Goal: Complete application form: Complete application form

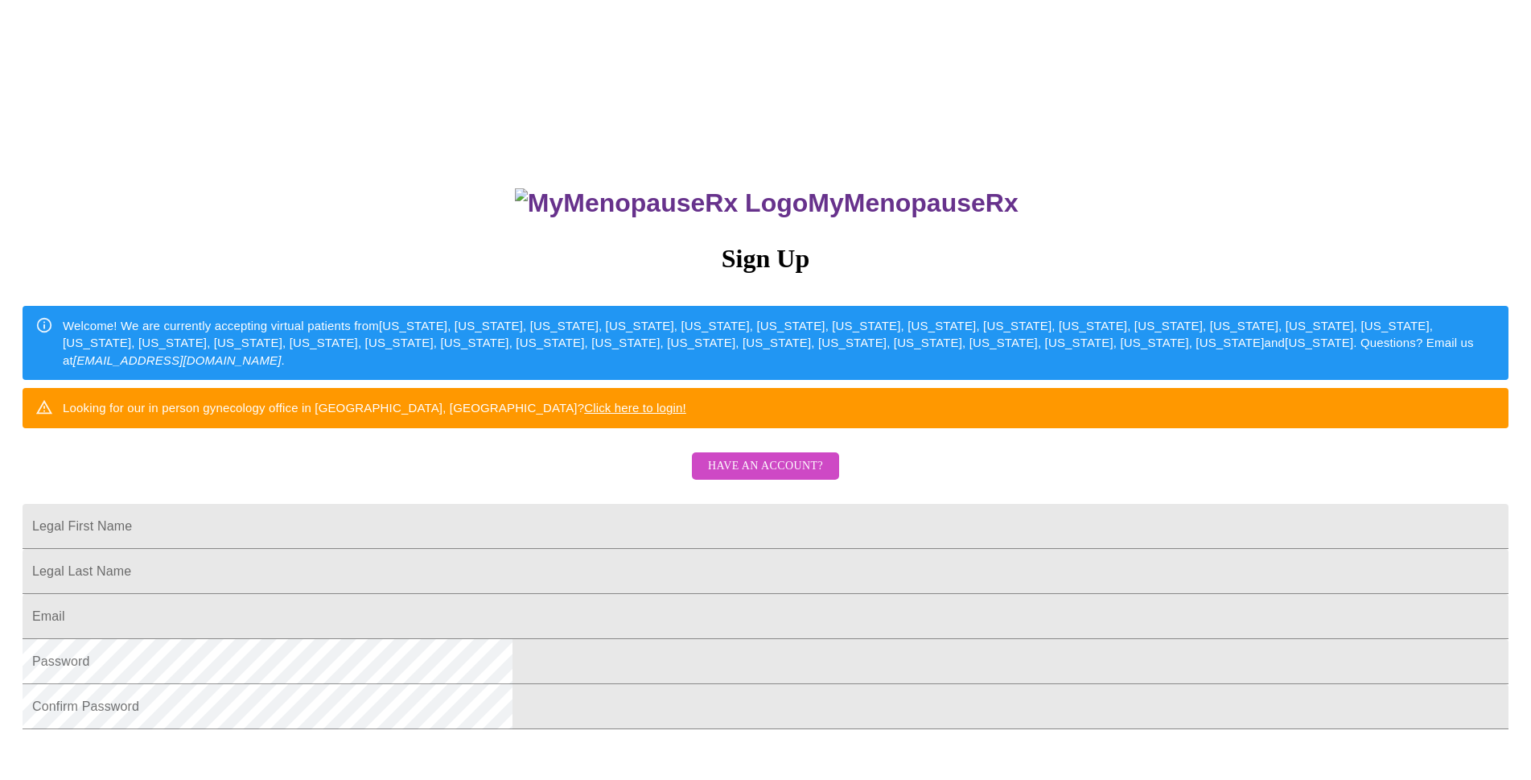
click at [720, 476] on span "Have an account?" at bounding box center [765, 466] width 115 height 20
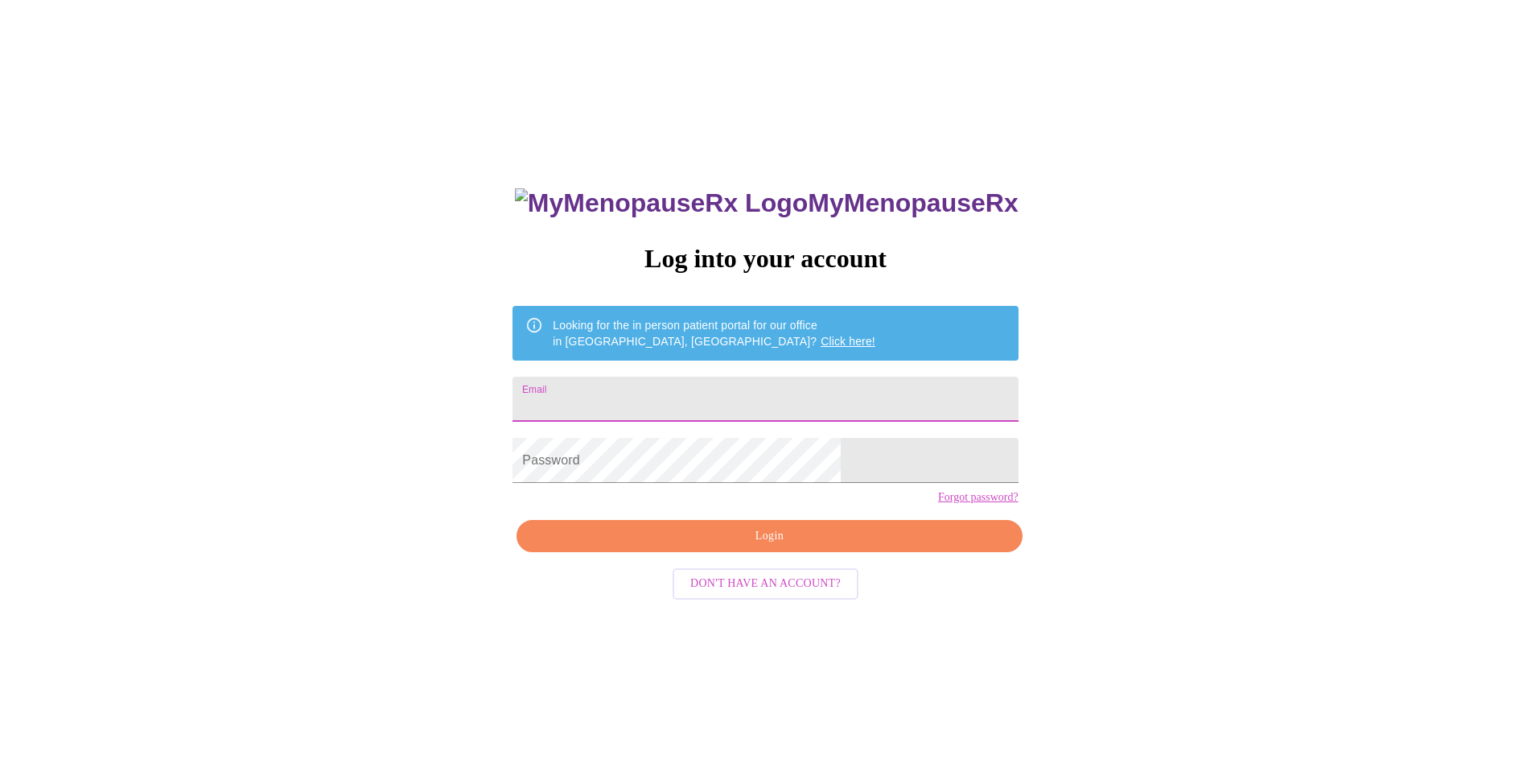
click at [640, 389] on input "Email" at bounding box center [765, 399] width 505 height 45
type input "[EMAIL_ADDRESS][DOMAIN_NAME]"
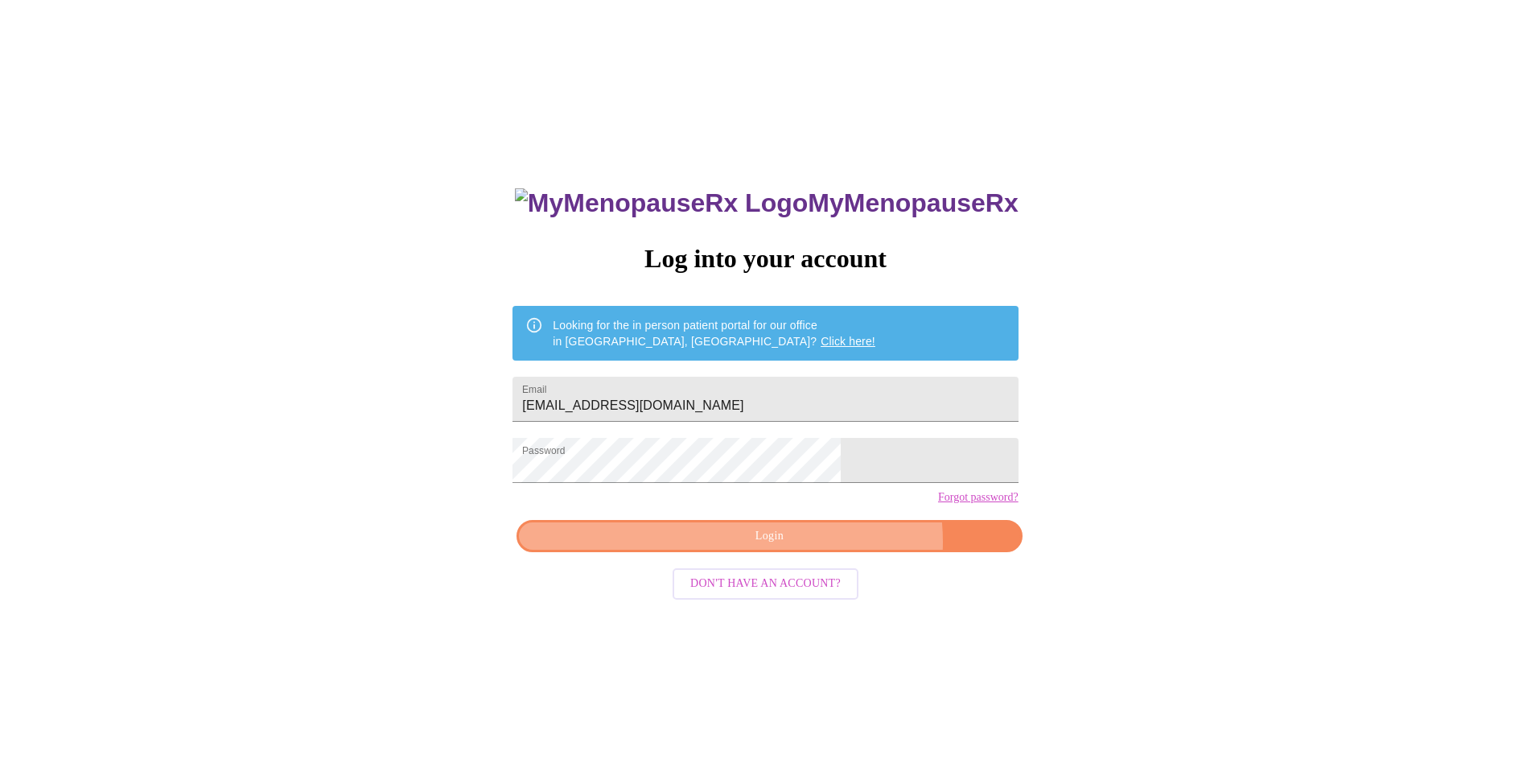
click at [819, 546] on span "Login" at bounding box center [769, 536] width 468 height 20
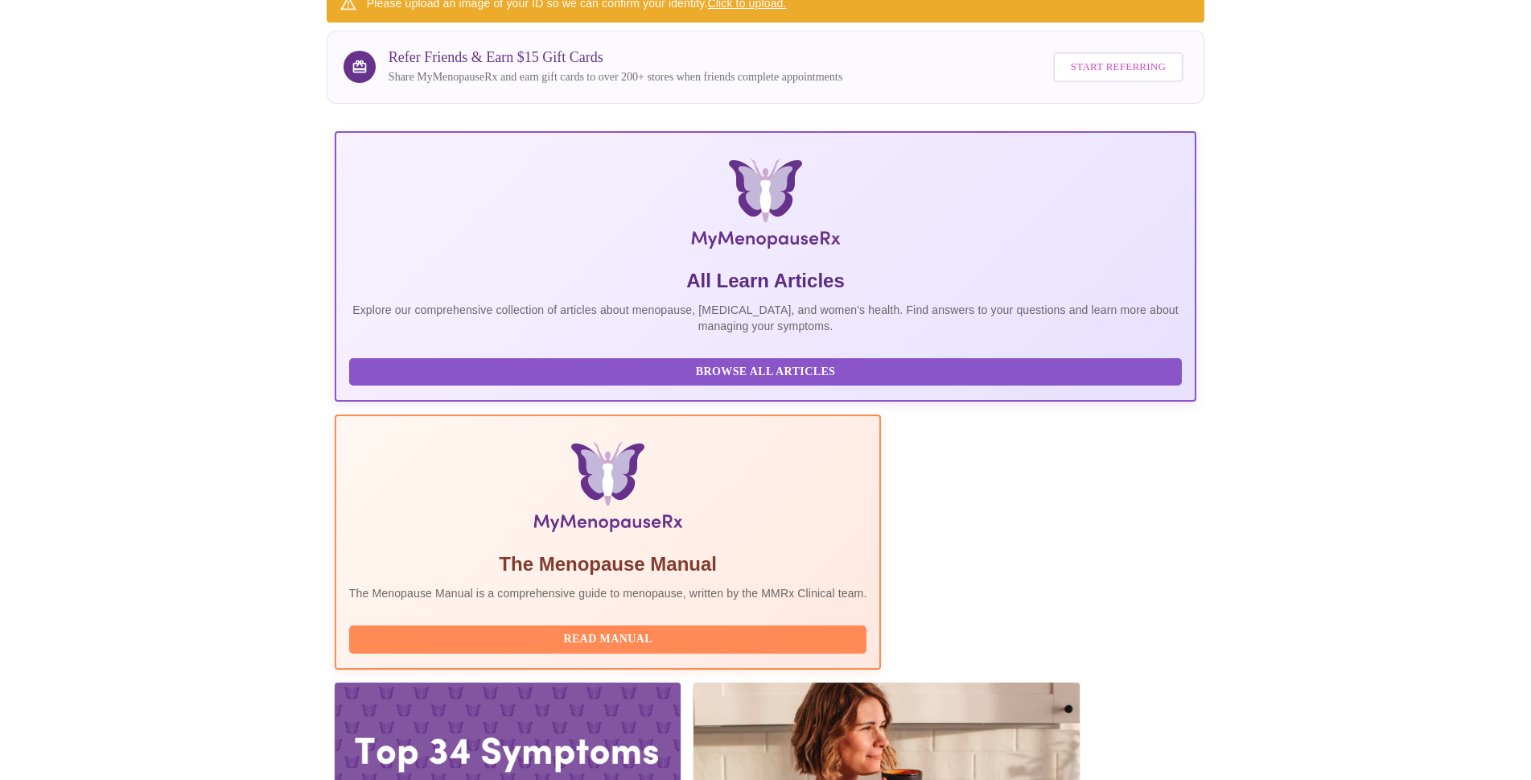
scroll to position [148, 0]
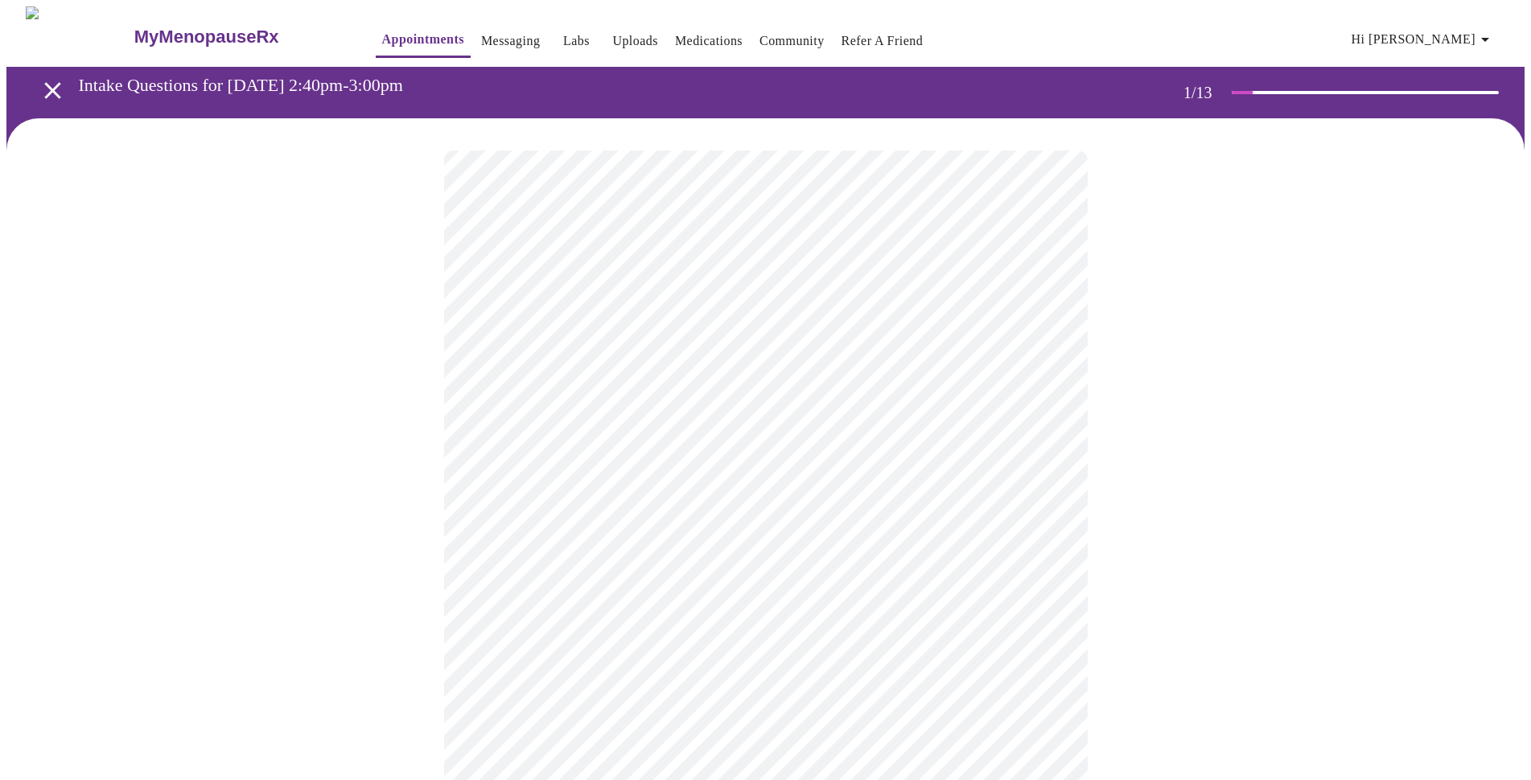
click at [1045, 357] on body "MyMenopauseRx Appointments Messaging Labs Uploads Medications Community Refer a…" at bounding box center [765, 746] width 1518 height 1480
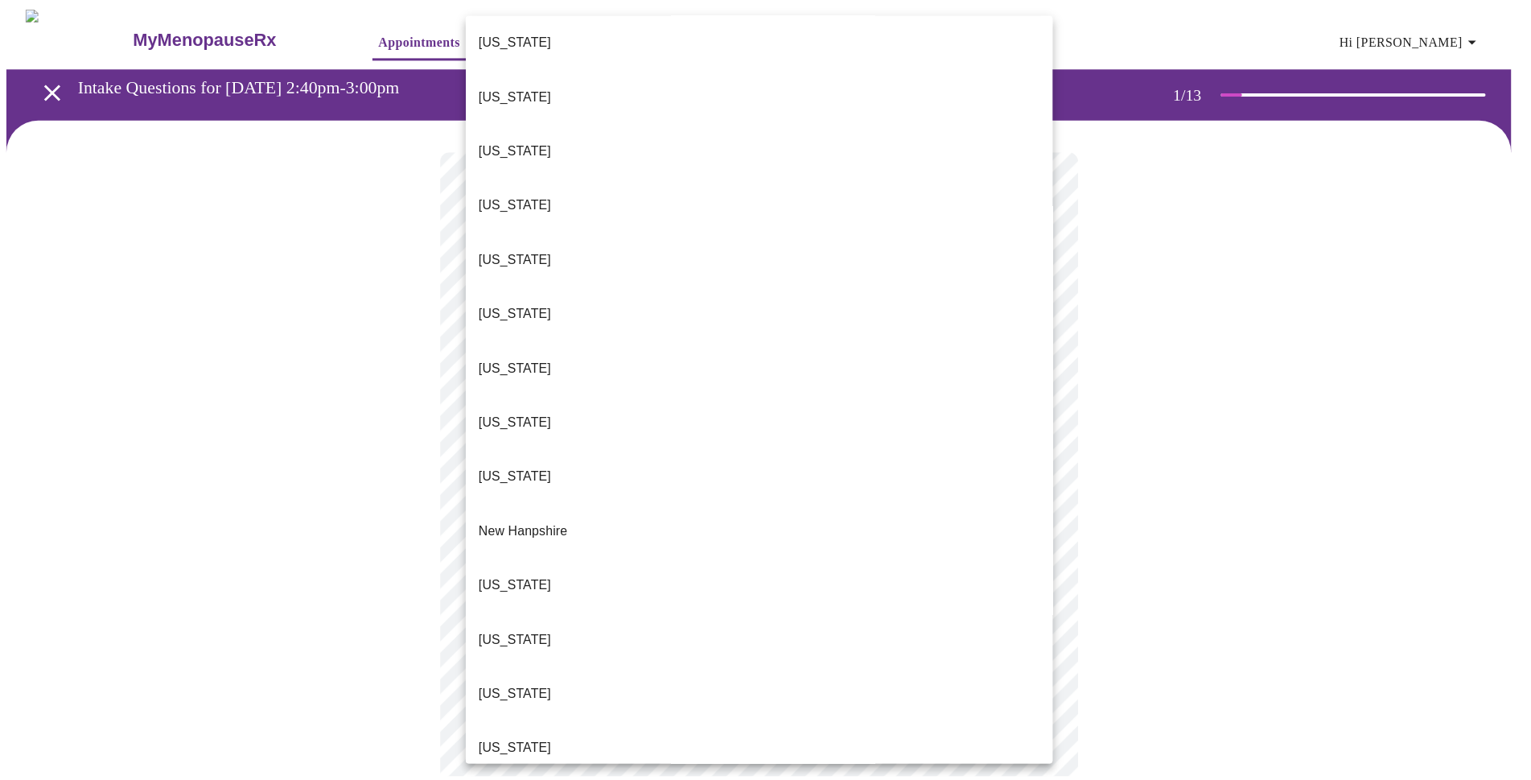
scroll to position [1351, 0]
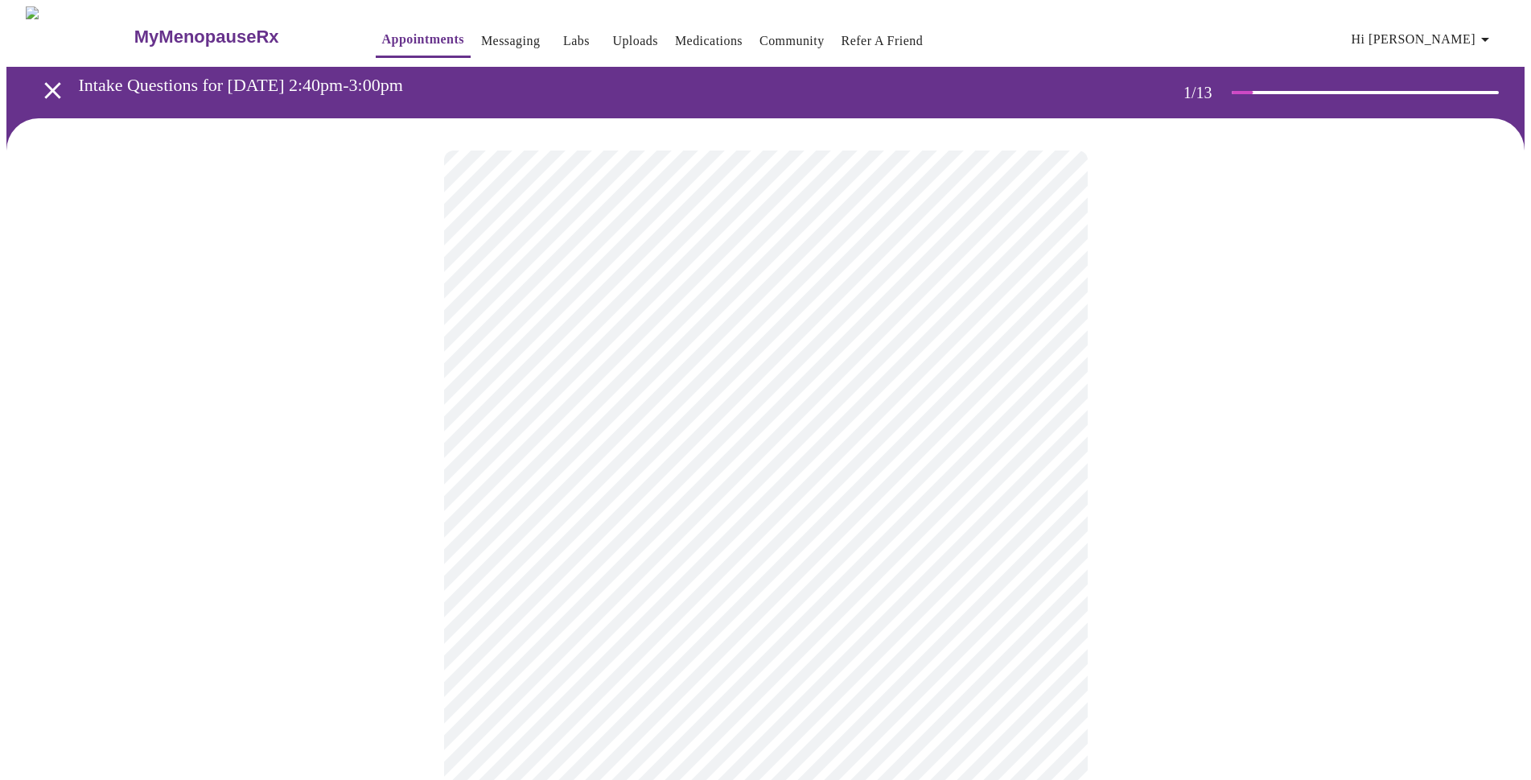
click at [1036, 472] on body "MyMenopauseRx Appointments Messaging Labs Uploads Medications Community Refer a…" at bounding box center [765, 741] width 1518 height 1470
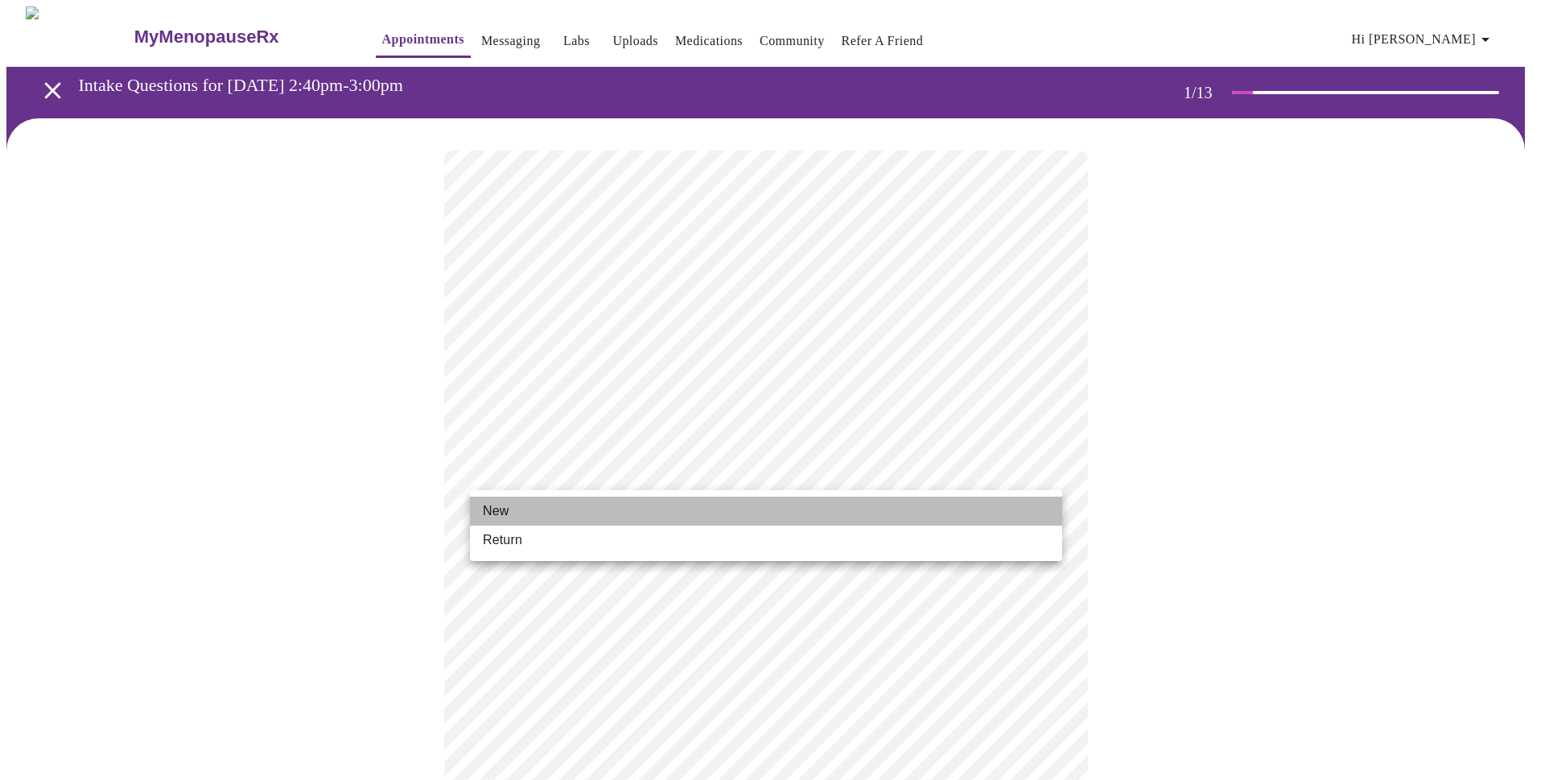
click at [499, 511] on span "New" at bounding box center [496, 510] width 26 height 19
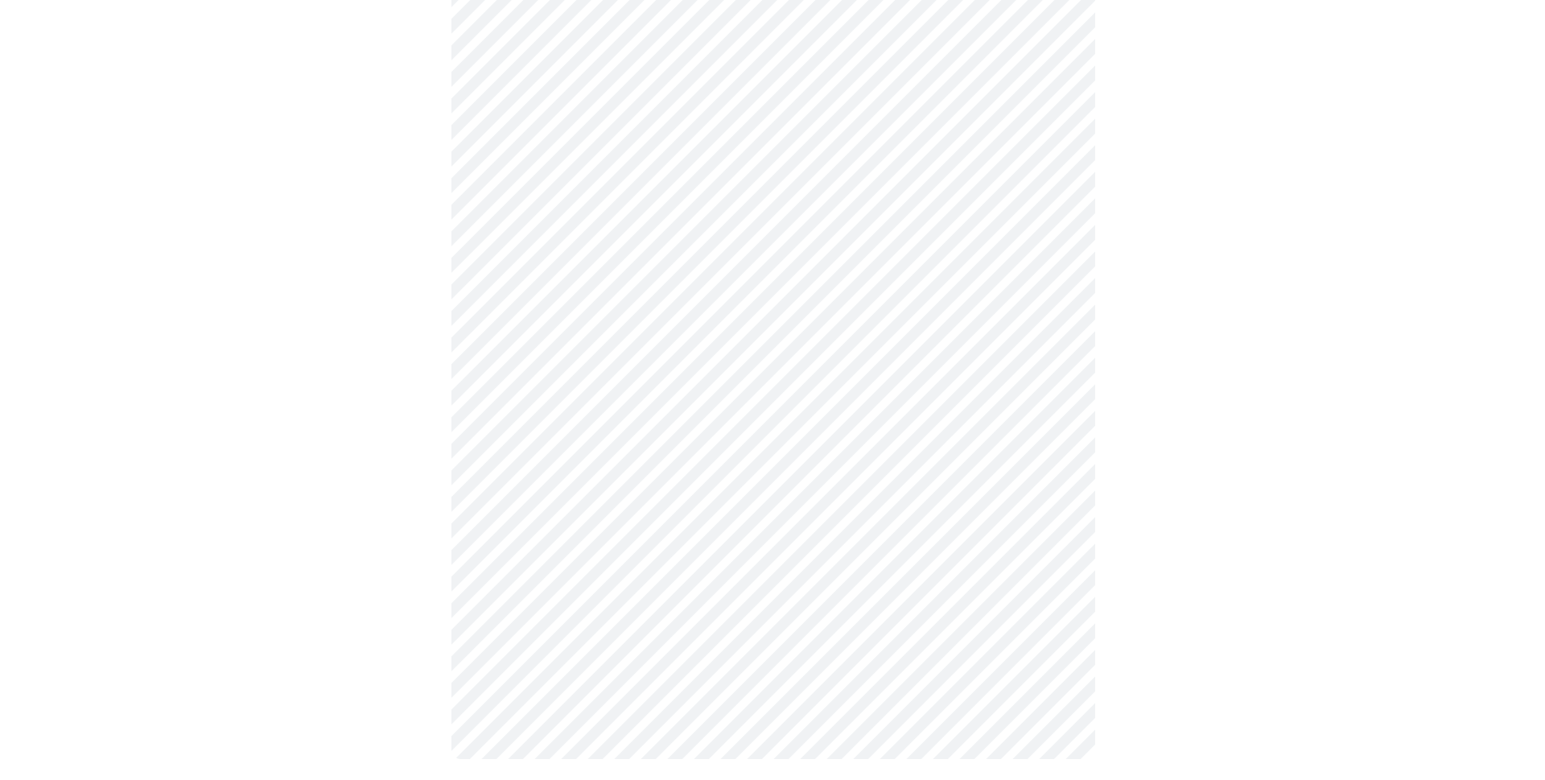
scroll to position [668, 0]
click at [1036, 564] on body "MyMenopauseRx Appointments Messaging Labs Uploads Medications Community Refer a…" at bounding box center [772, 63] width 1532 height 1448
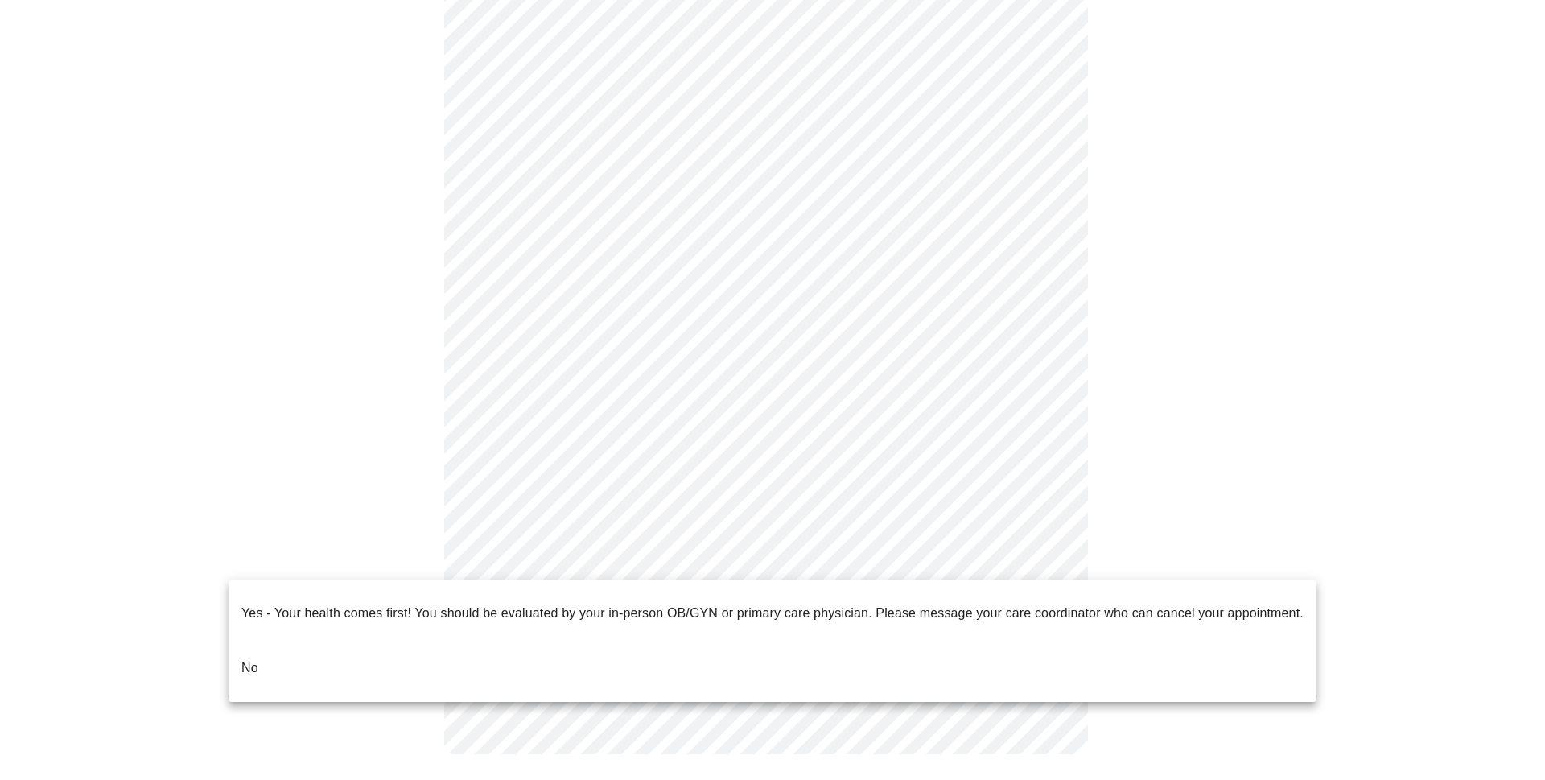
click at [248, 658] on p "No" at bounding box center [249, 667] width 17 height 19
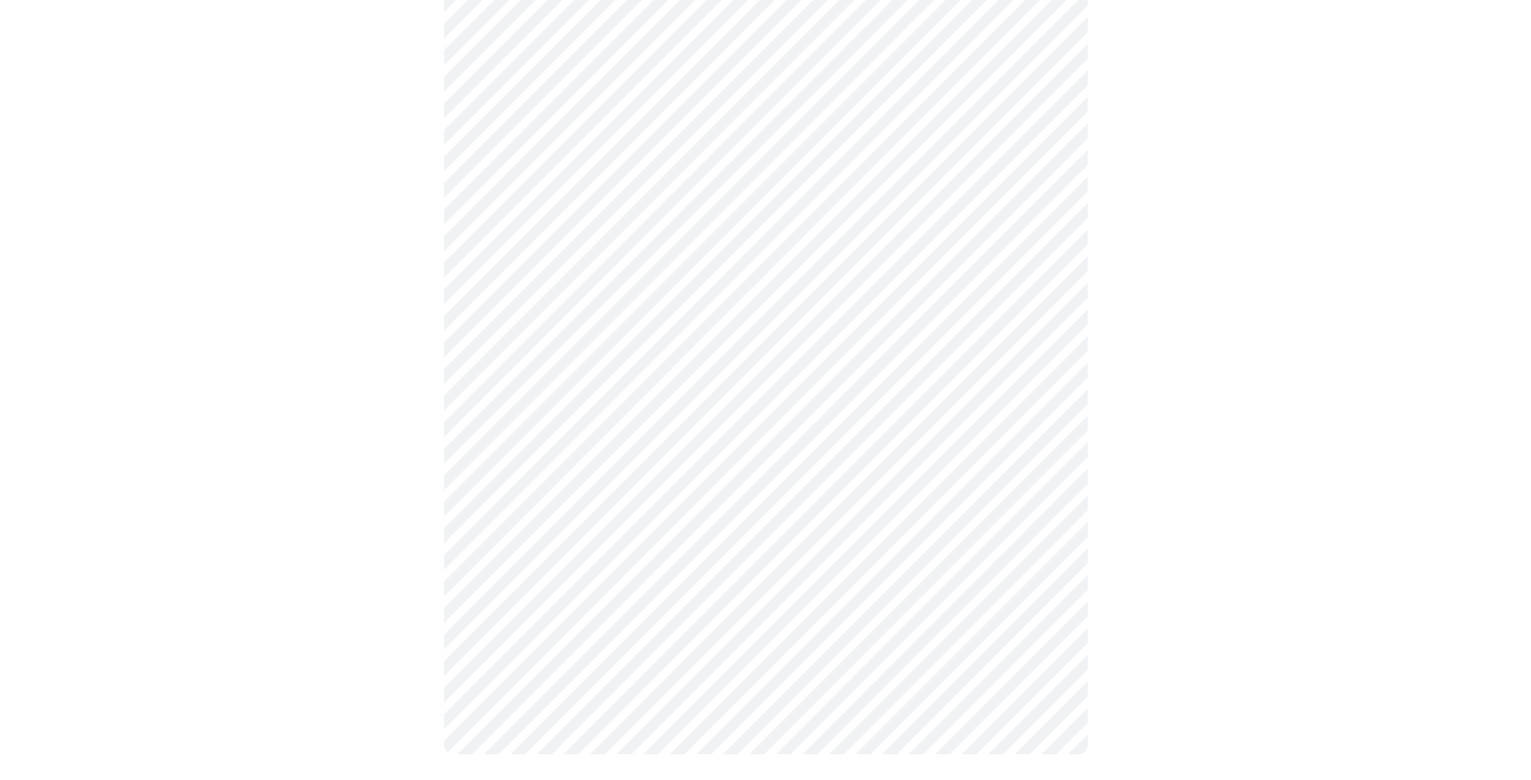
scroll to position [0, 0]
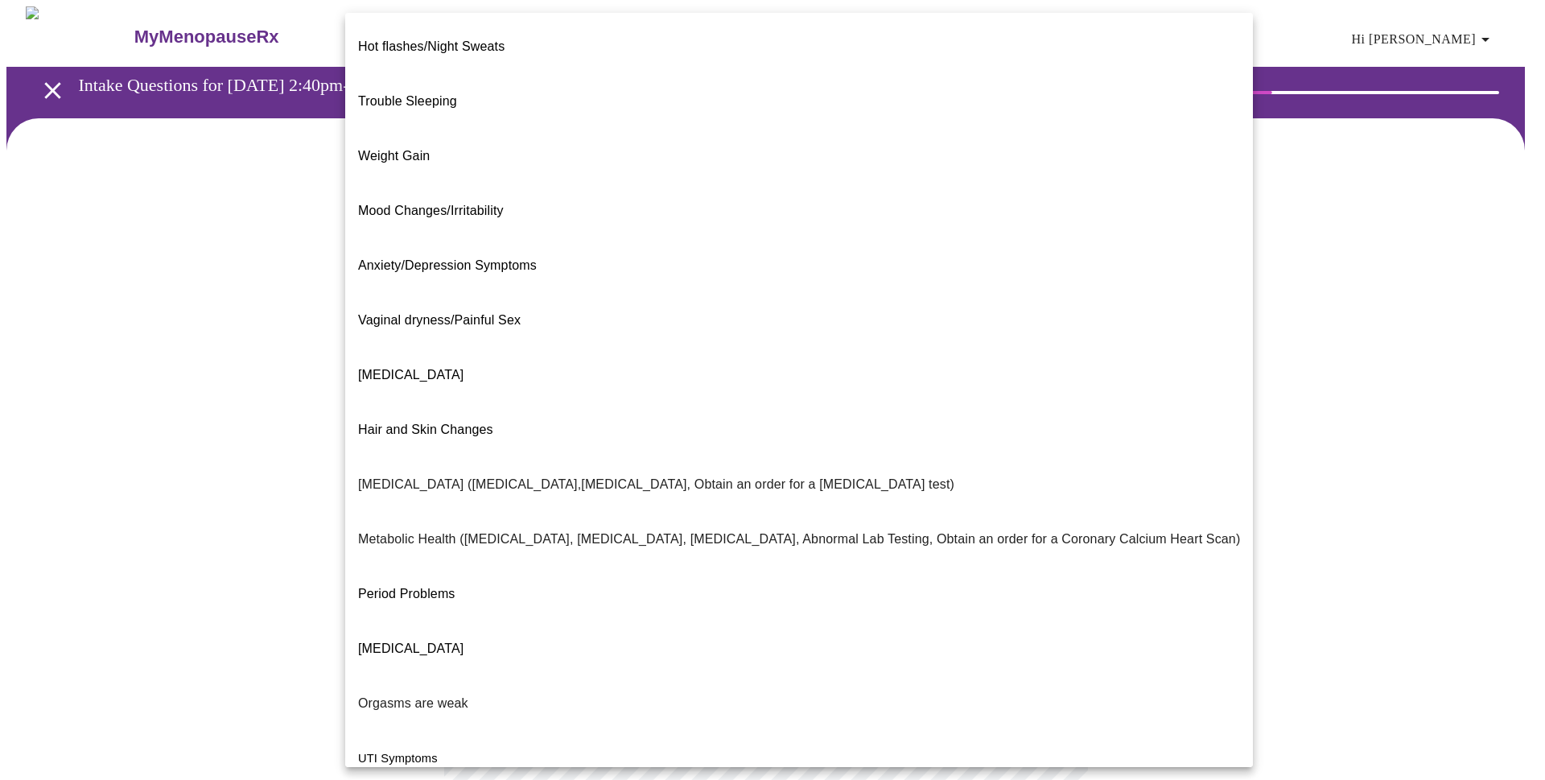
click at [1045, 330] on body "MyMenopauseRx Appointments Messaging Labs Uploads Medications Community Refer a…" at bounding box center [772, 489] width 1532 height 967
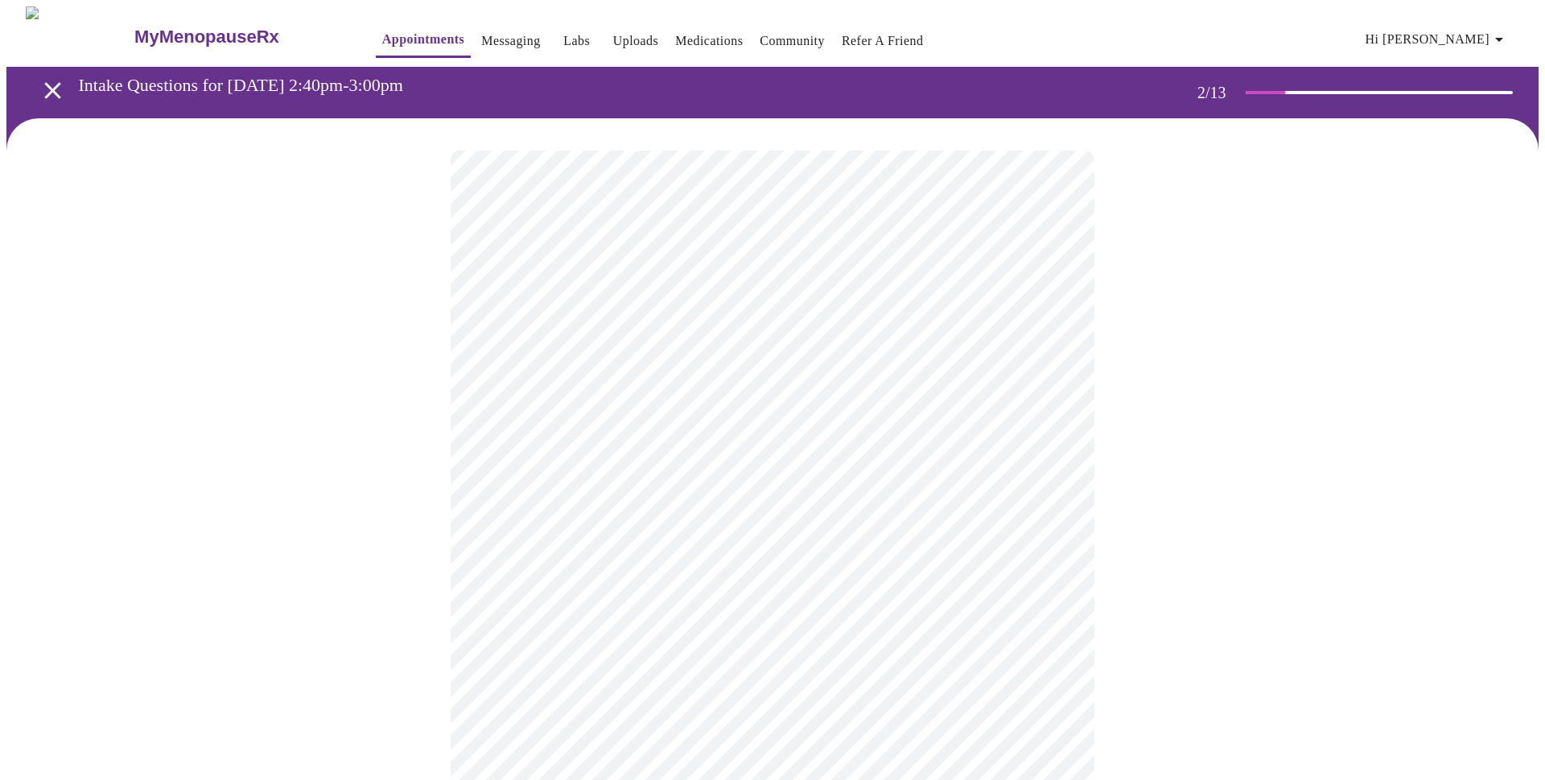
click at [1046, 501] on body "MyMenopauseRx Appointments Messaging Labs Uploads Medications Community Refer a…" at bounding box center [772, 485] width 1532 height 958
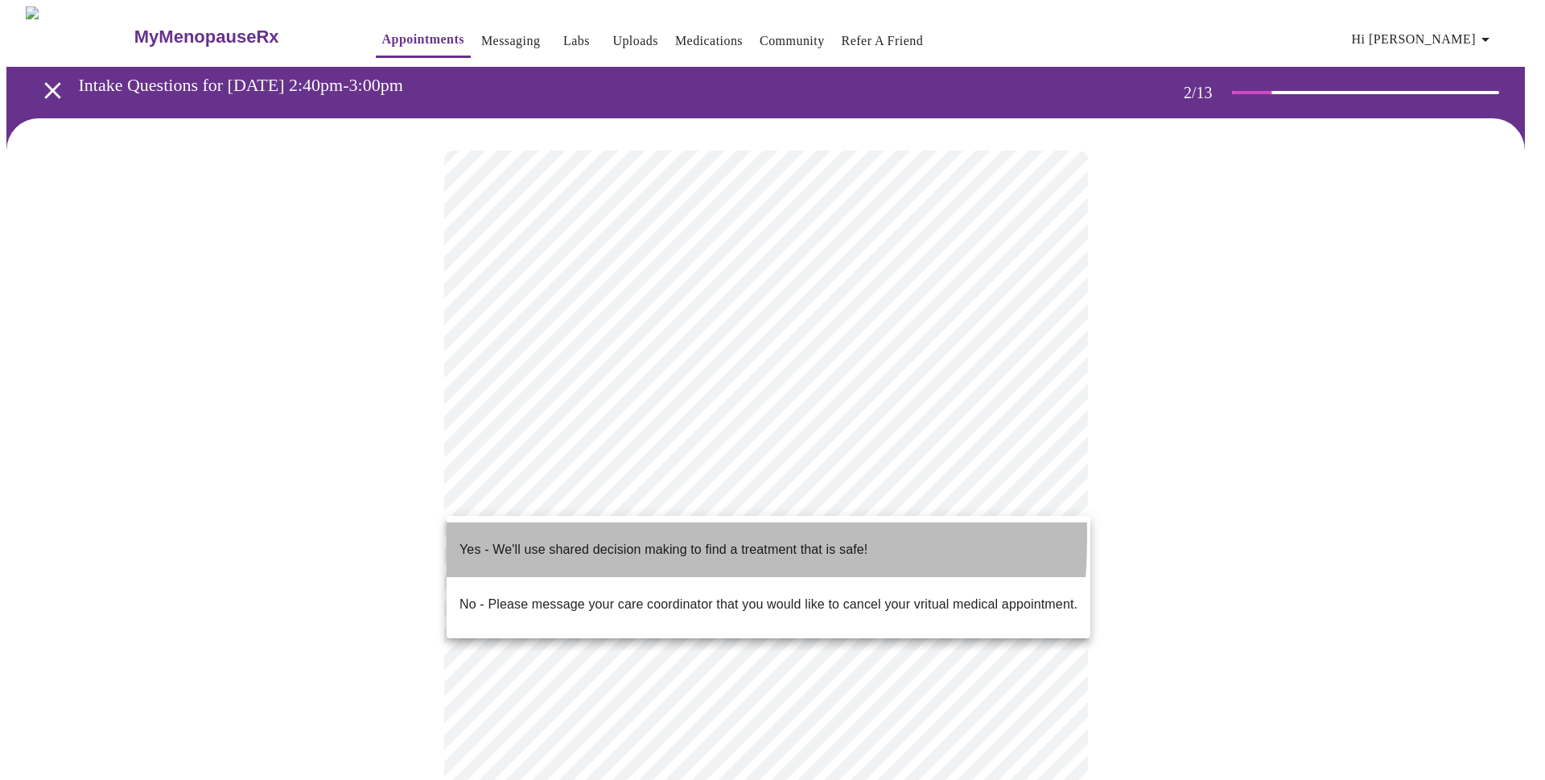
click at [526, 540] on p "Yes - We'll use shared decision making to find a treatment that is safe!" at bounding box center [663, 549] width 408 height 19
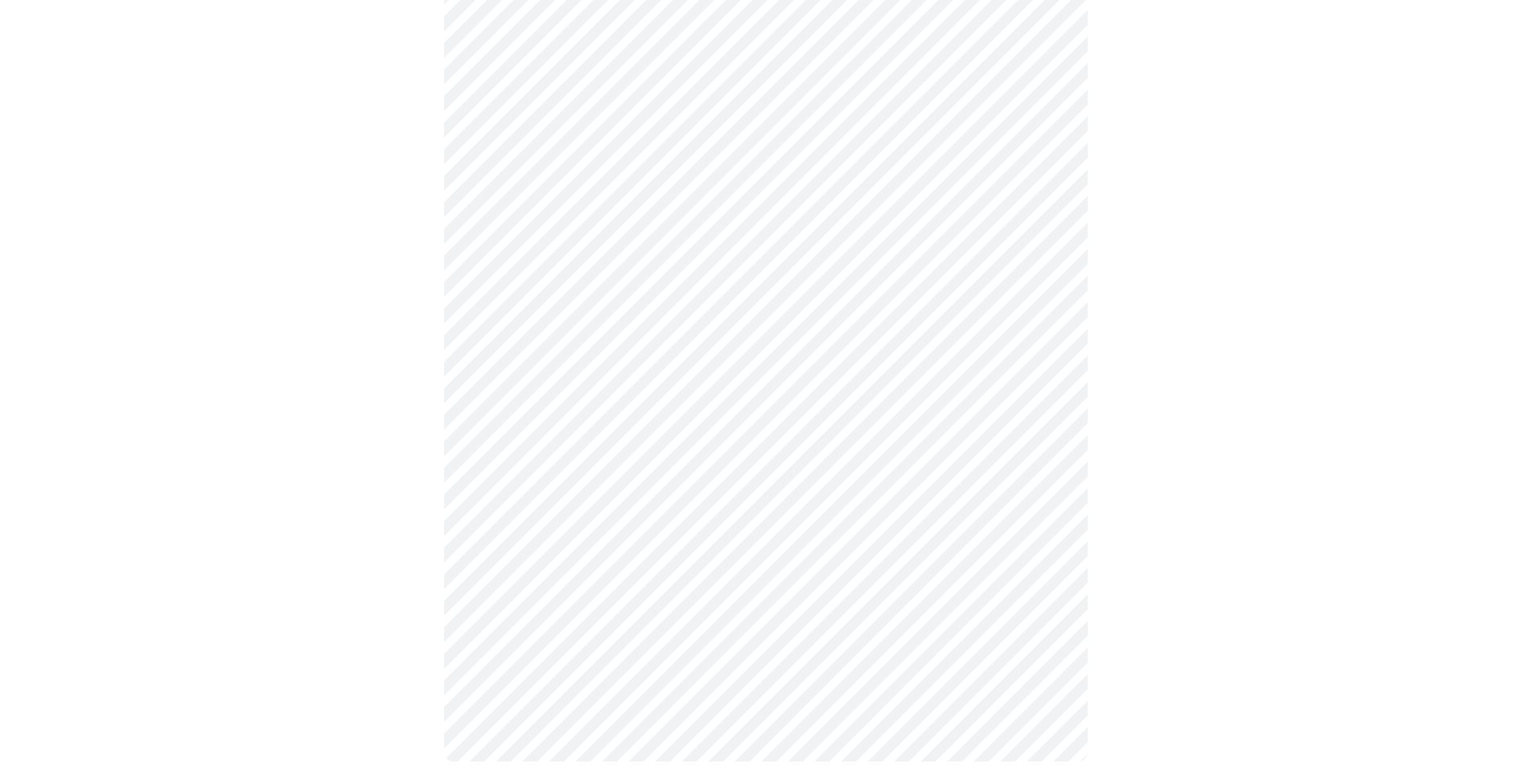
scroll to position [134, 0]
drag, startPoint x: 1095, startPoint y: 496, endPoint x: 1197, endPoint y: 609, distance: 152.7
click at [1026, 366] on body "MyMenopauseRx Appointments Messaging Labs Uploads Medications Community Refer a…" at bounding box center [765, 329] width 1518 height 913
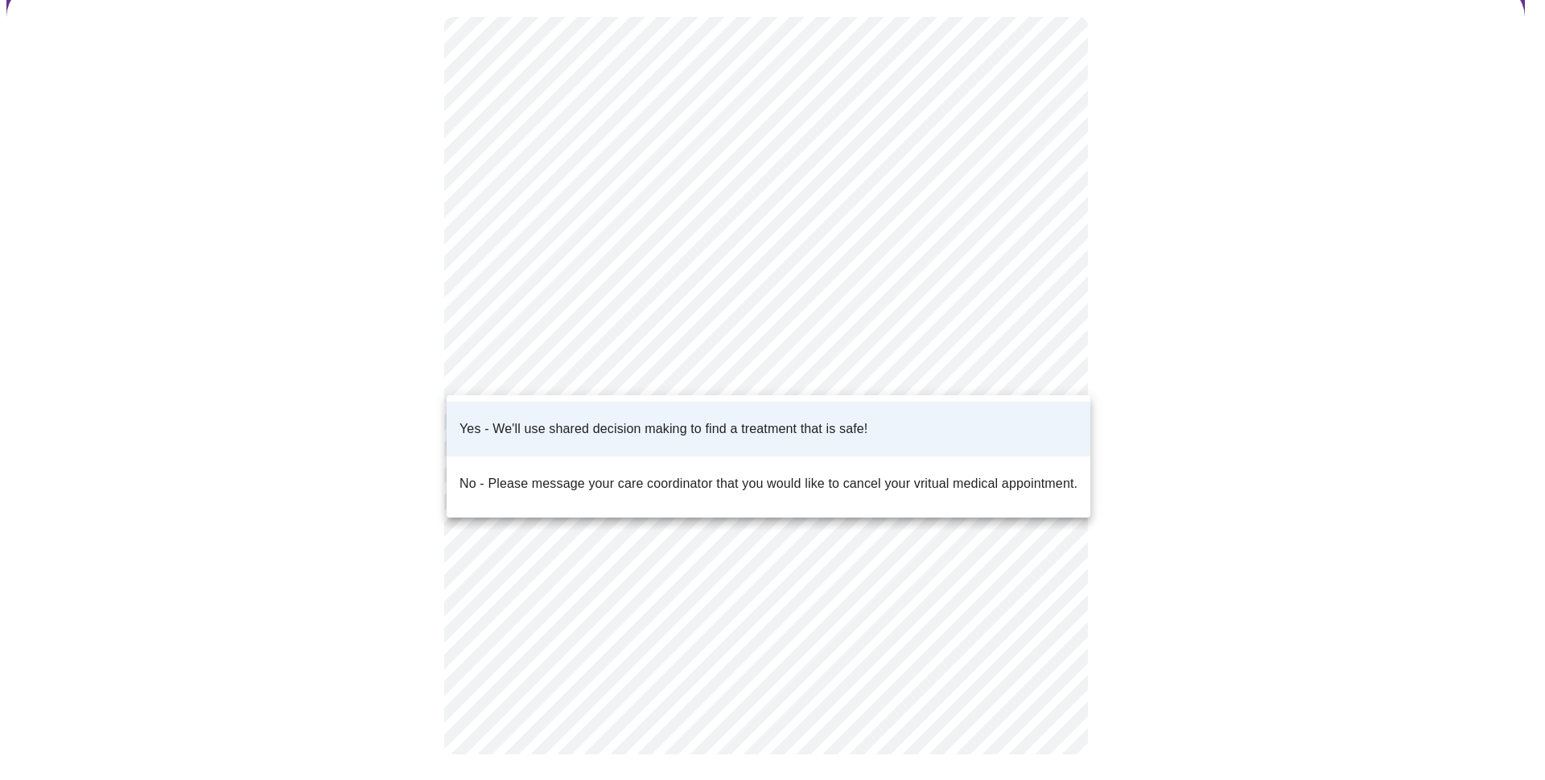
click at [1153, 446] on div at bounding box center [772, 390] width 1545 height 780
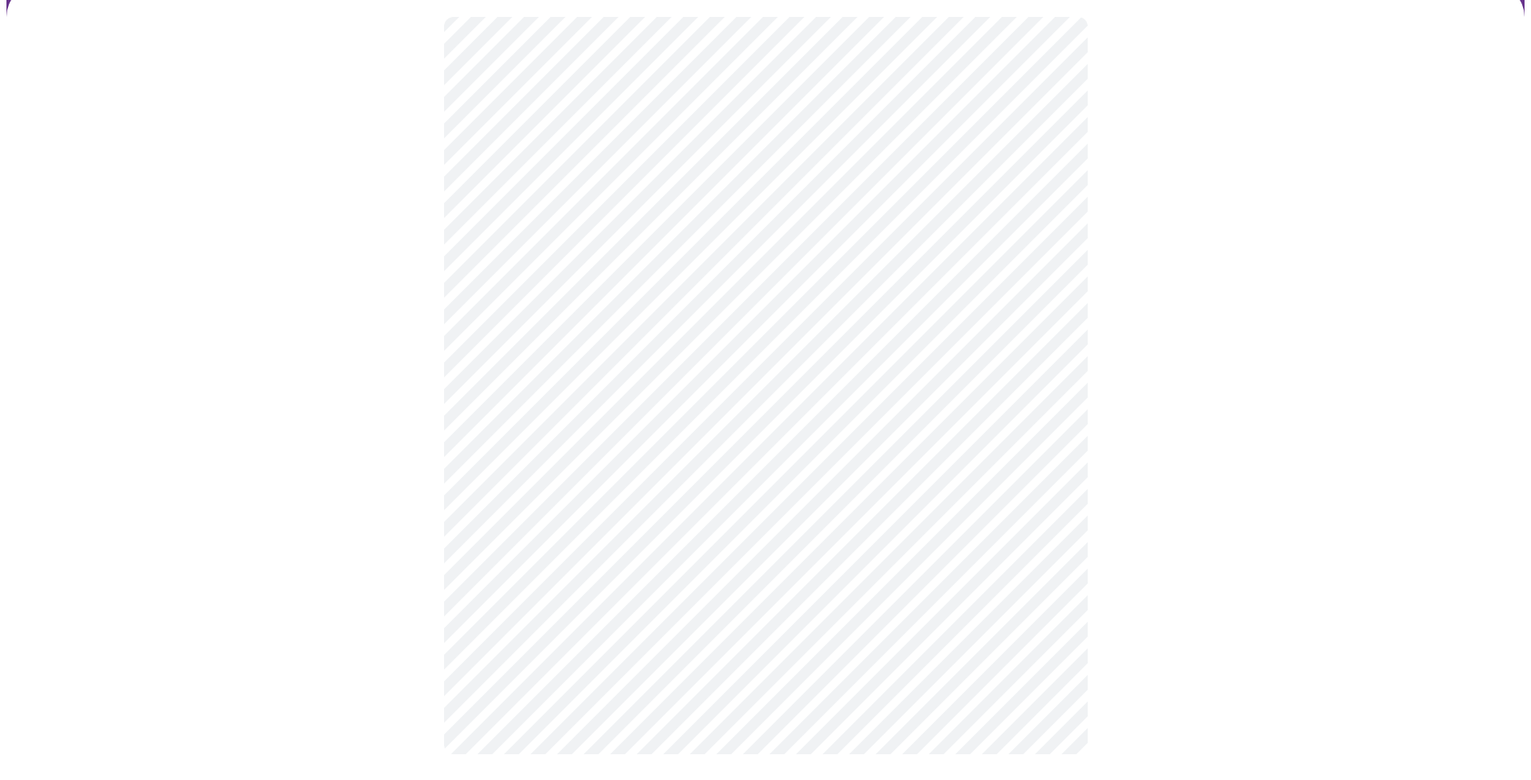
drag, startPoint x: 1098, startPoint y: 499, endPoint x: 1223, endPoint y: 587, distance: 152.5
click at [1223, 587] on div at bounding box center [765, 385] width 1518 height 801
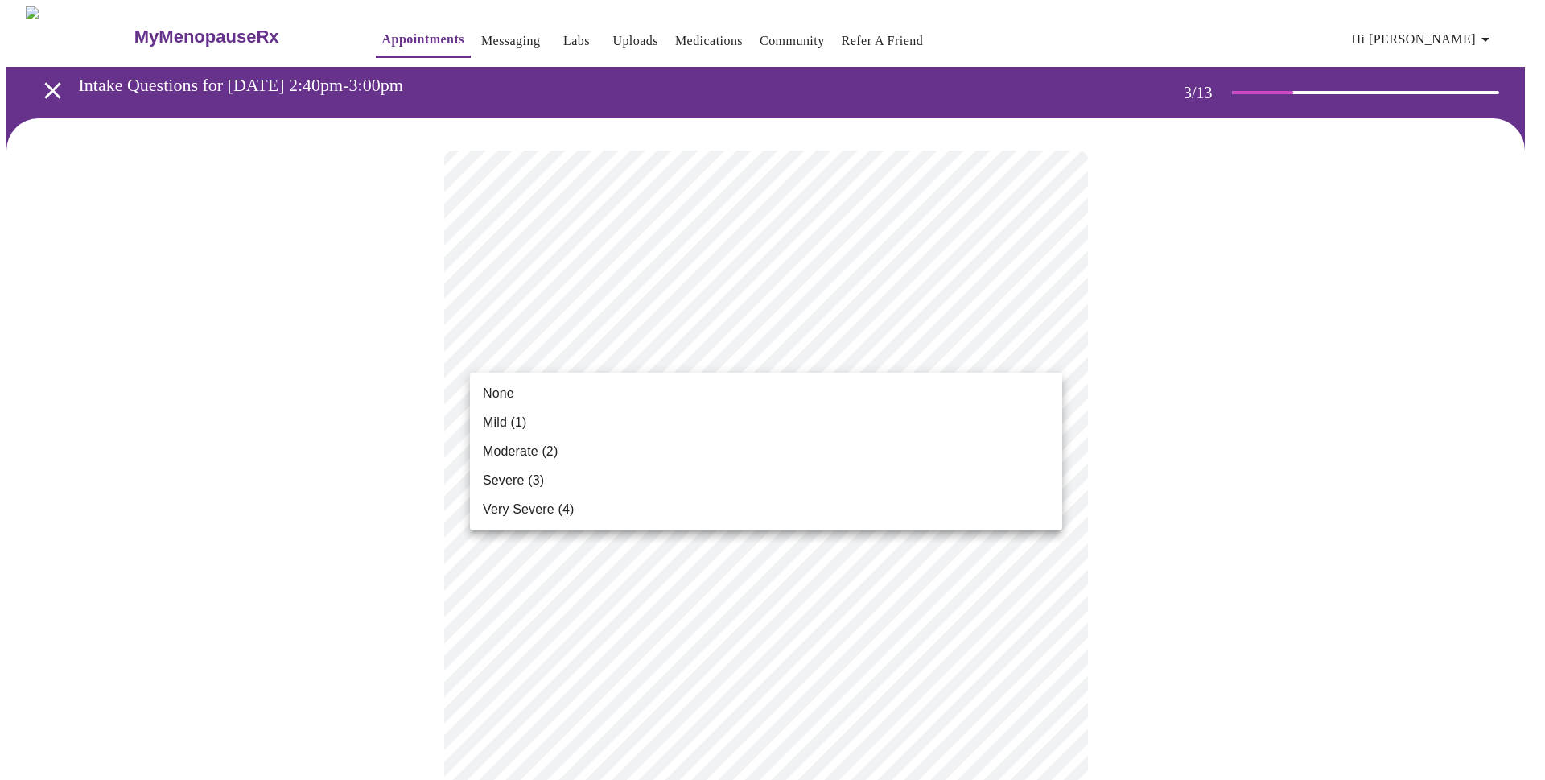
click at [524, 397] on li "None" at bounding box center [766, 393] width 592 height 29
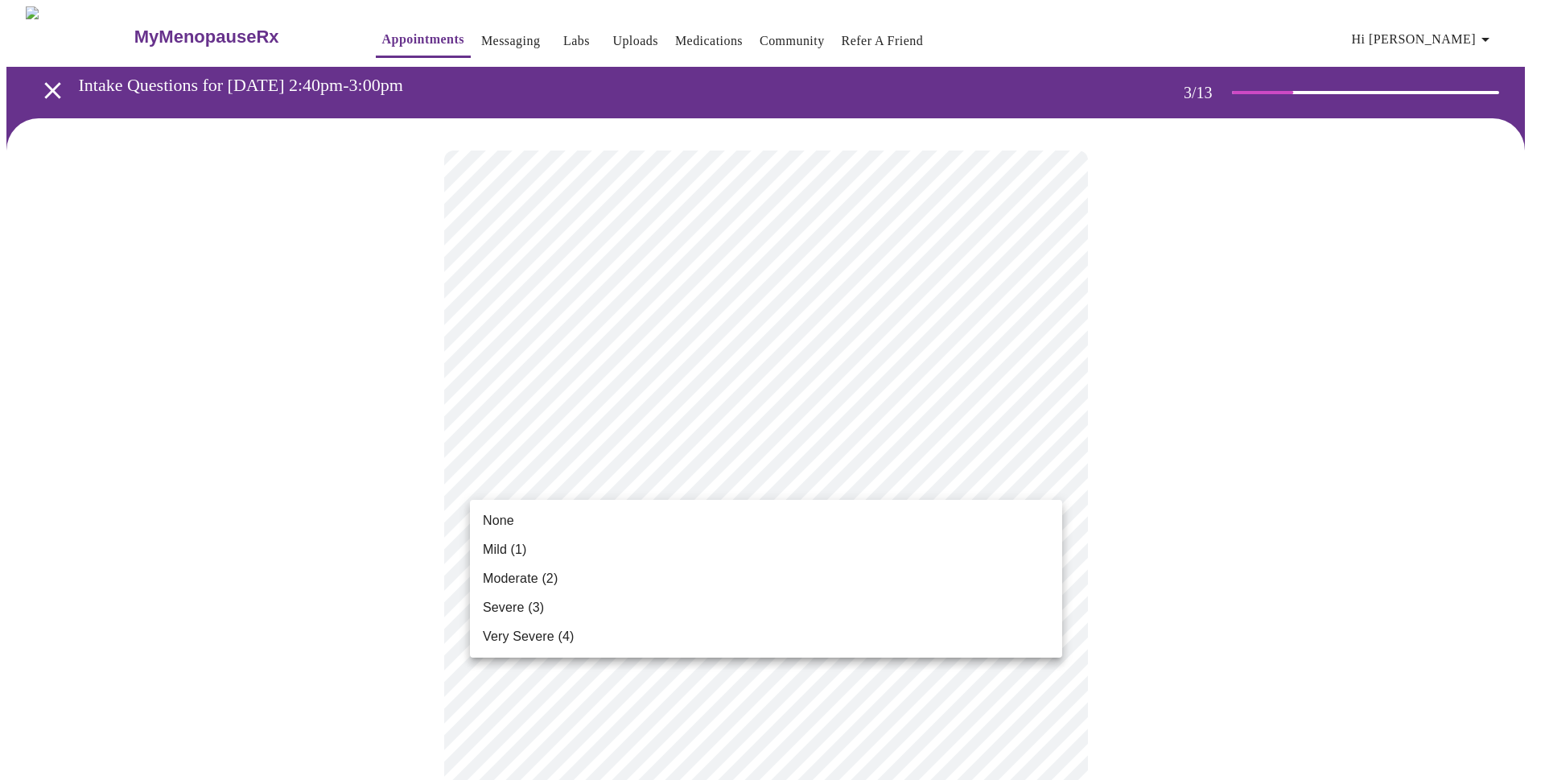
click at [523, 528] on li "None" at bounding box center [766, 520] width 592 height 29
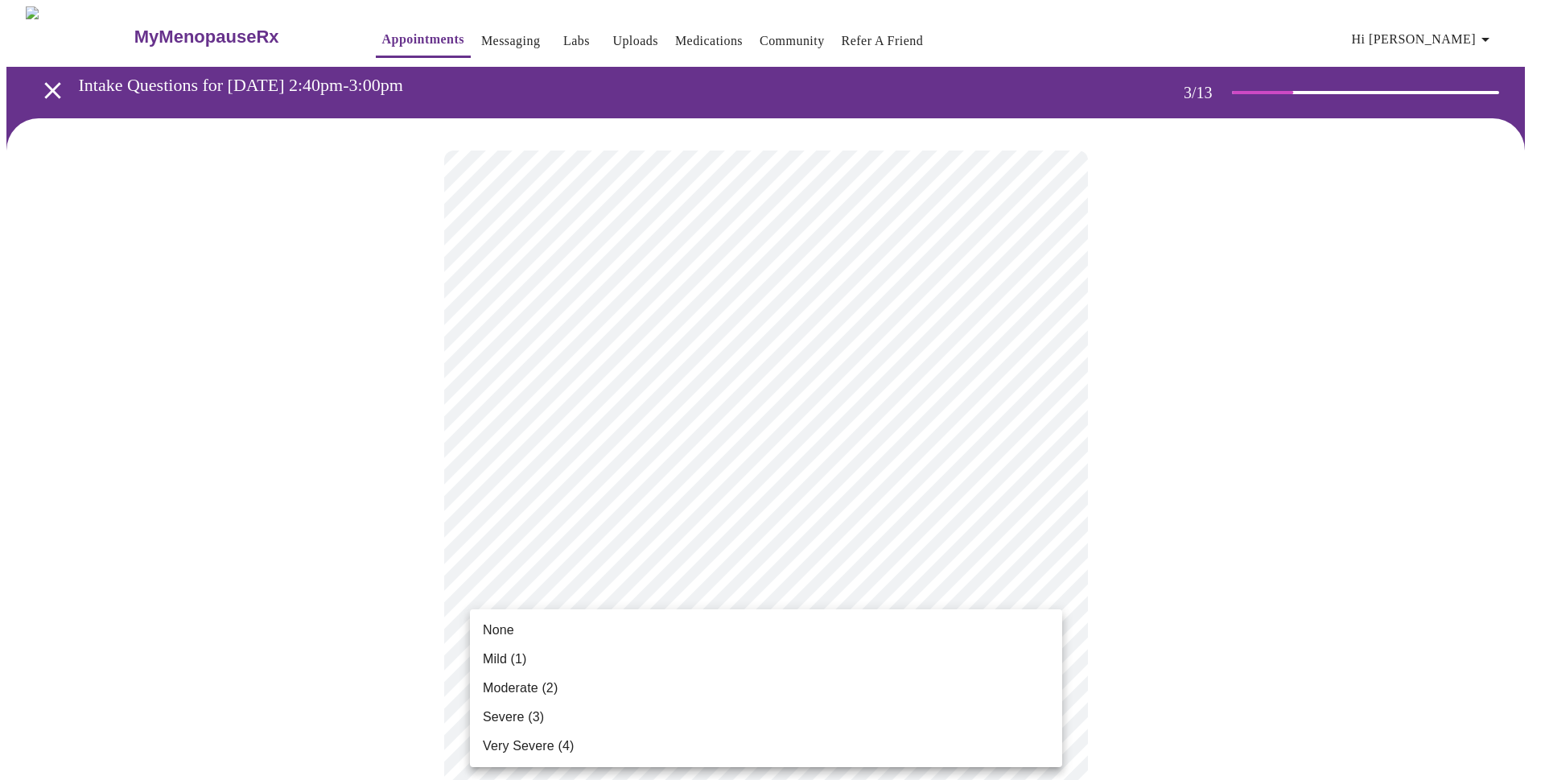
drag, startPoint x: 525, startPoint y: 657, endPoint x: 550, endPoint y: 644, distance: 28.4
click at [525, 658] on span "Mild (1)" at bounding box center [505, 658] width 44 height 19
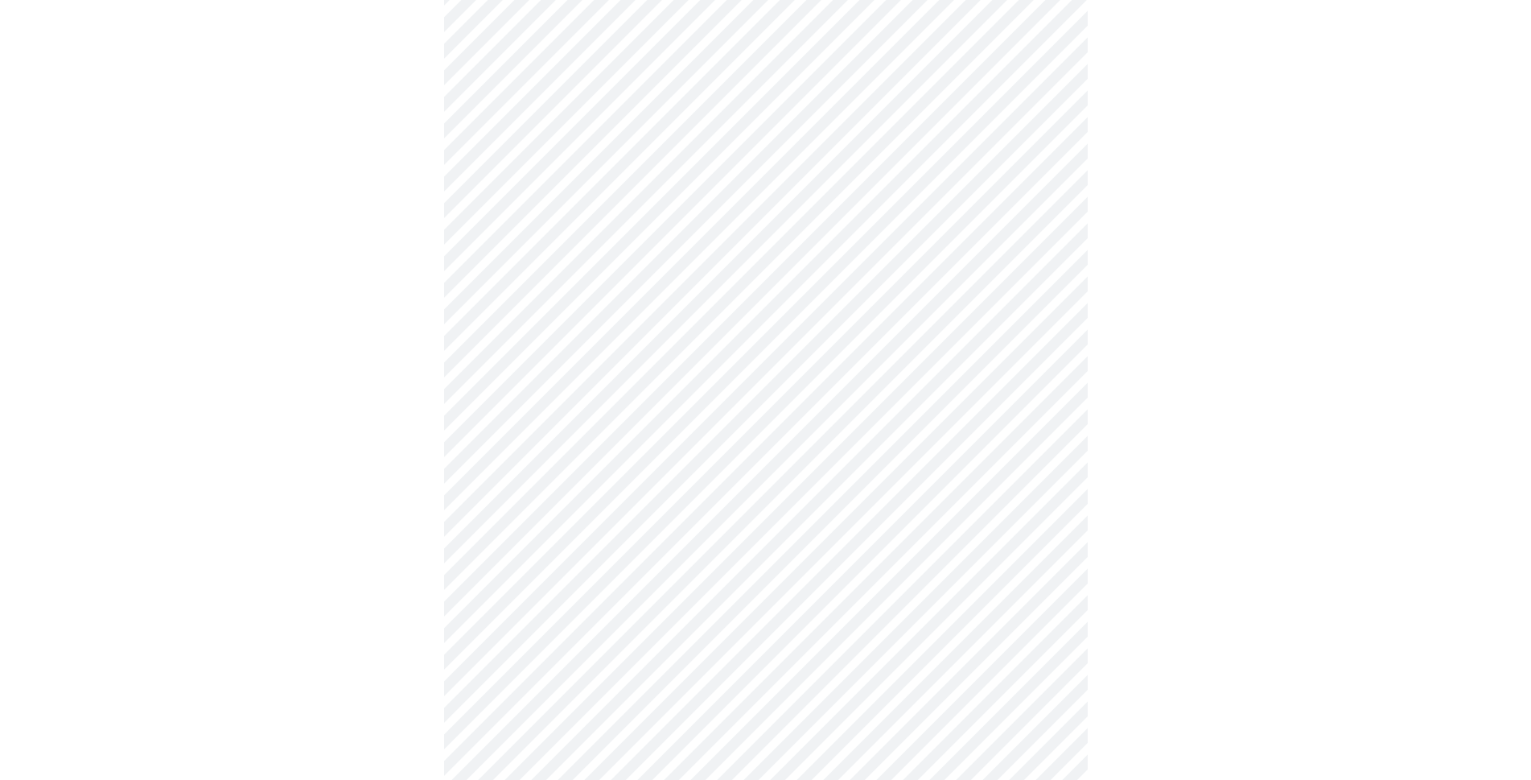
scroll to position [161, 0]
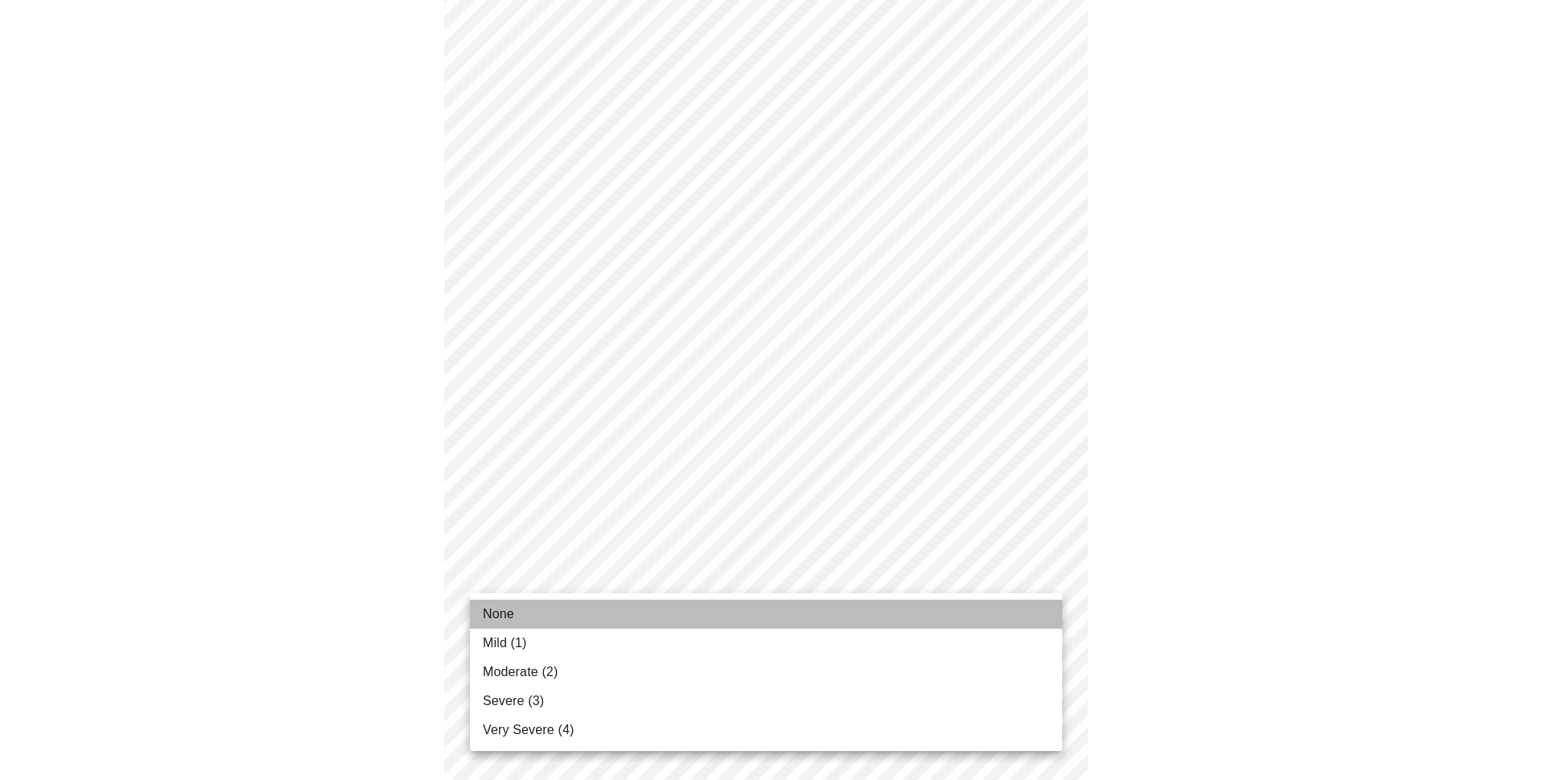
click at [496, 608] on span "None" at bounding box center [498, 613] width 31 height 19
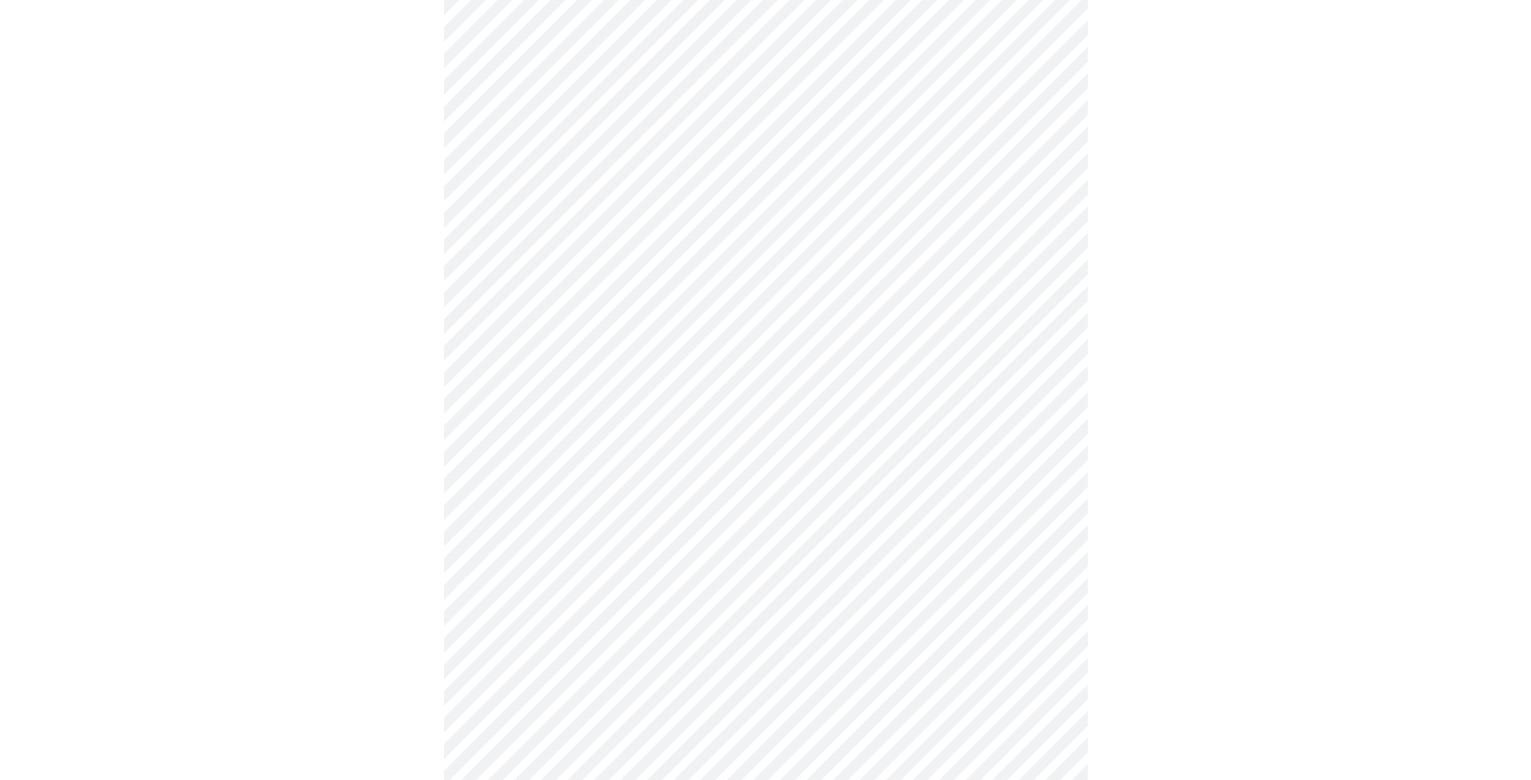
scroll to position [322, 0]
click at [1046, 517] on body "MyMenopauseRx Appointments Messaging Labs Uploads Medications Community Refer a…" at bounding box center [765, 710] width 1518 height 2050
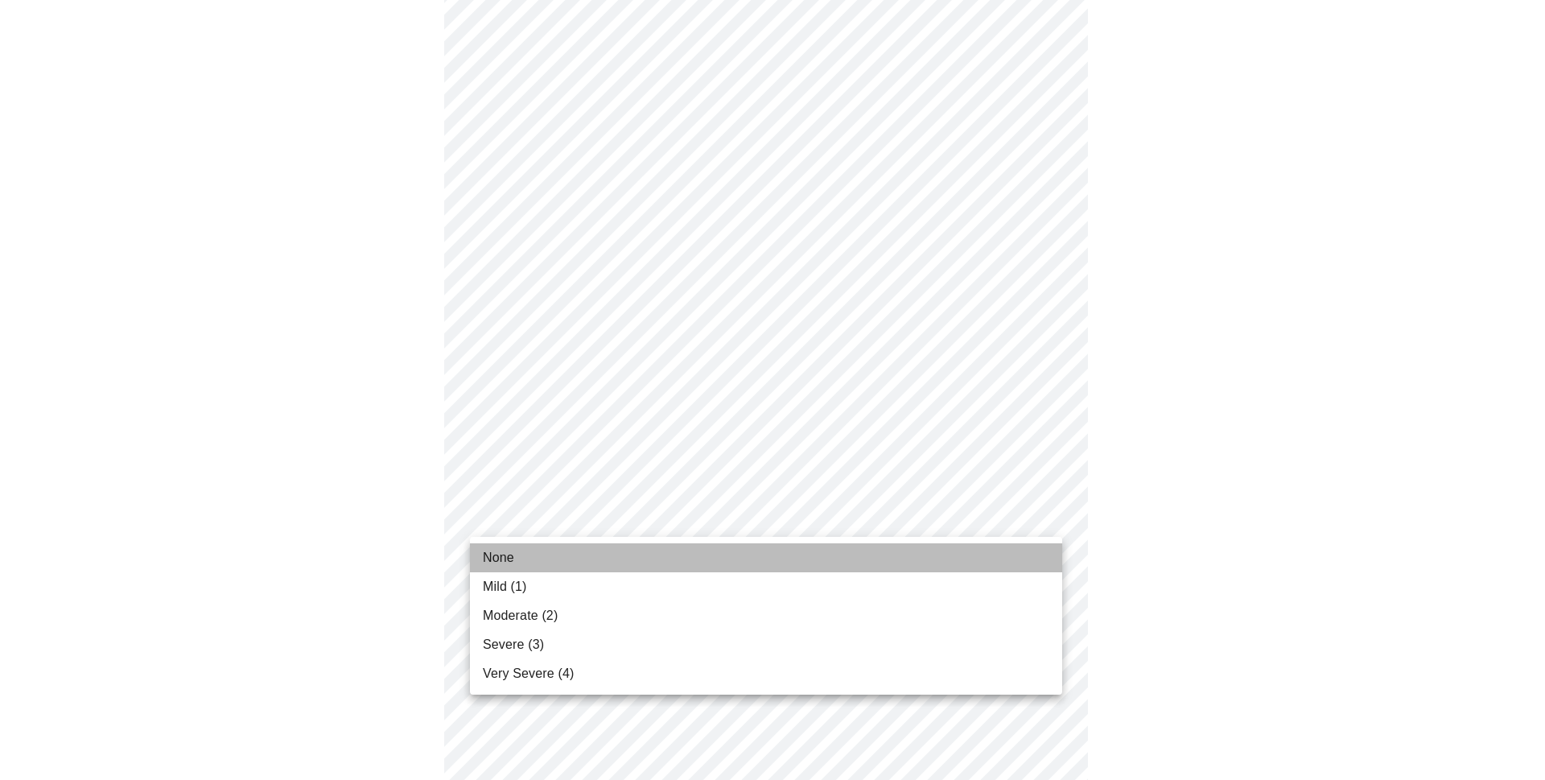
click at [526, 566] on li "None" at bounding box center [766, 557] width 592 height 29
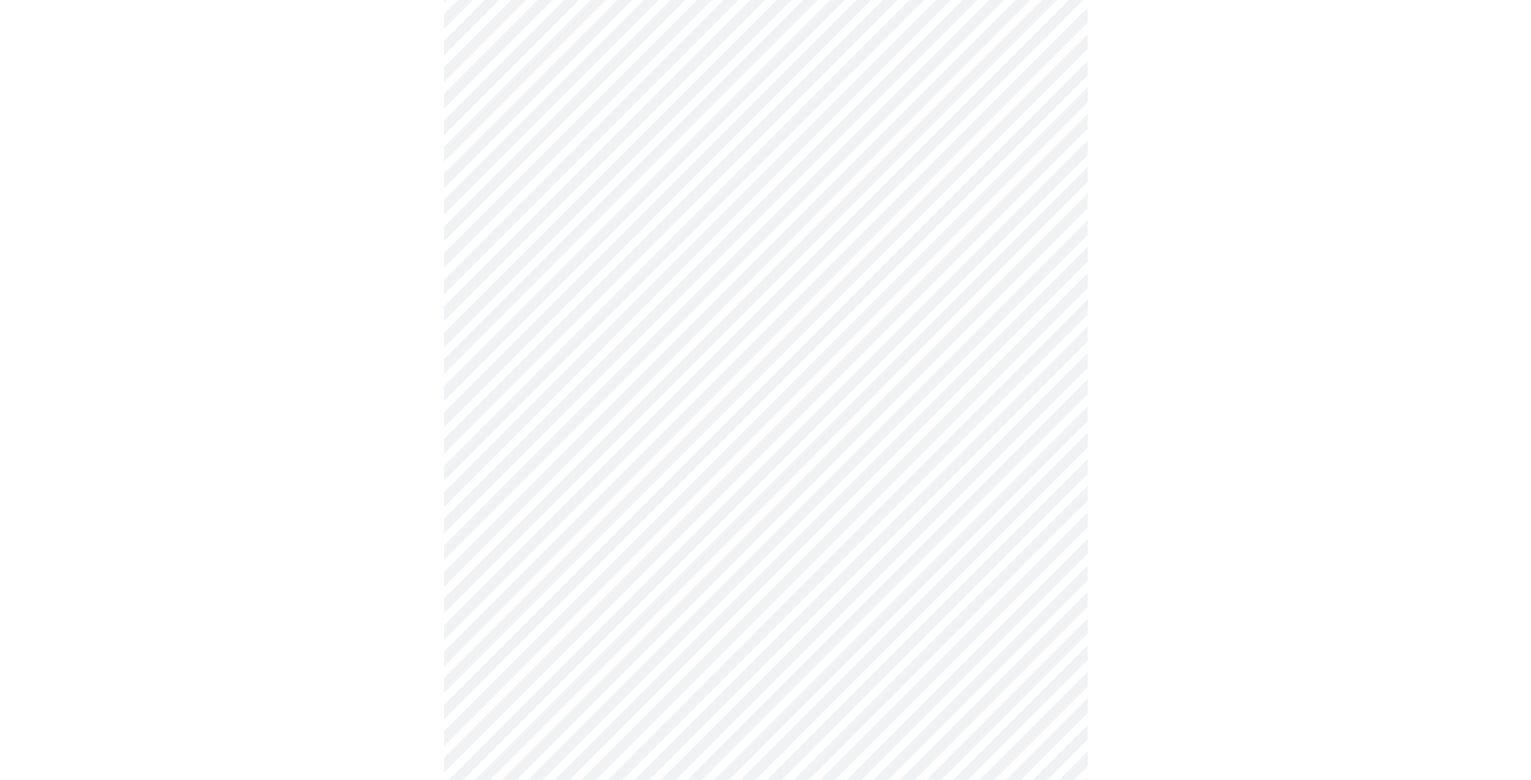
scroll to position [483, 0]
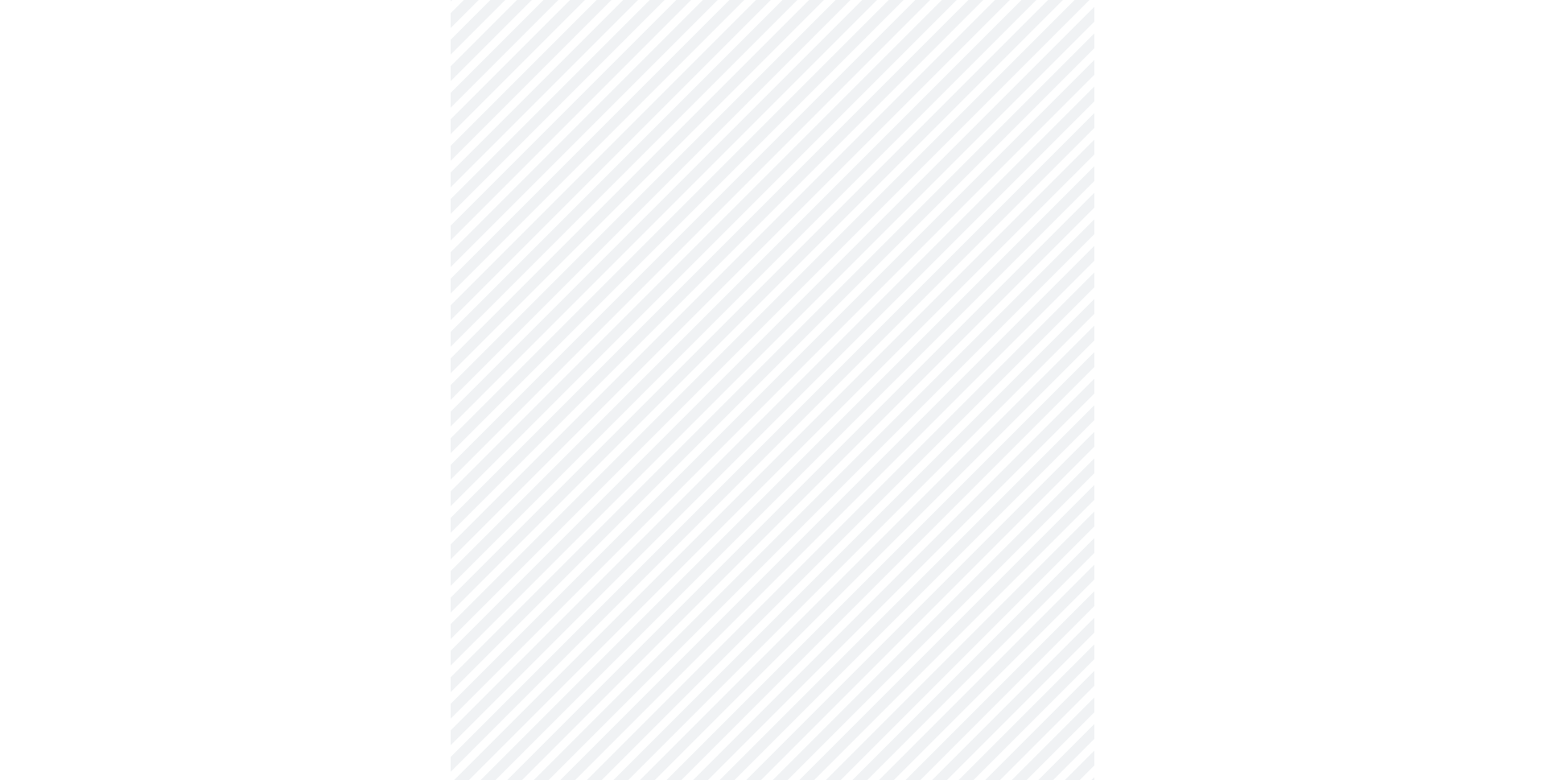
click at [1046, 461] on body "MyMenopauseRx Appointments Messaging Labs Uploads Medications Community Refer a…" at bounding box center [772, 538] width 1532 height 2028
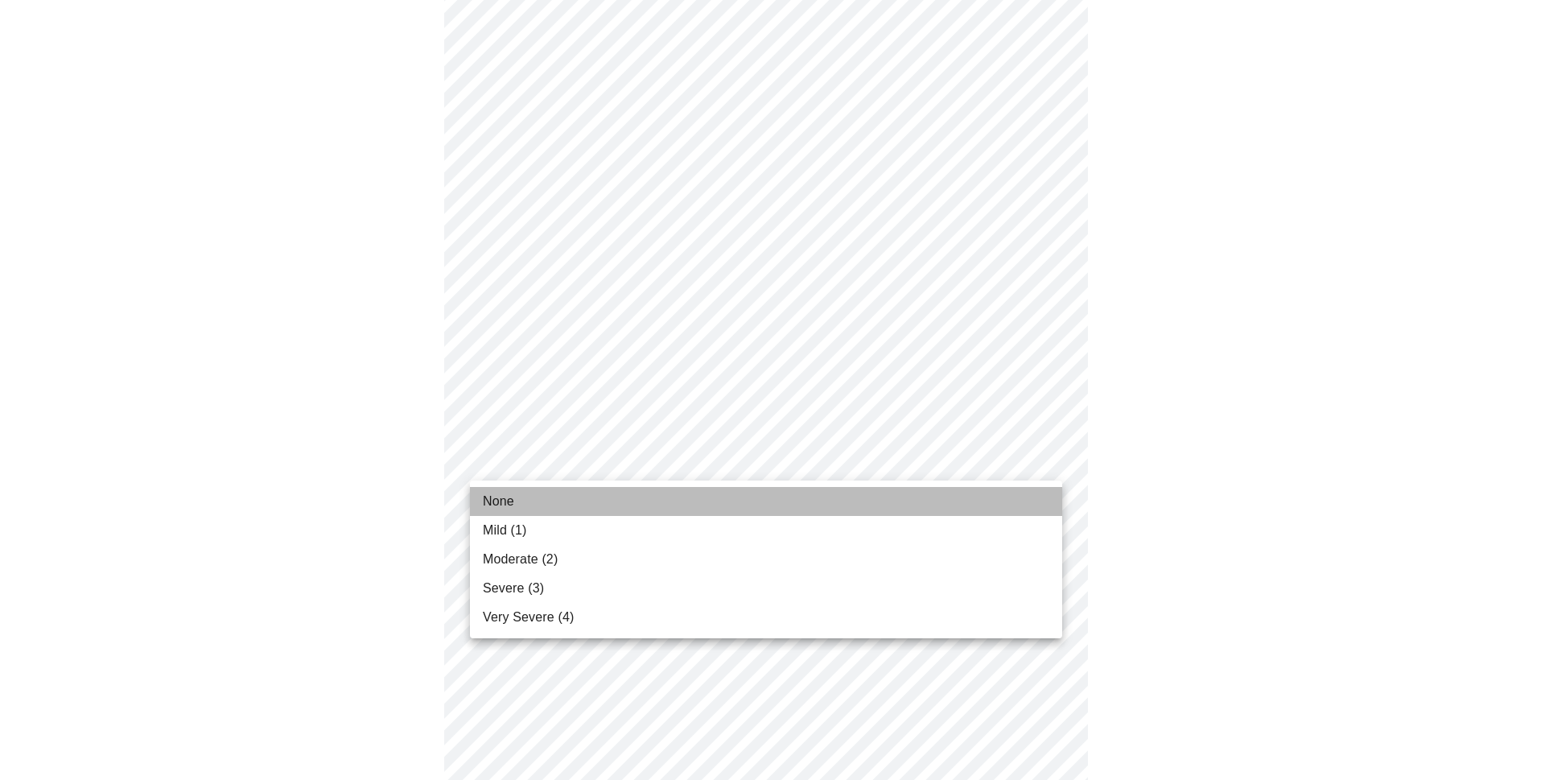
click at [496, 495] on span "None" at bounding box center [498, 501] width 31 height 19
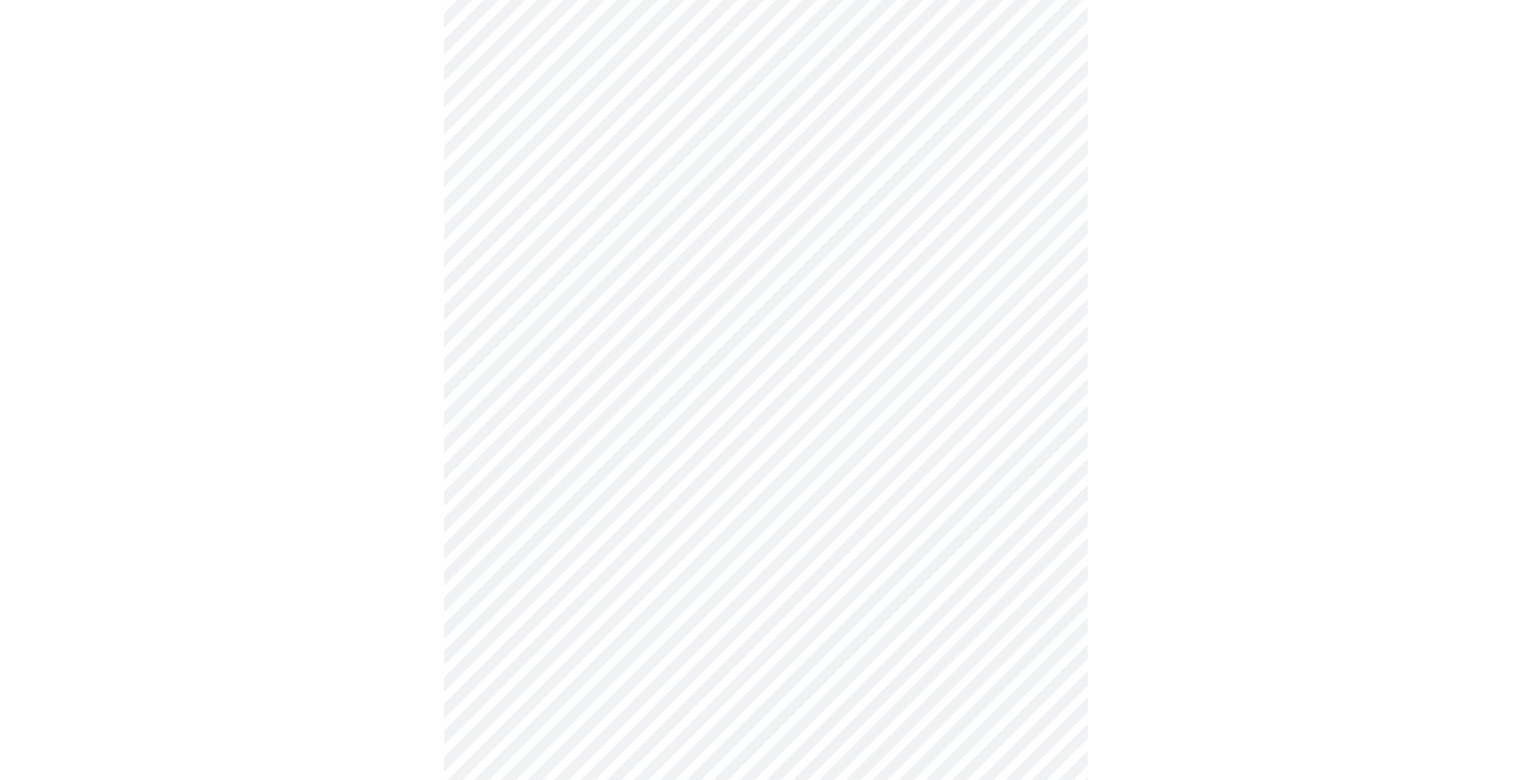
scroll to position [563, 0]
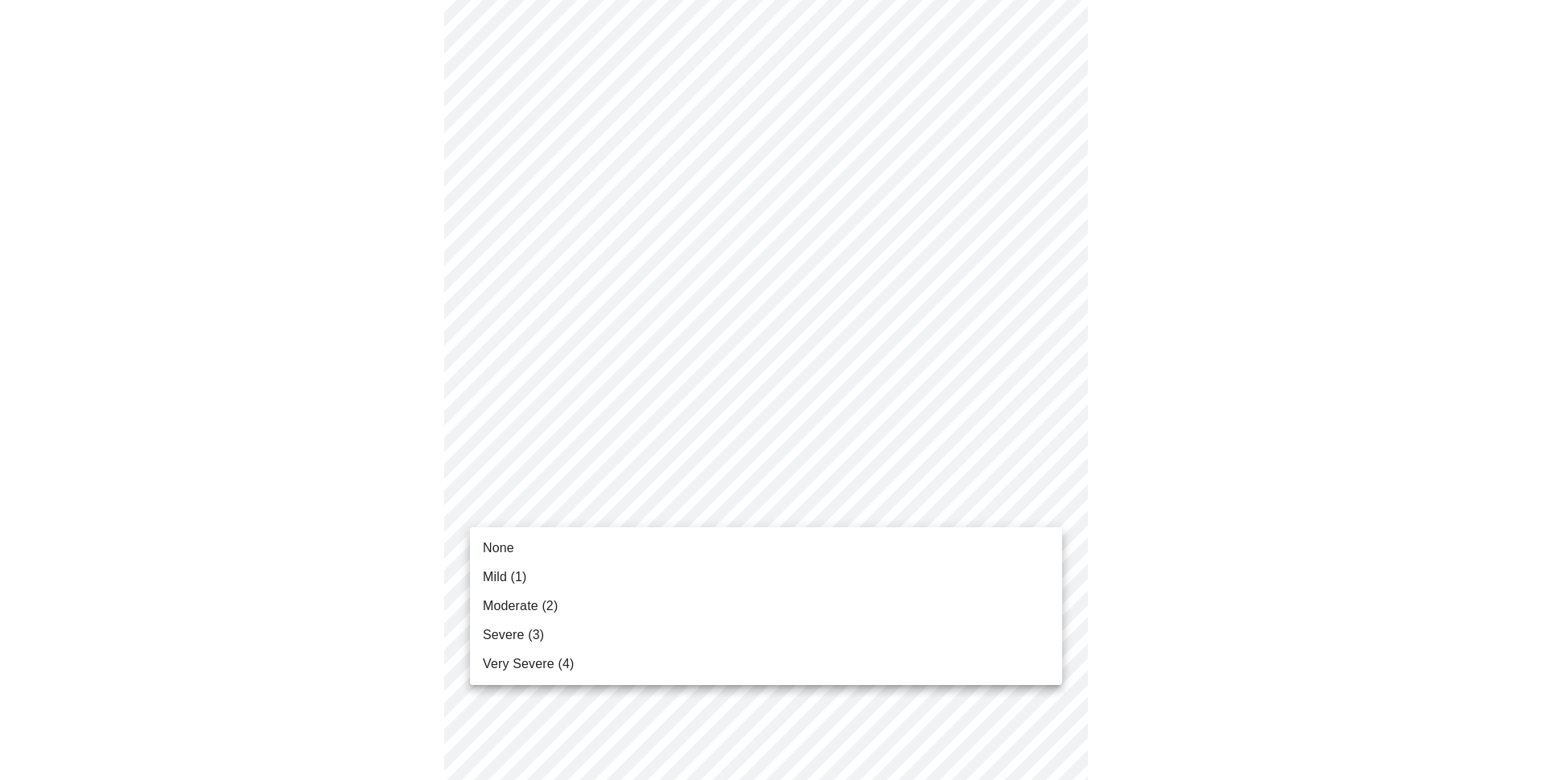
click at [1042, 509] on body "MyMenopauseRx Appointments Messaging Labs Uploads Medications Community Refer a…" at bounding box center [772, 445] width 1532 height 2005
click at [496, 550] on span "None" at bounding box center [498, 547] width 31 height 19
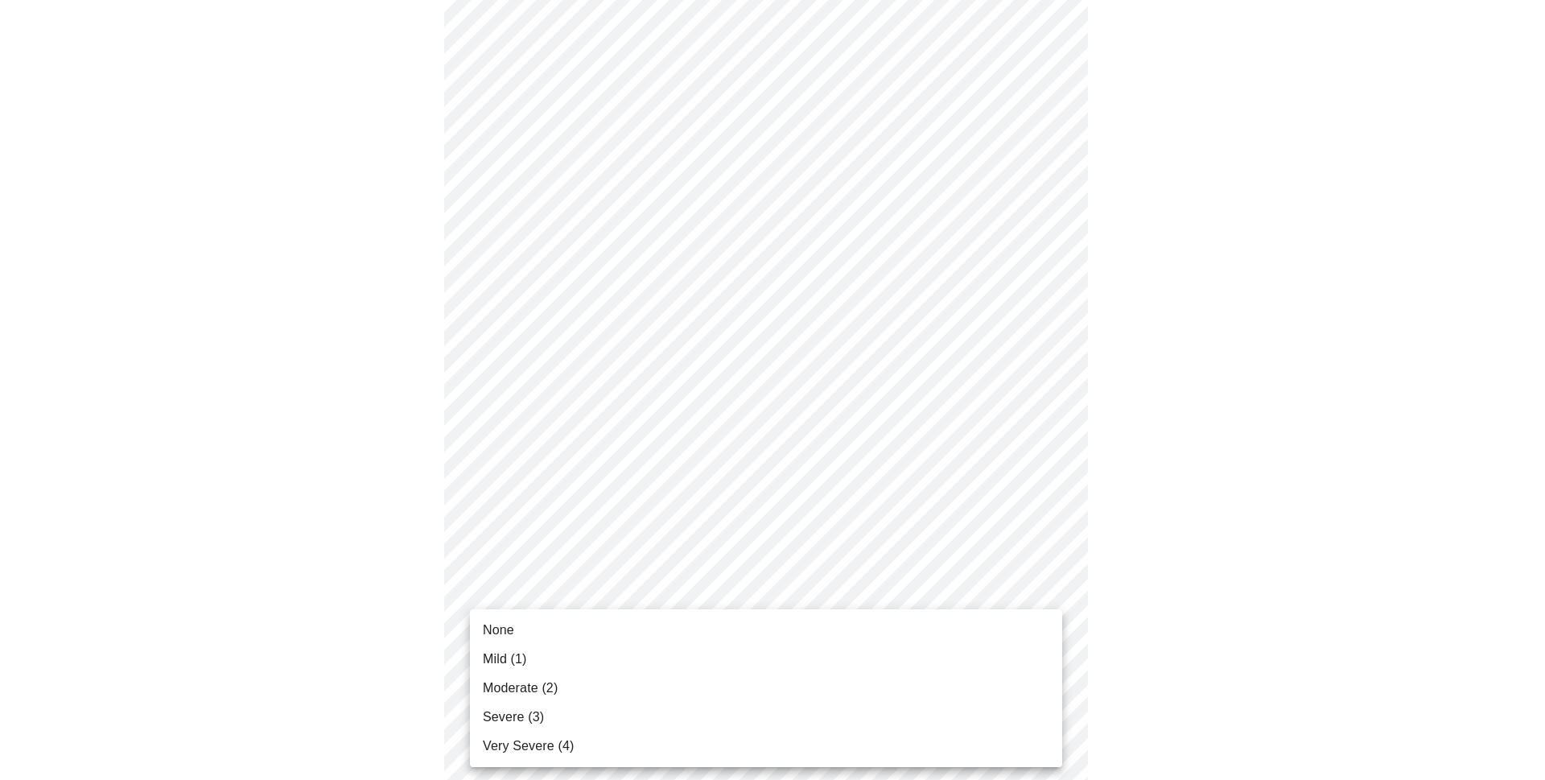
click at [1044, 628] on body "MyMenopauseRx Appointments Messaging Labs Uploads Medications Community Refer a…" at bounding box center [772, 434] width 1532 height 1983
click at [535, 661] on li "Mild (1)" at bounding box center [766, 659] width 592 height 29
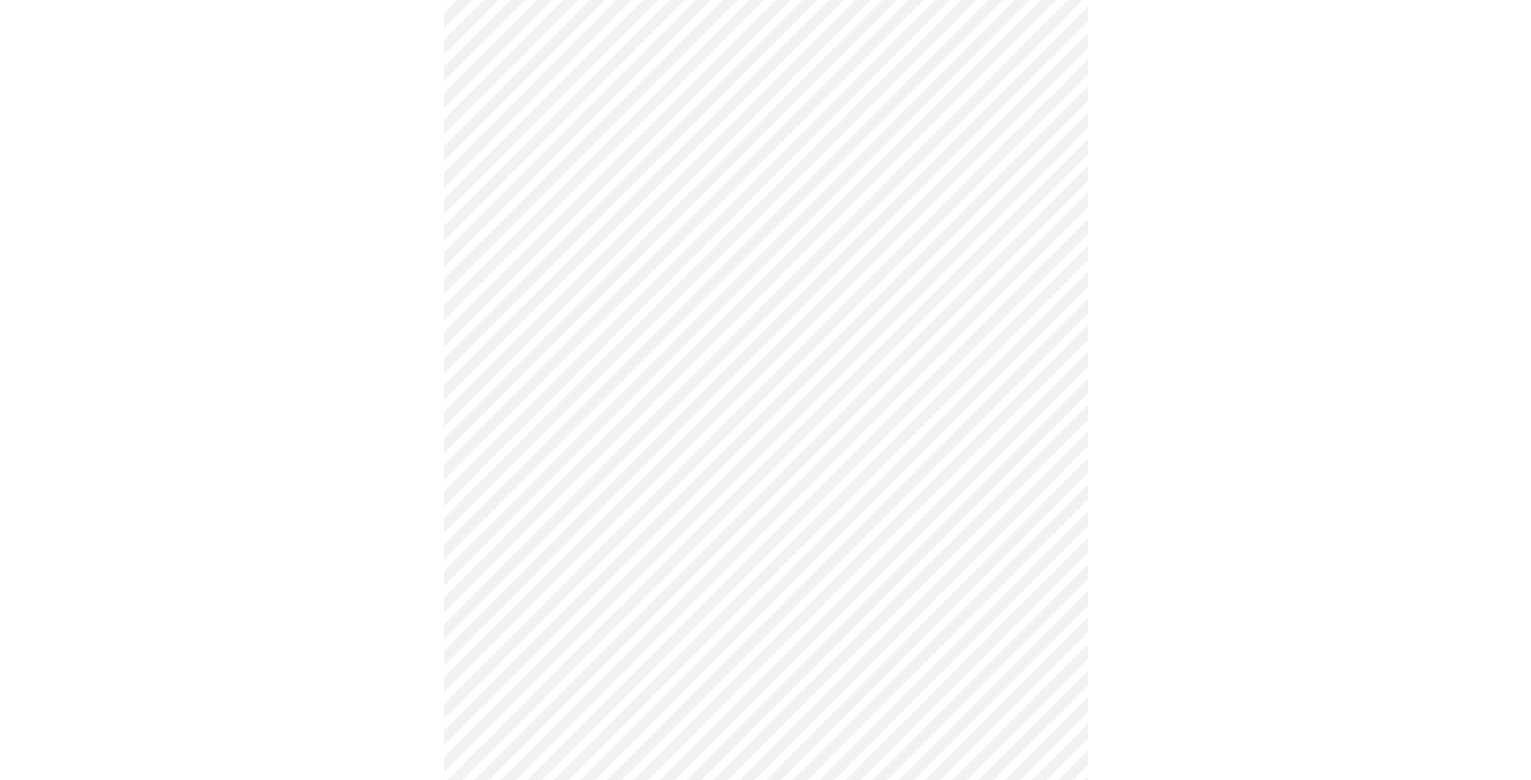
scroll to position [724, 0]
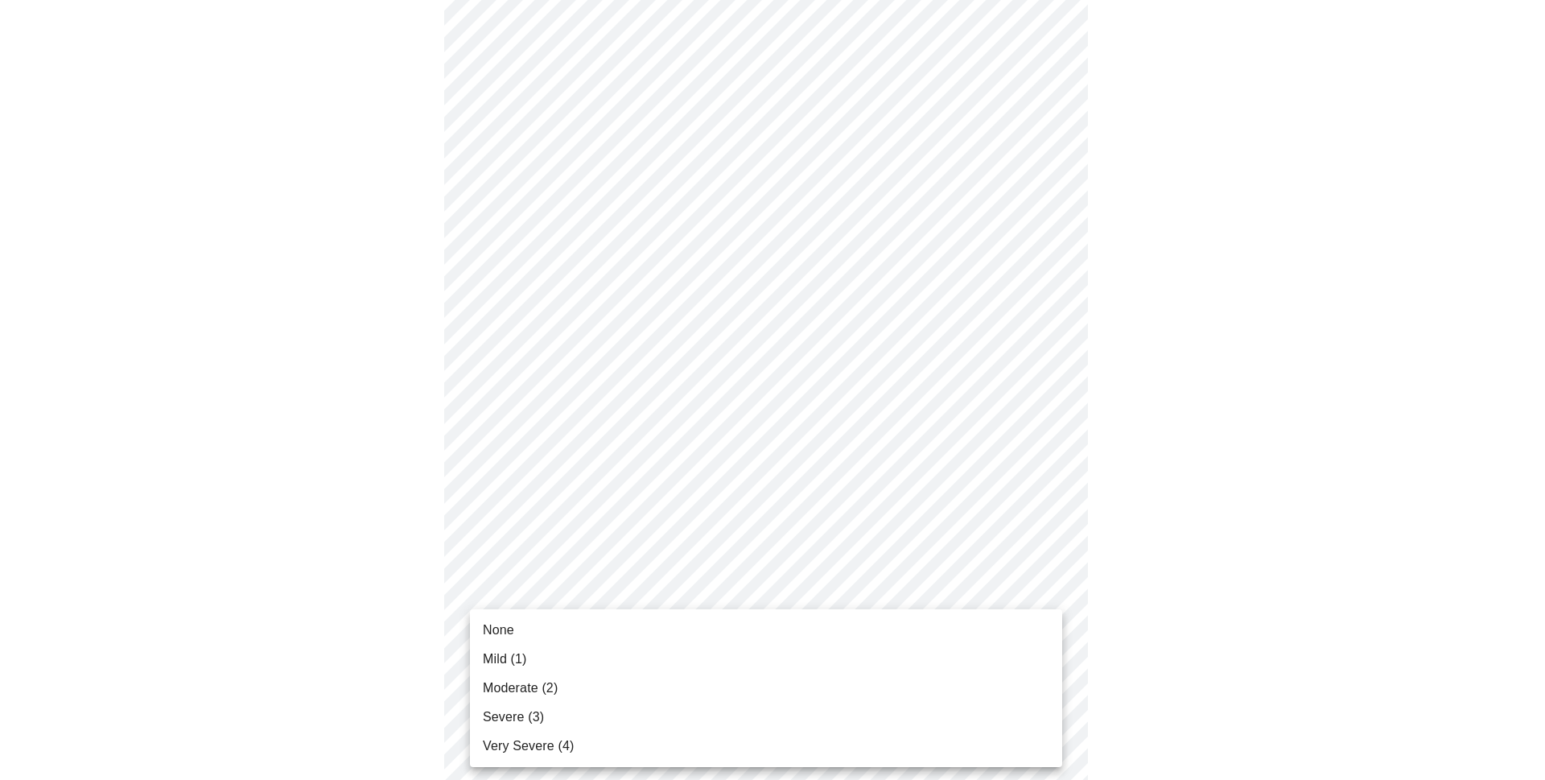
click at [1050, 601] on body "MyMenopauseRx Appointments Messaging Labs Uploads Medications Community Refer a…" at bounding box center [772, 262] width 1532 height 1960
click at [513, 626] on li "None" at bounding box center [766, 630] width 592 height 29
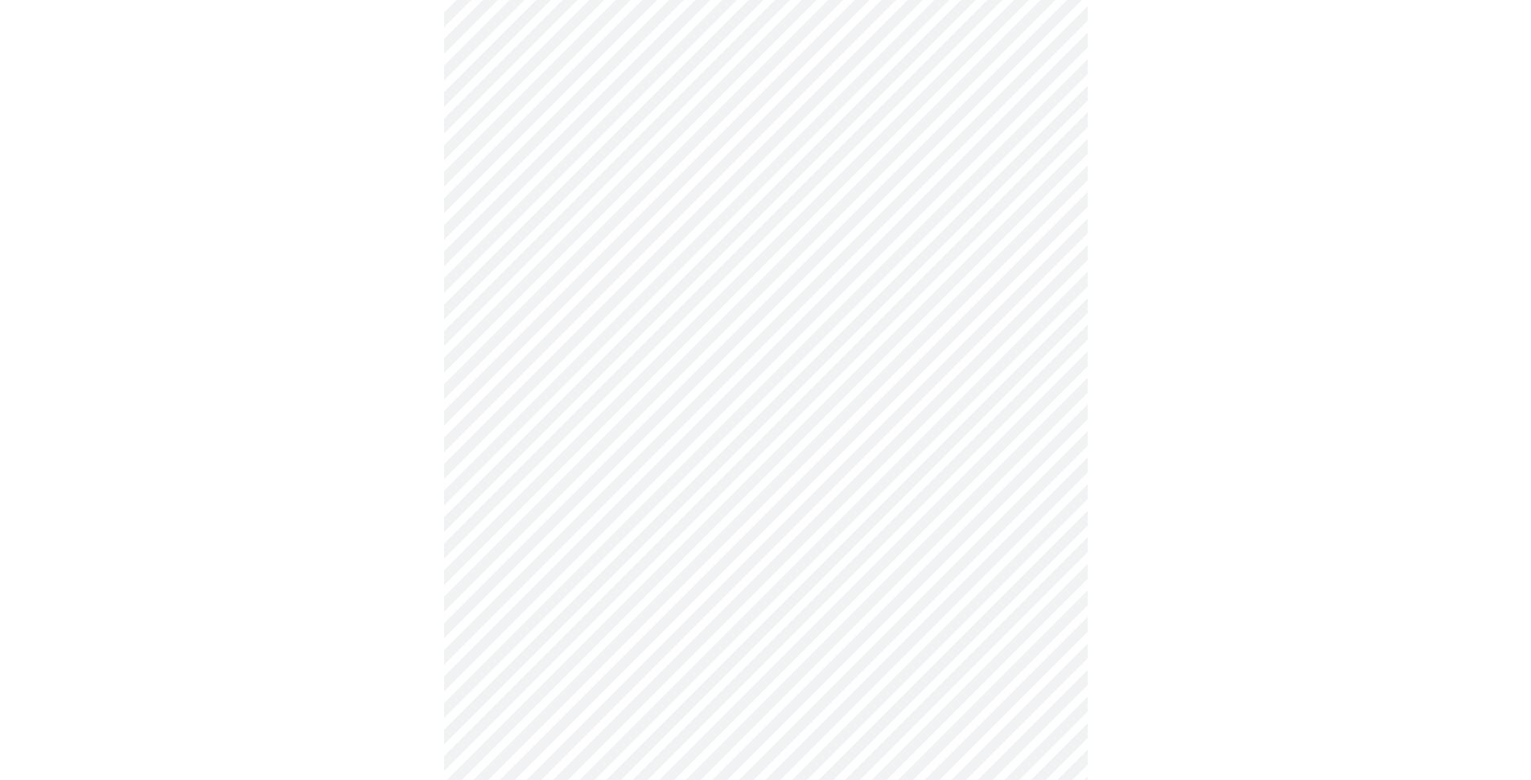
scroll to position [885, 0]
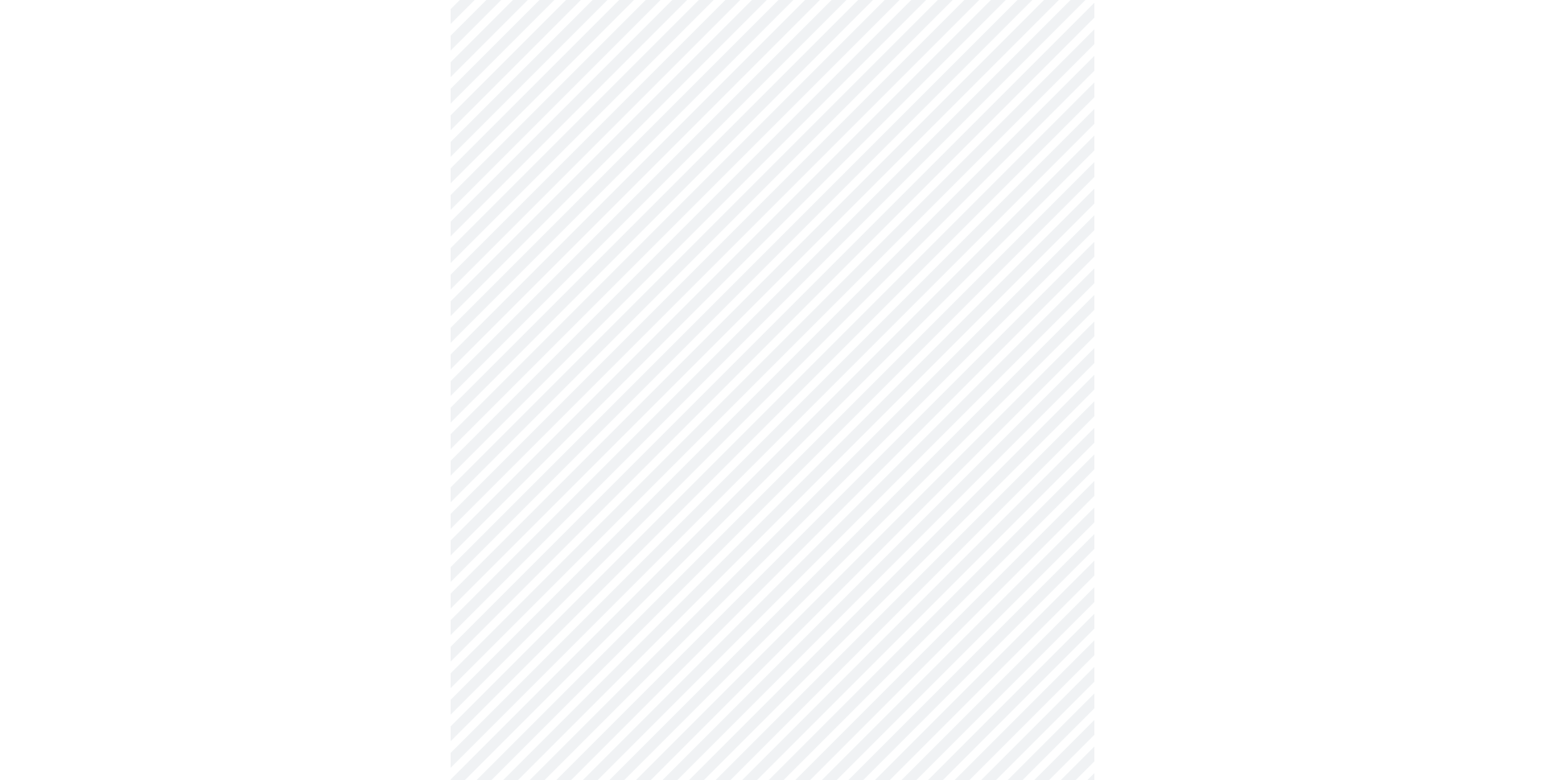
click at [1031, 575] on body "MyMenopauseRx Appointments Messaging Labs Uploads Medications Community Refer a…" at bounding box center [772, 90] width 1532 height 1938
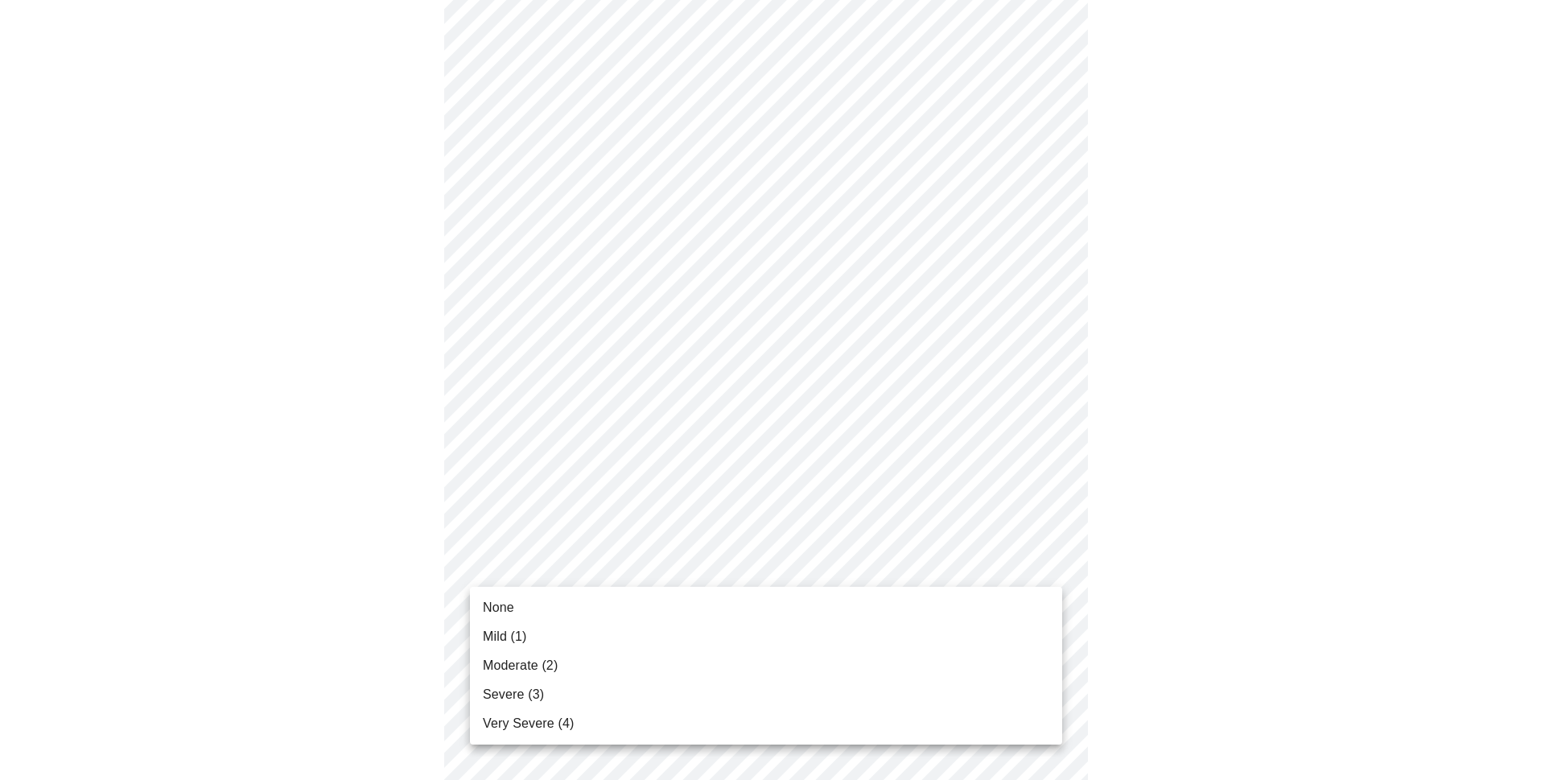
click at [551, 635] on li "Mild (1)" at bounding box center [766, 636] width 592 height 29
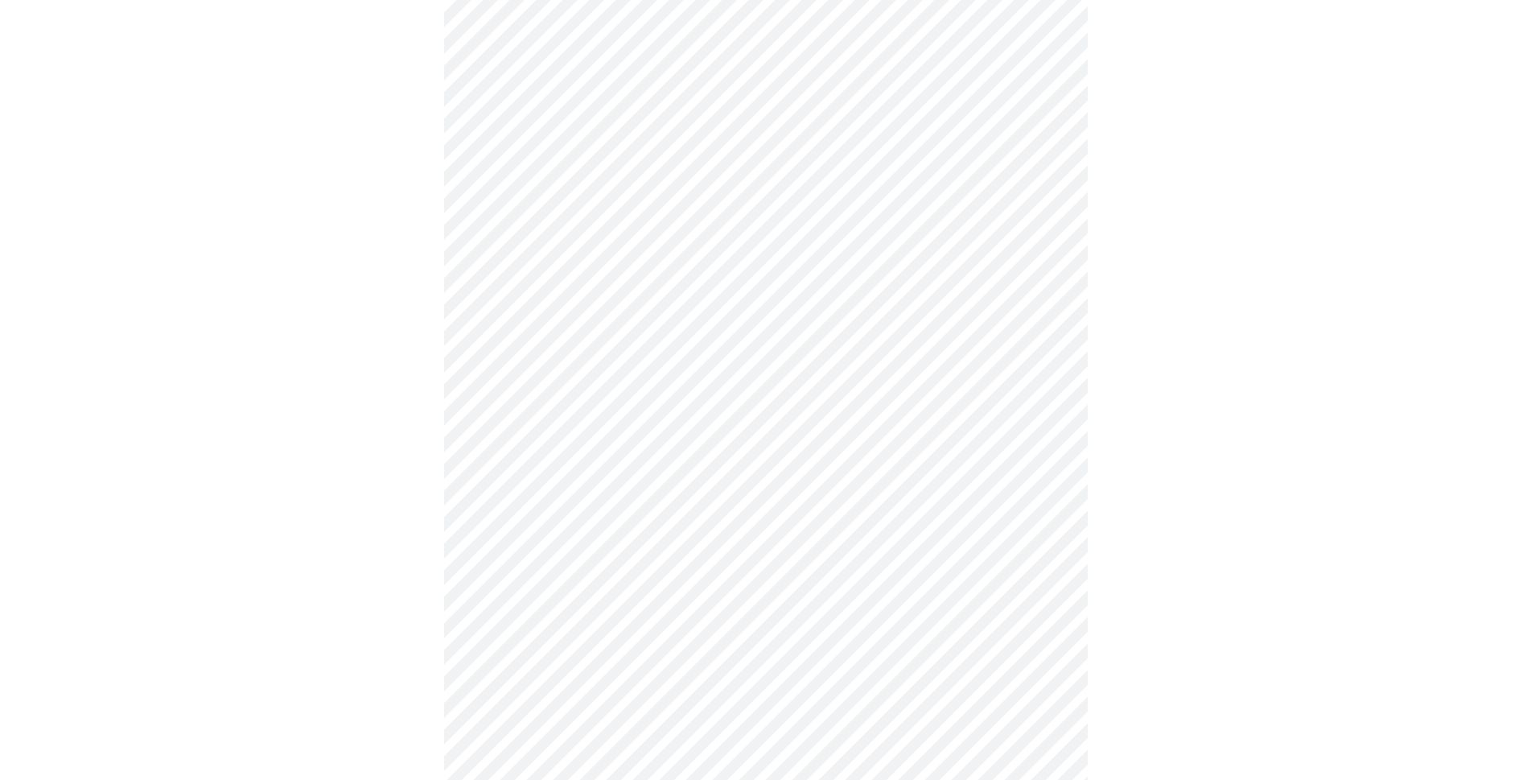
scroll to position [1046, 0]
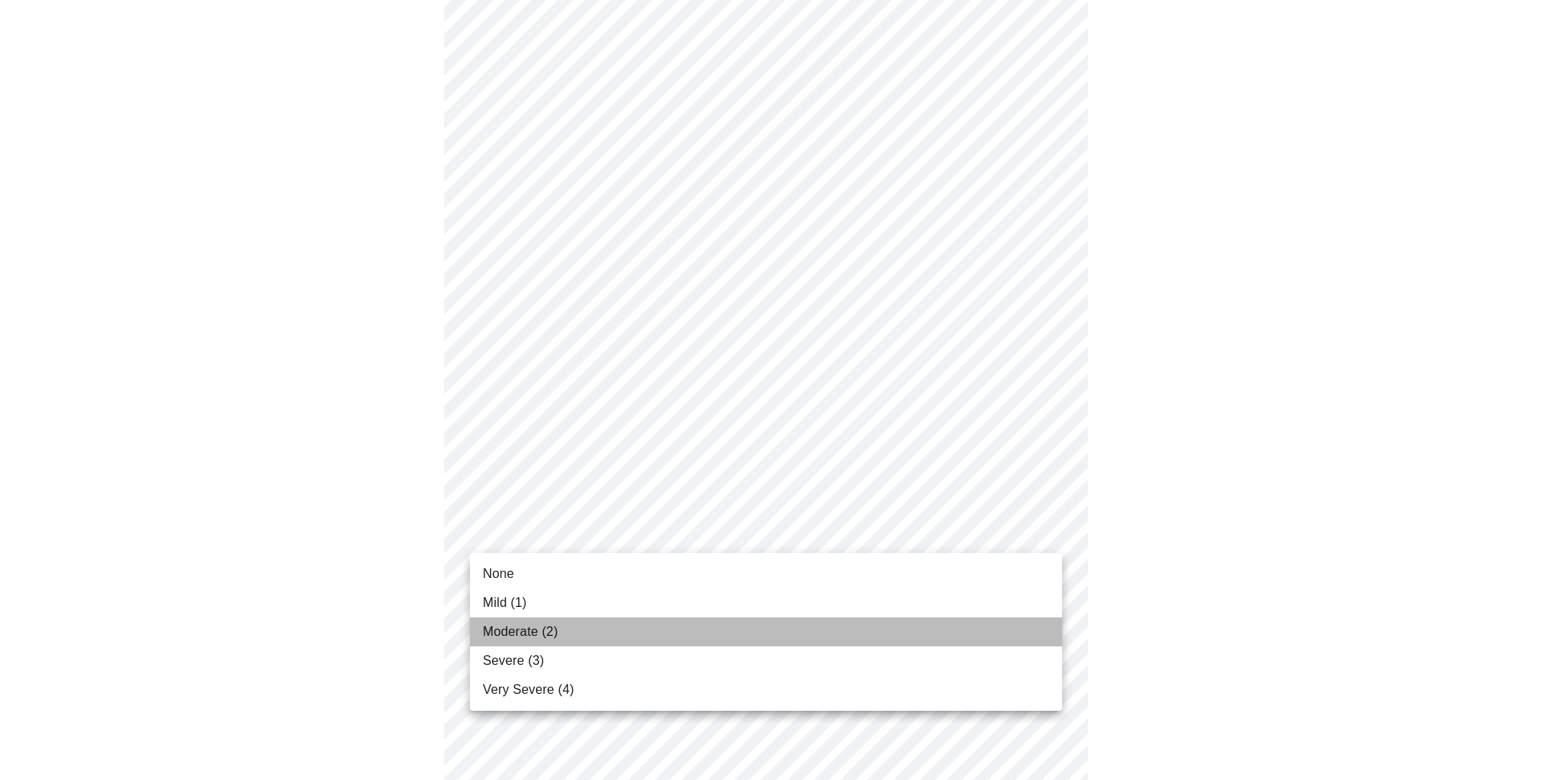
drag, startPoint x: 626, startPoint y: 629, endPoint x: 765, endPoint y: 611, distance: 140.4
click at [626, 630] on li "Moderate (2)" at bounding box center [766, 631] width 592 height 29
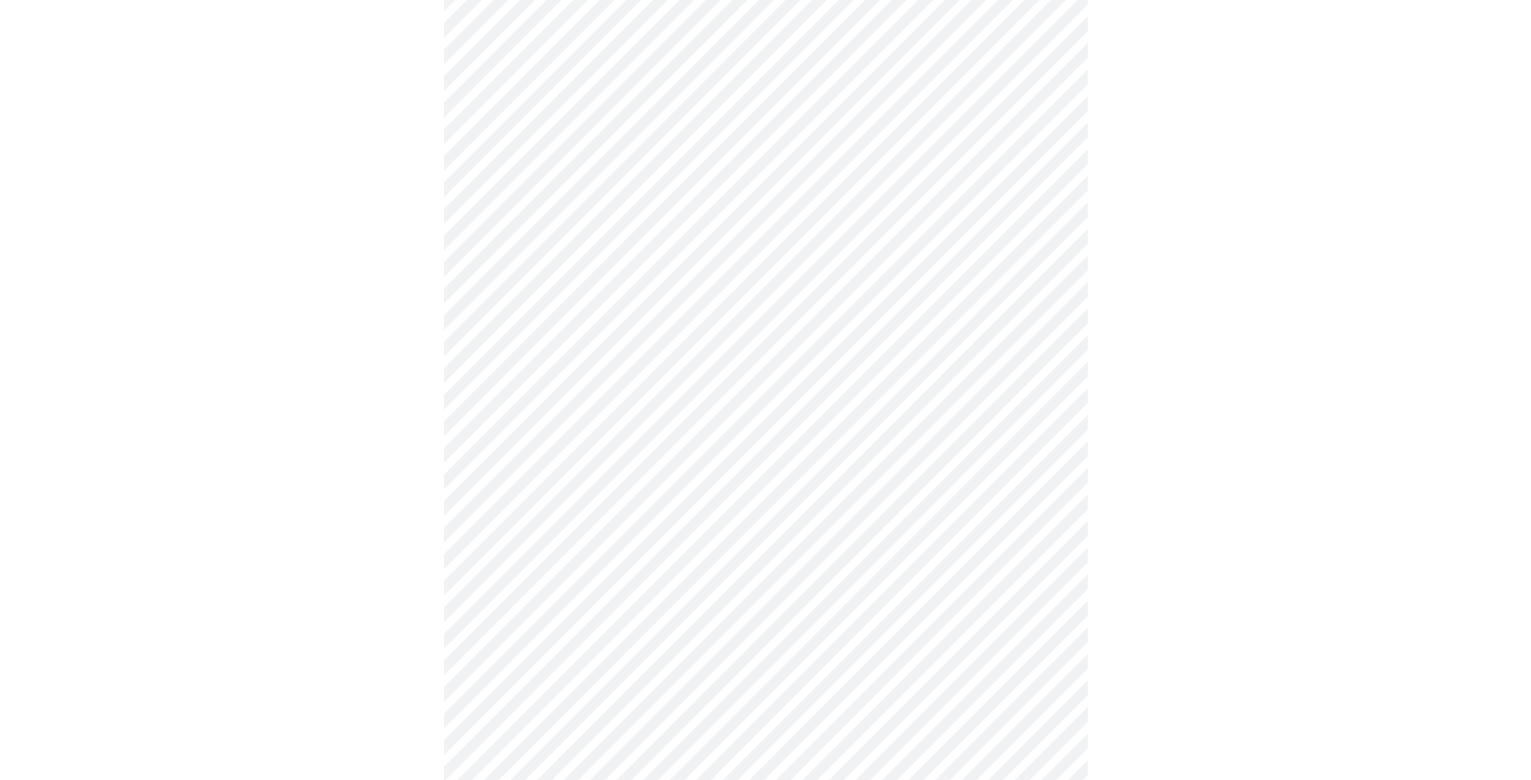
scroll to position [322, 0]
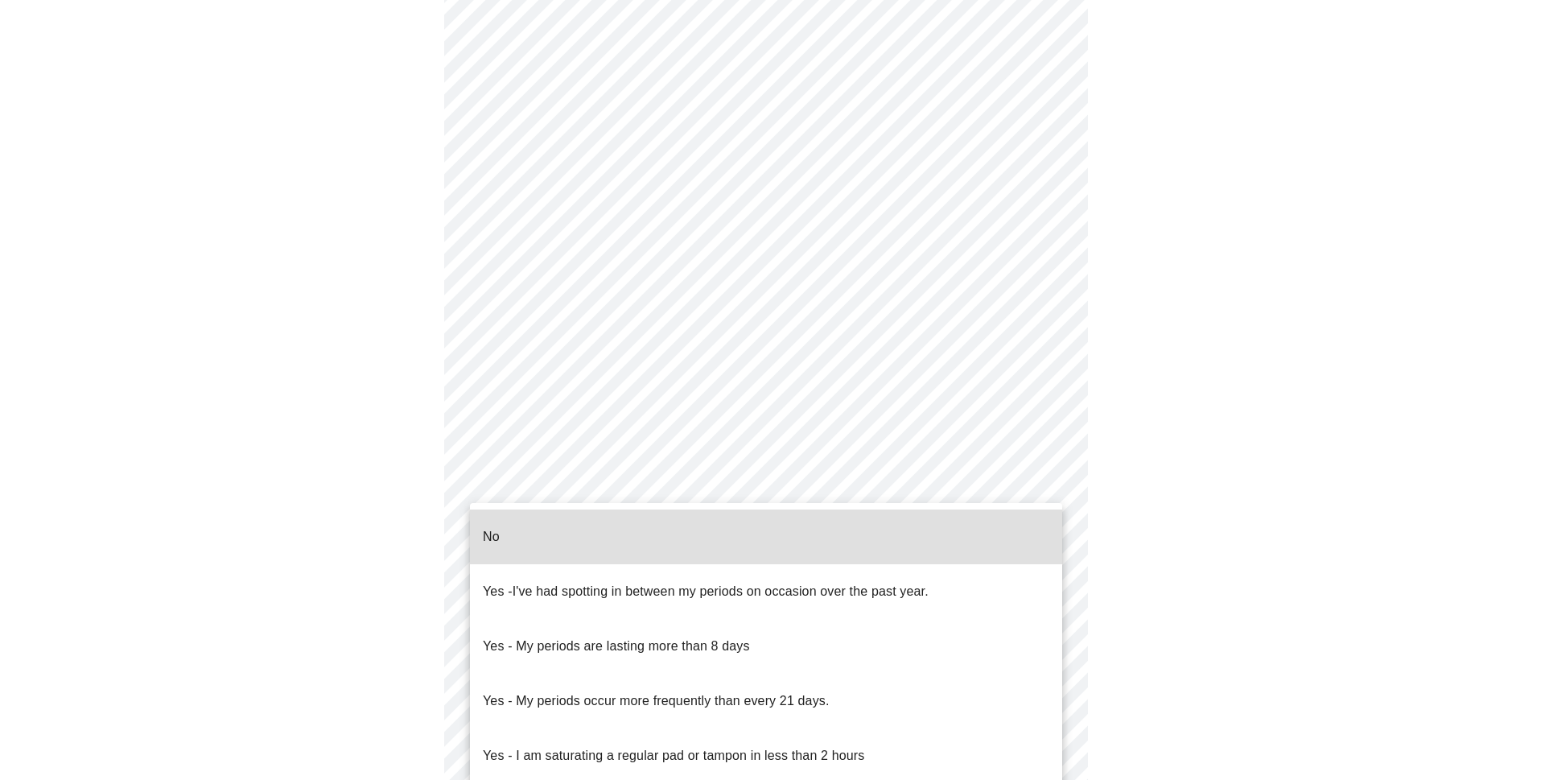
click at [1045, 599] on body "MyMenopauseRx Appointments Messaging Labs Uploads Medications Community Refer a…" at bounding box center [772, 446] width 1532 height 1523
click at [492, 527] on p "No" at bounding box center [491, 536] width 17 height 19
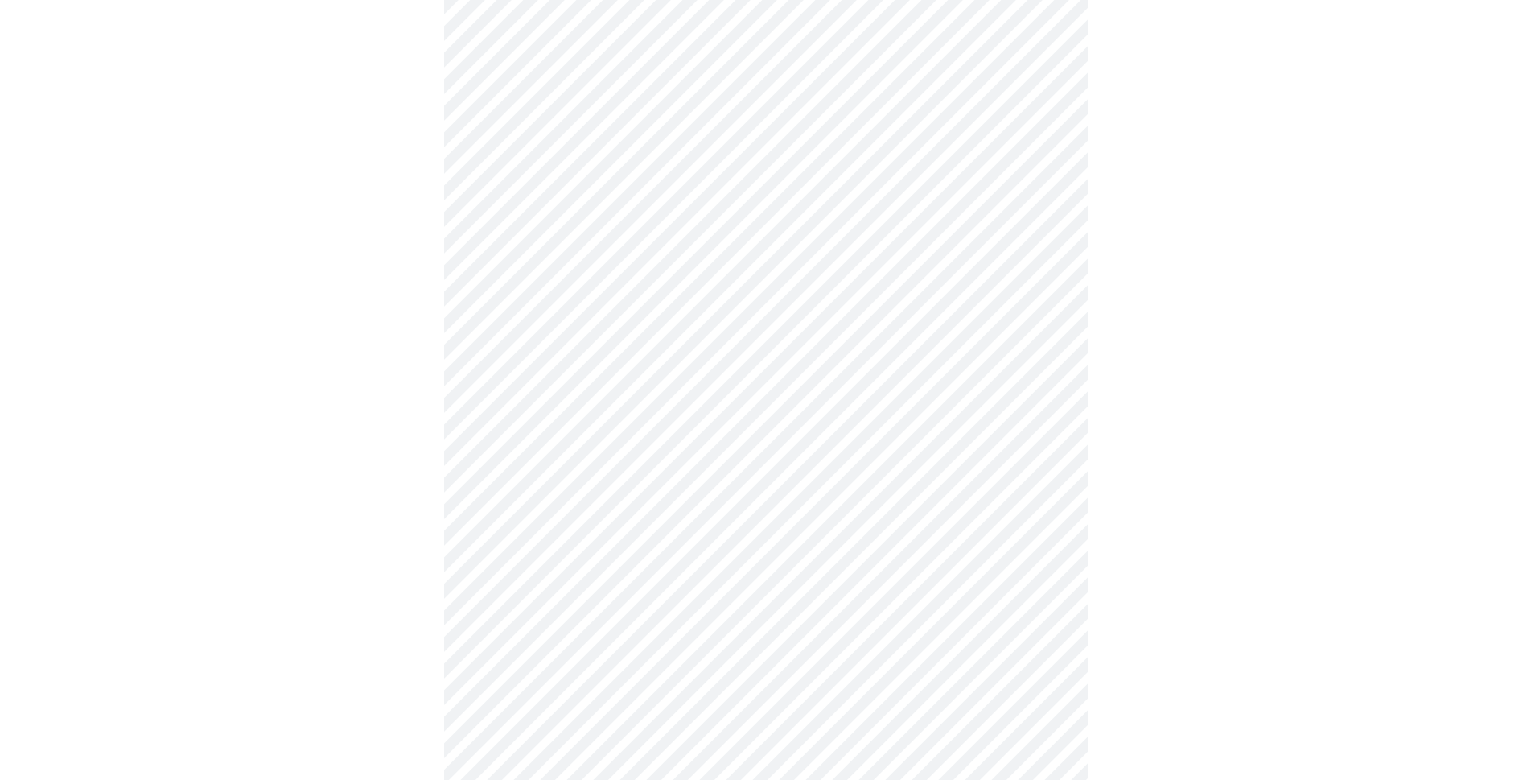
scroll to position [483, 0]
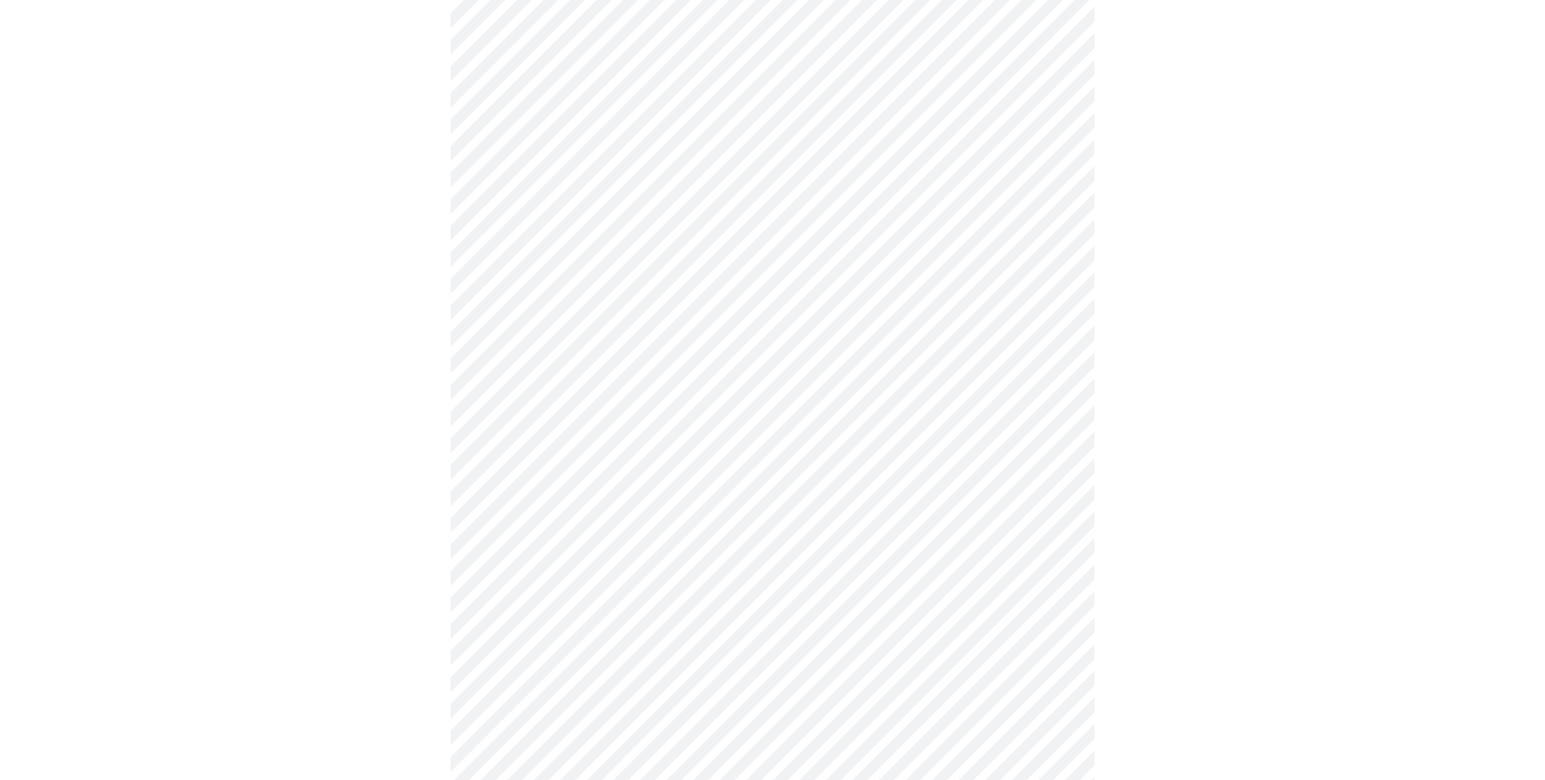
click at [1038, 550] on body "MyMenopauseRx Appointments Messaging Labs Uploads Medications Community Refer a…" at bounding box center [772, 281] width 1532 height 1514
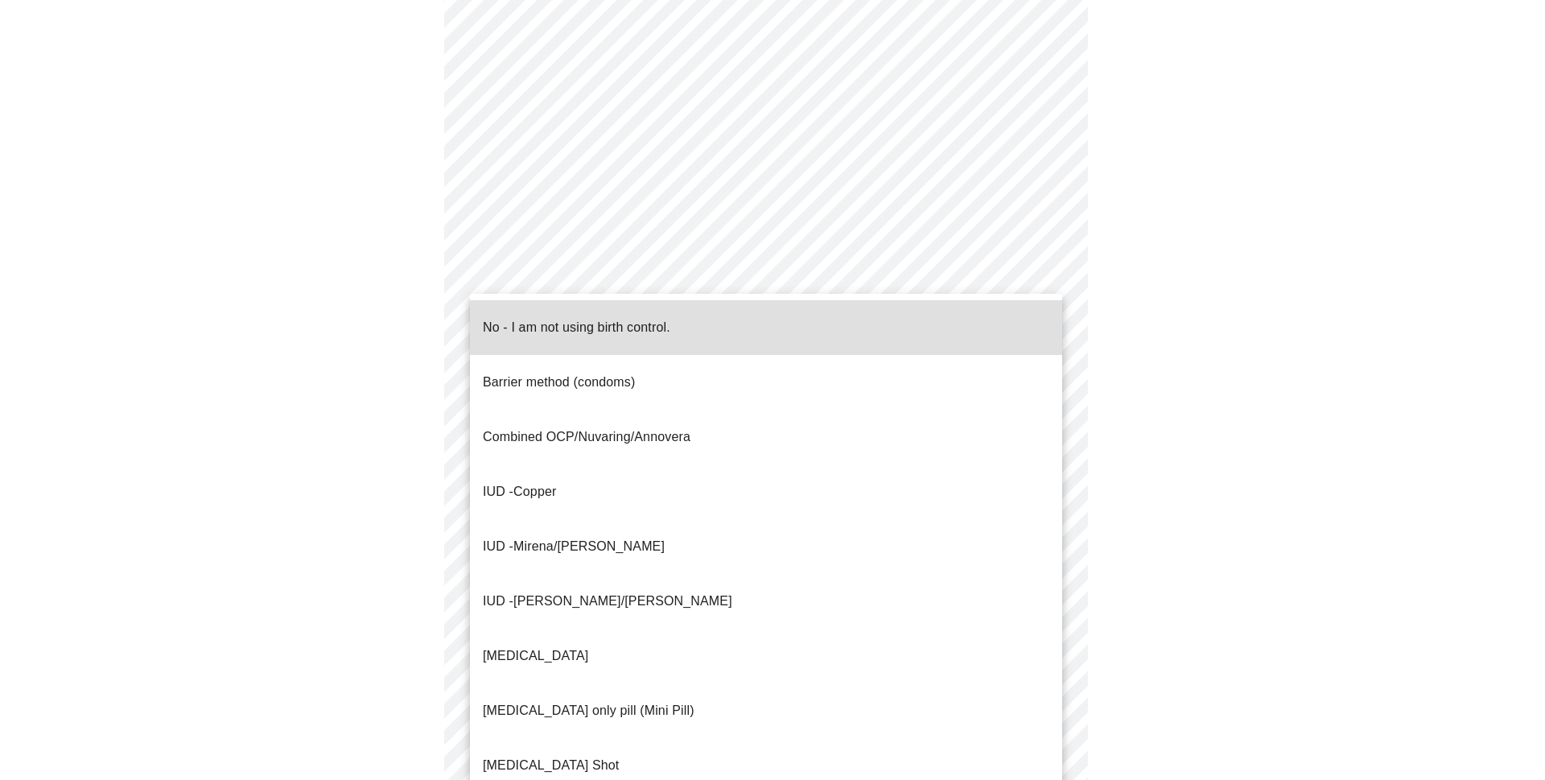
drag, startPoint x: 501, startPoint y: 313, endPoint x: 550, endPoint y: 303, distance: 49.4
click at [501, 318] on p "No - I am not using birth control." at bounding box center [576, 327] width 187 height 19
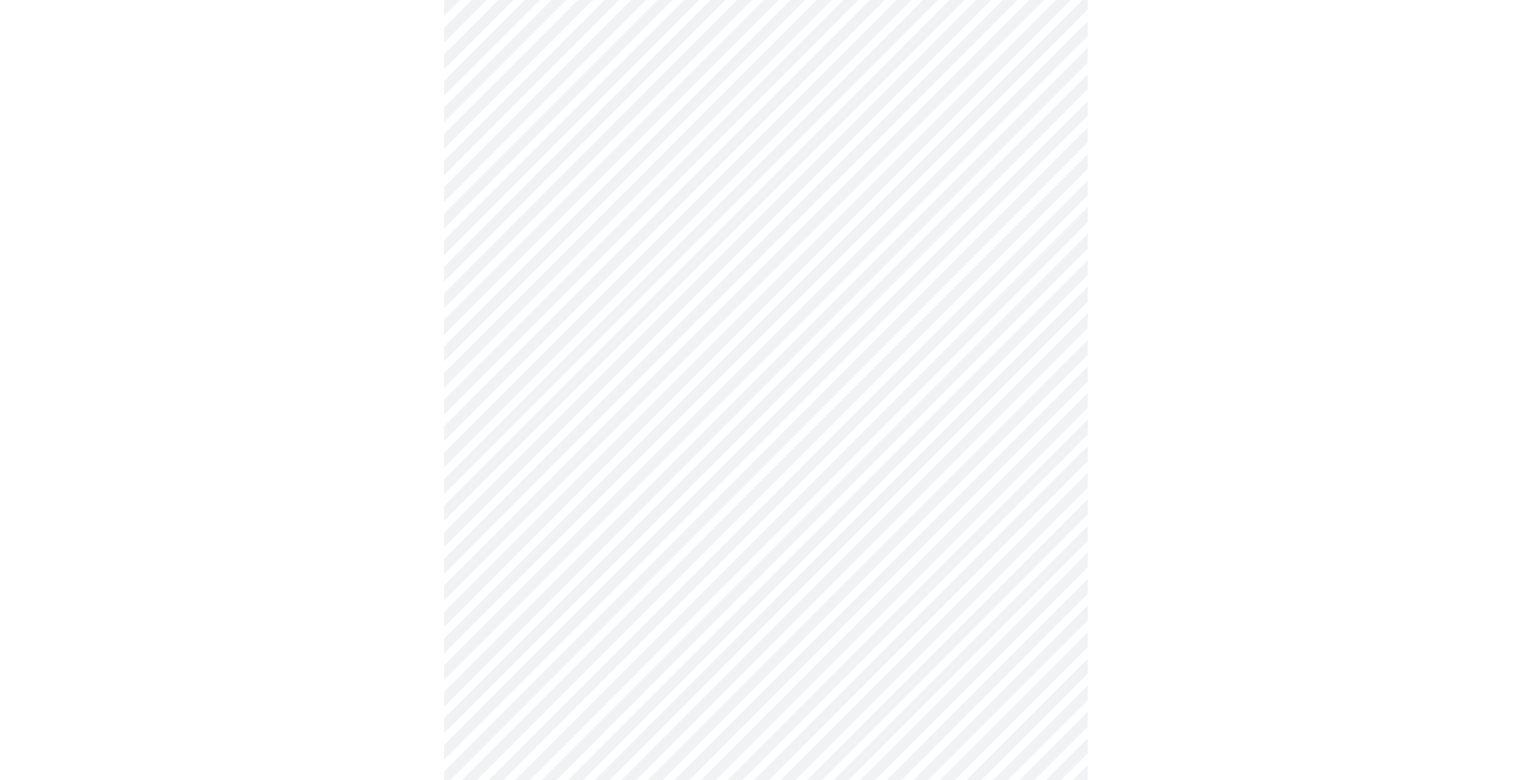
scroll to position [644, 0]
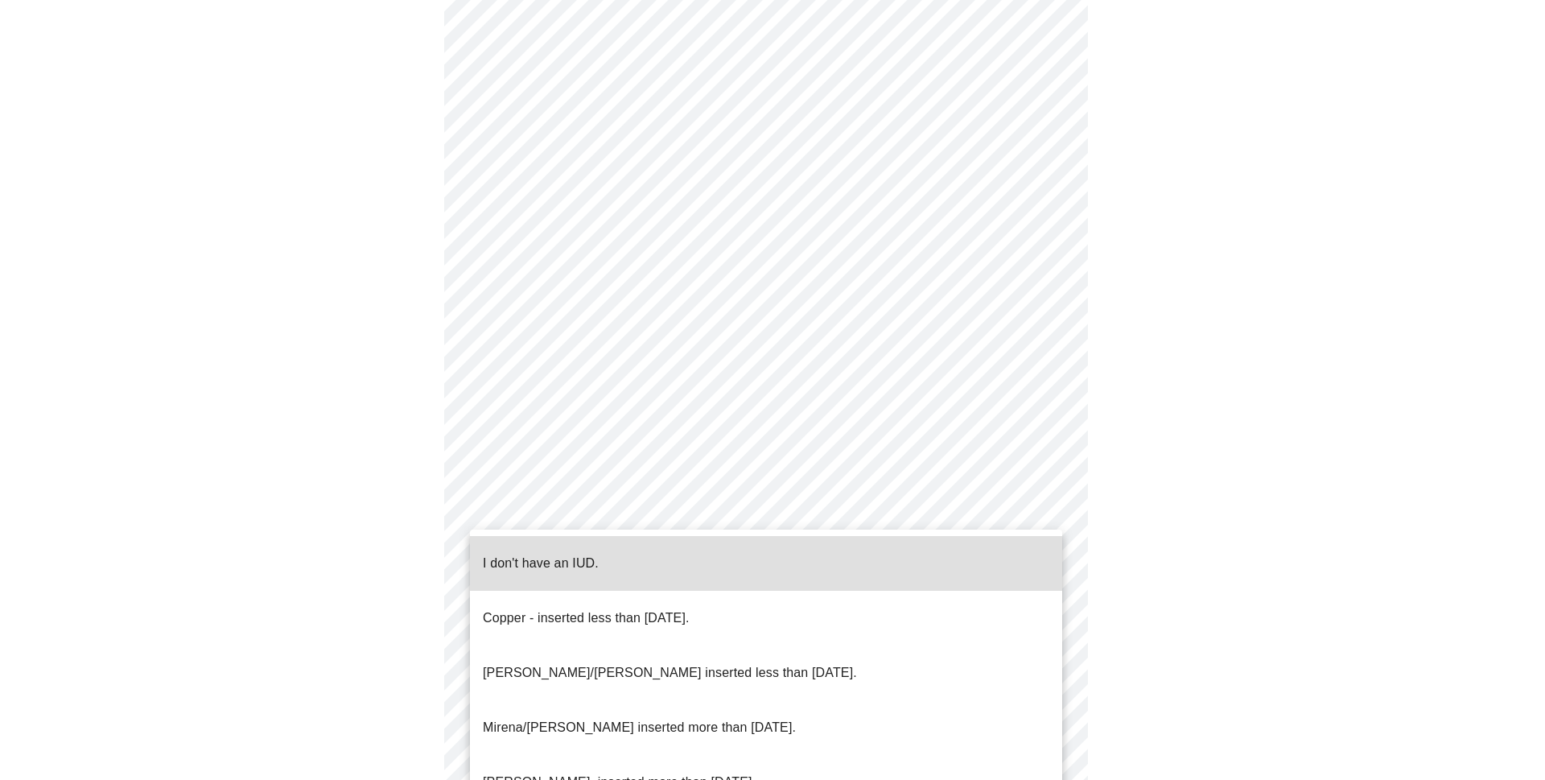
click at [1047, 512] on body "MyMenopauseRx Appointments Messaging Labs Uploads Medications Community Refer a…" at bounding box center [772, 115] width 1532 height 1504
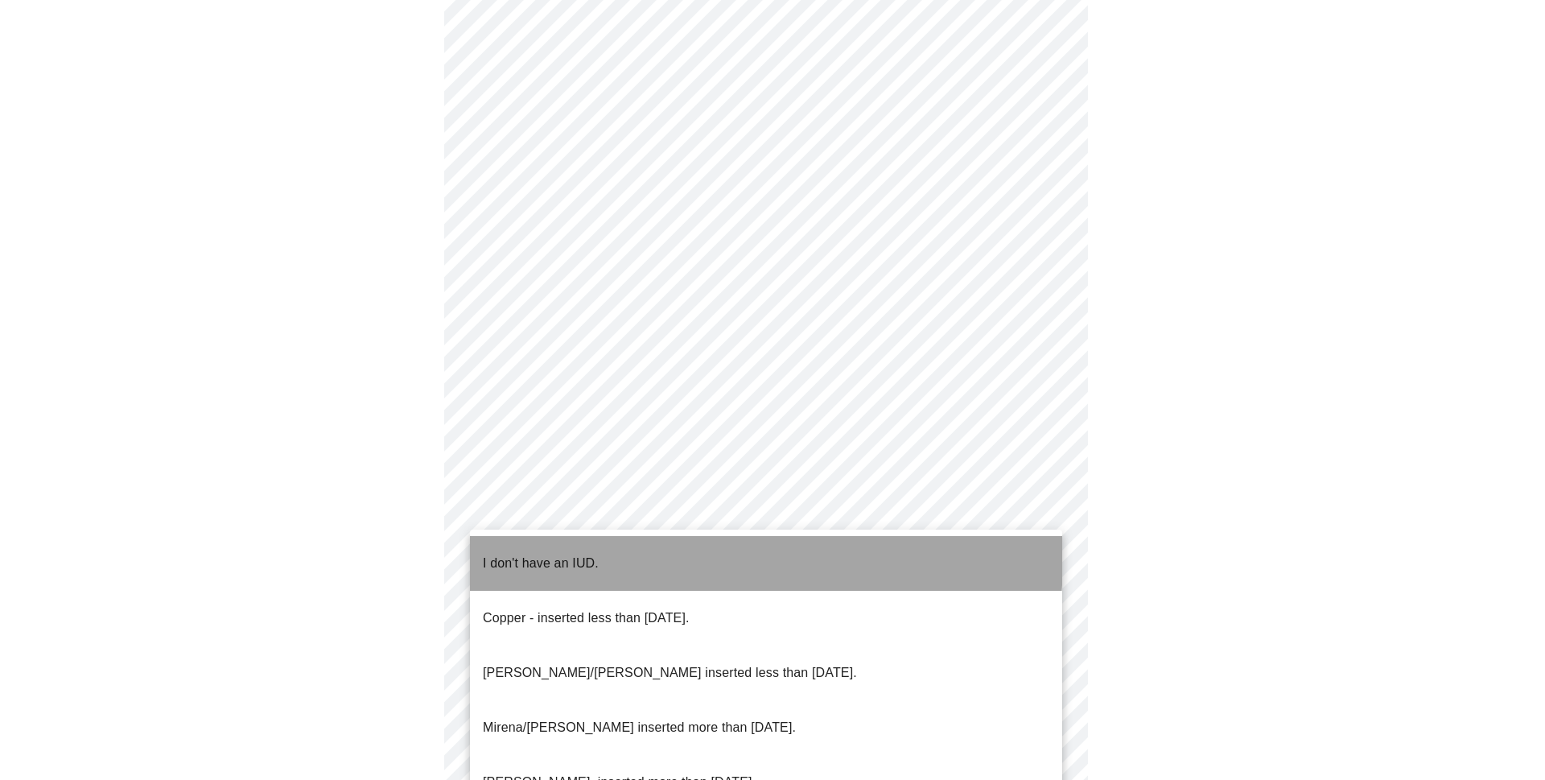
click at [547, 554] on p "I don't have an IUD." at bounding box center [541, 563] width 116 height 19
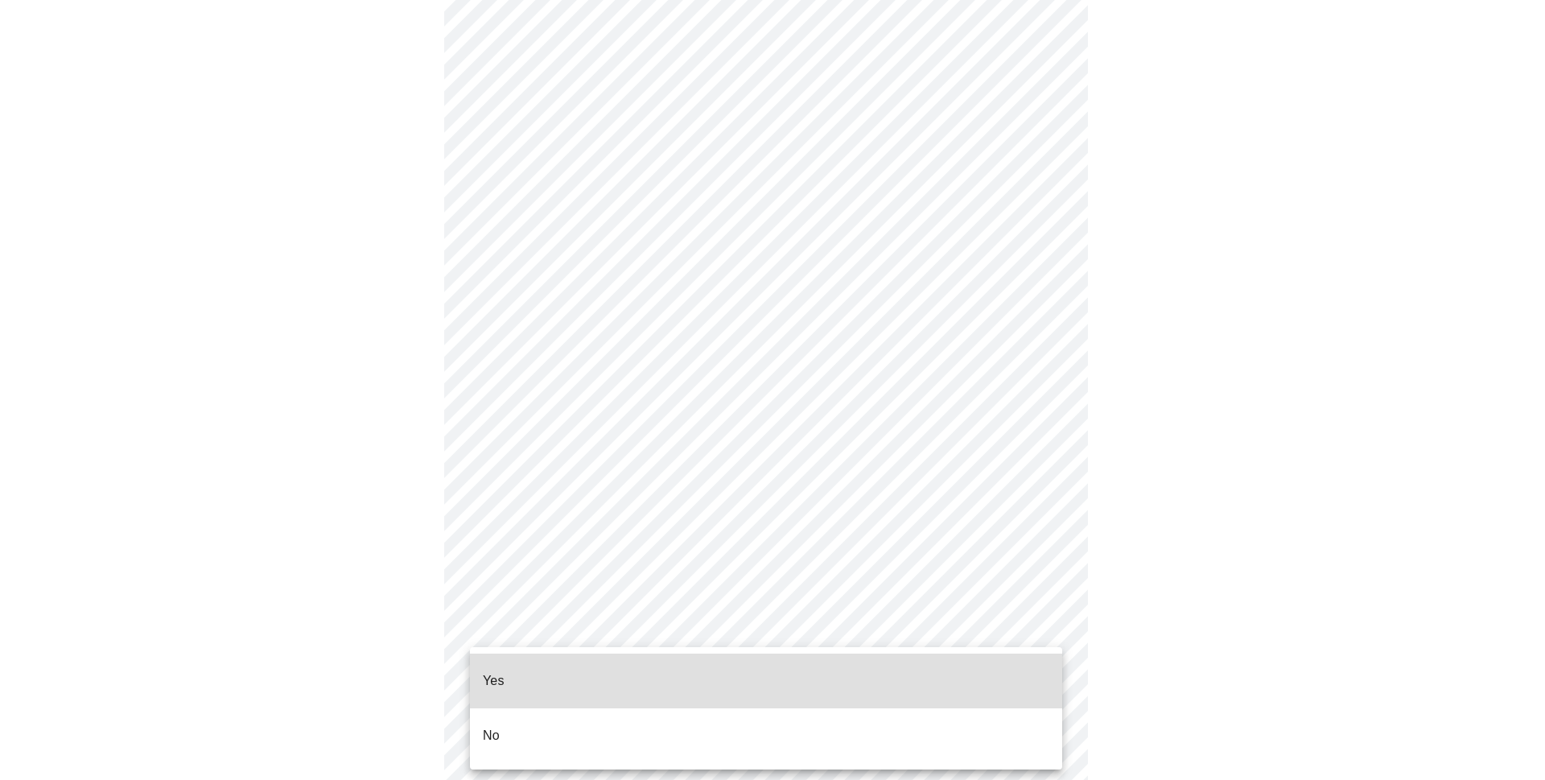
click at [1047, 630] on body "MyMenopauseRx Appointments Messaging Labs Uploads Medications Community Refer a…" at bounding box center [772, 110] width 1532 height 1494
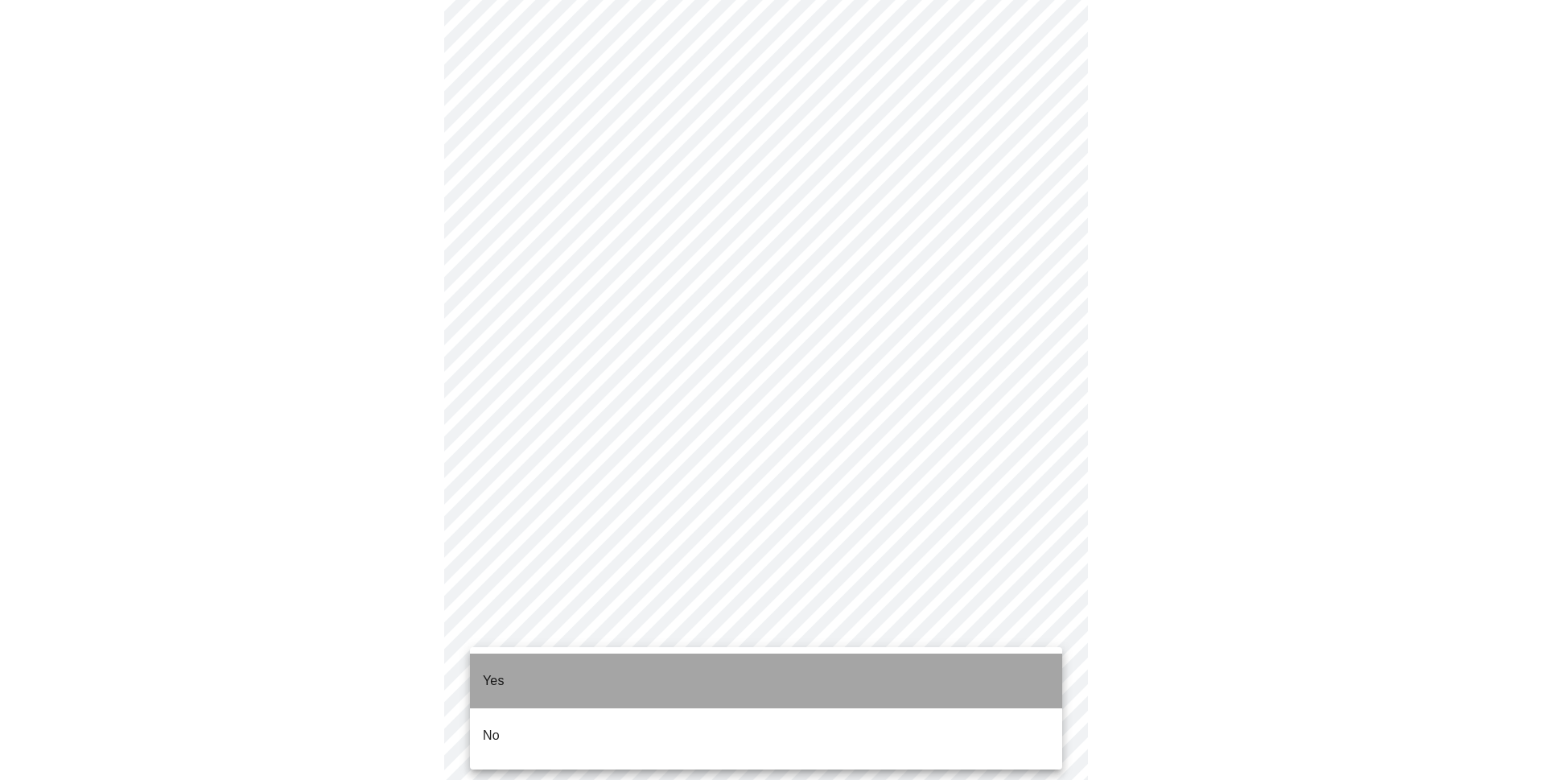
drag, startPoint x: 496, startPoint y: 672, endPoint x: 952, endPoint y: 586, distance: 463.5
click at [496, 671] on p "Yes" at bounding box center [494, 680] width 22 height 19
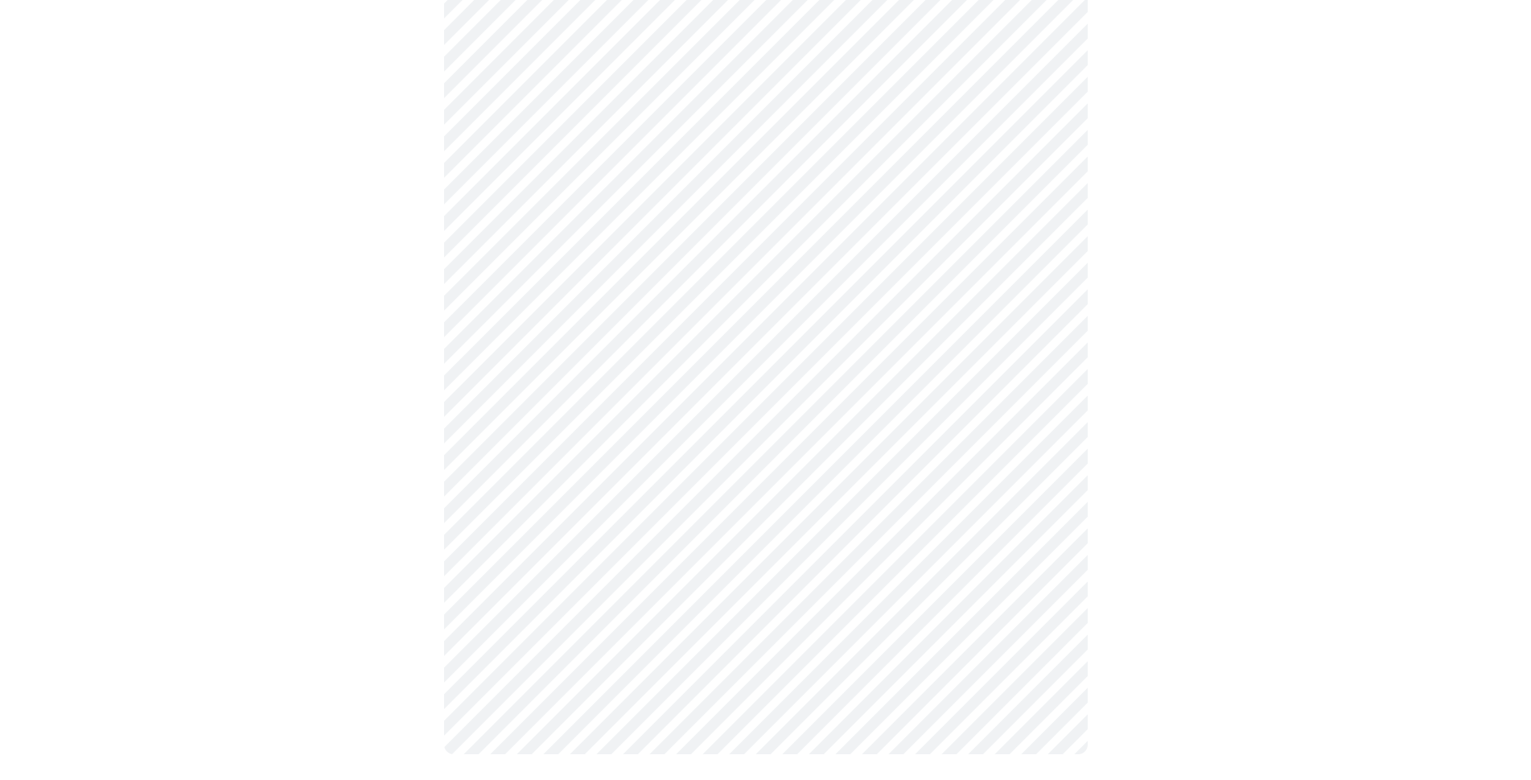
scroll to position [0, 0]
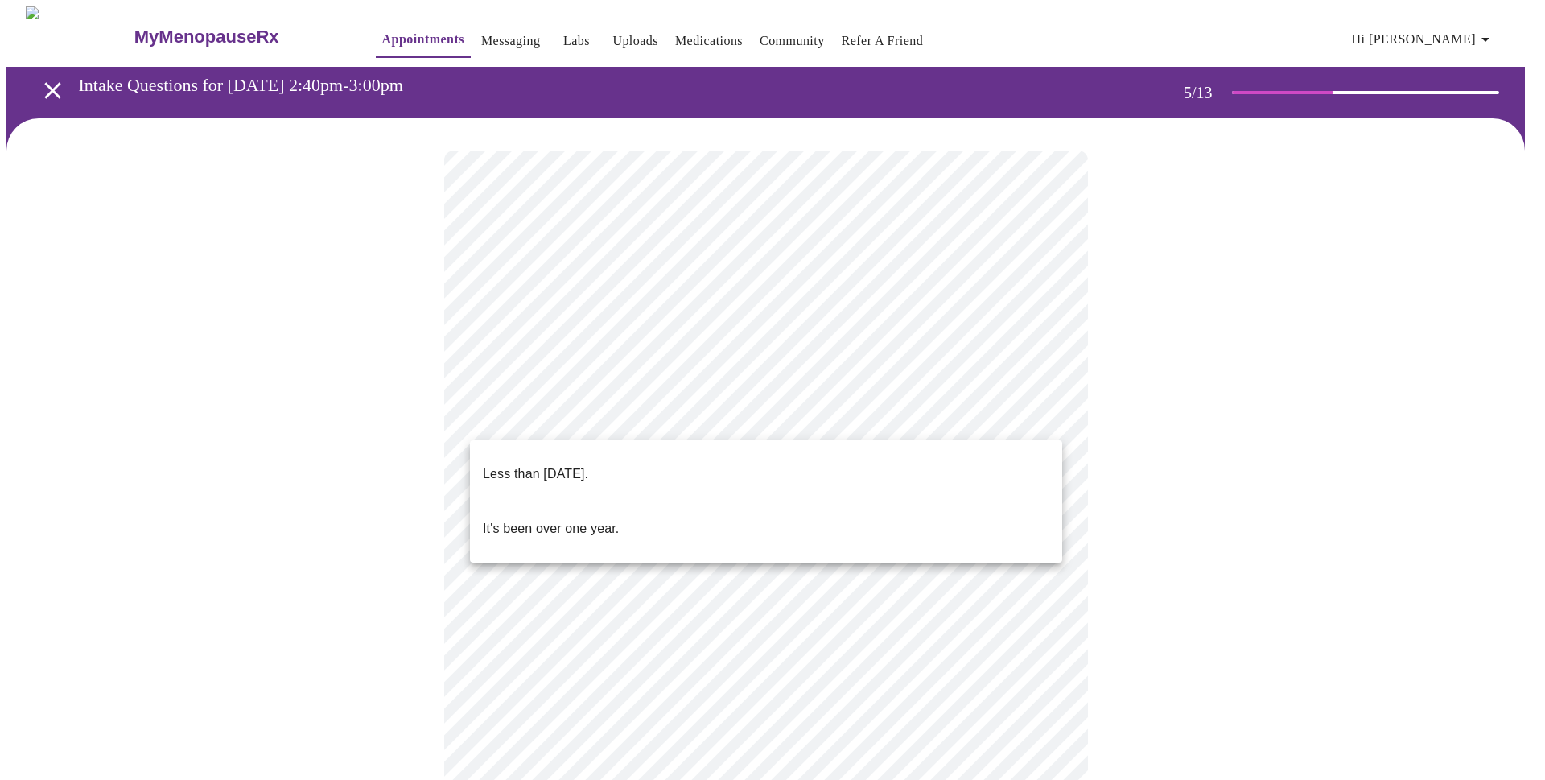
click at [1044, 418] on body "MyMenopauseRx Appointments Messaging Labs Uploads Medications Community Refer a…" at bounding box center [772, 583] width 1532 height 1154
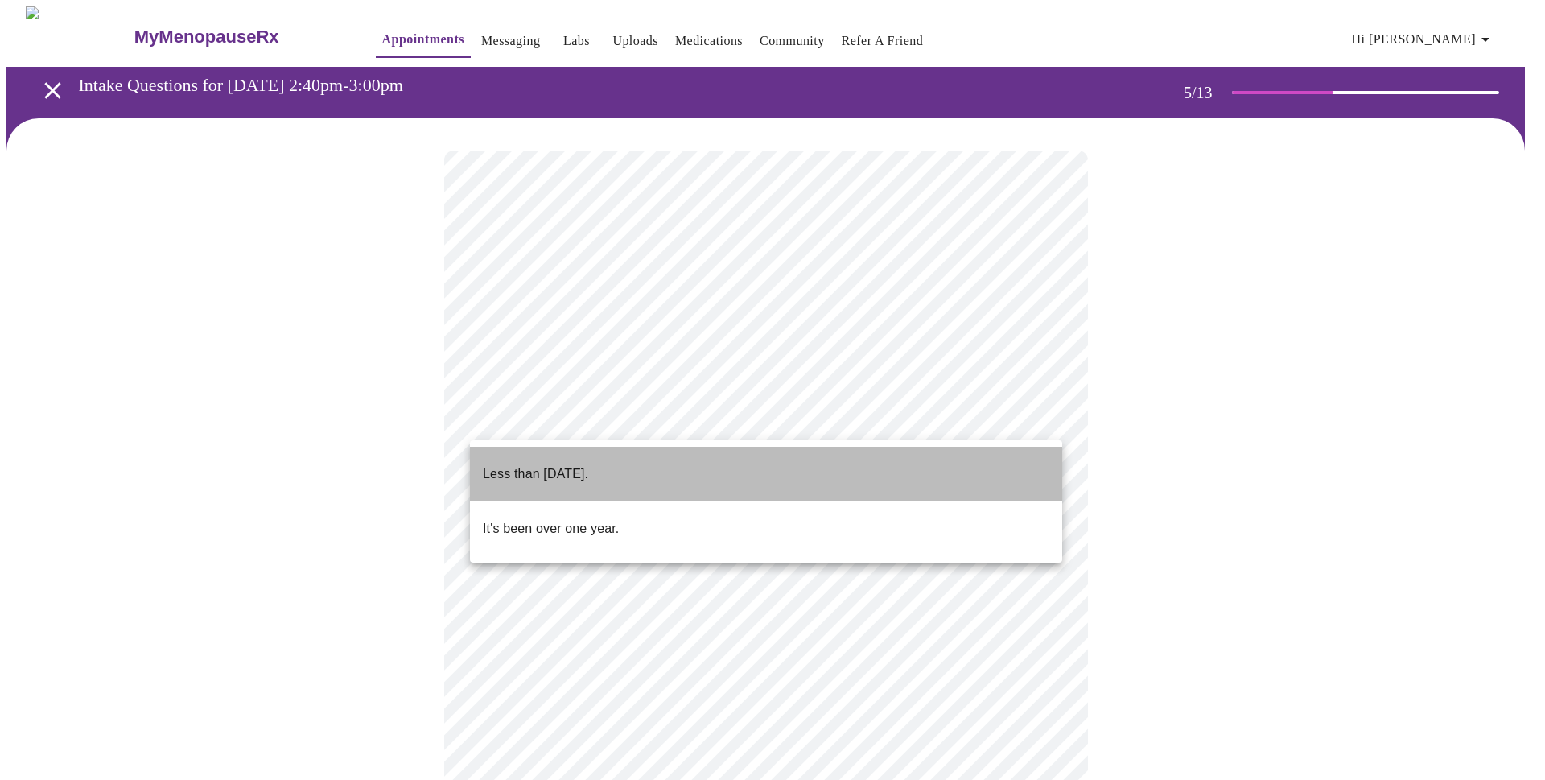
click at [588, 468] on p "Less than [DATE]." at bounding box center [535, 473] width 105 height 19
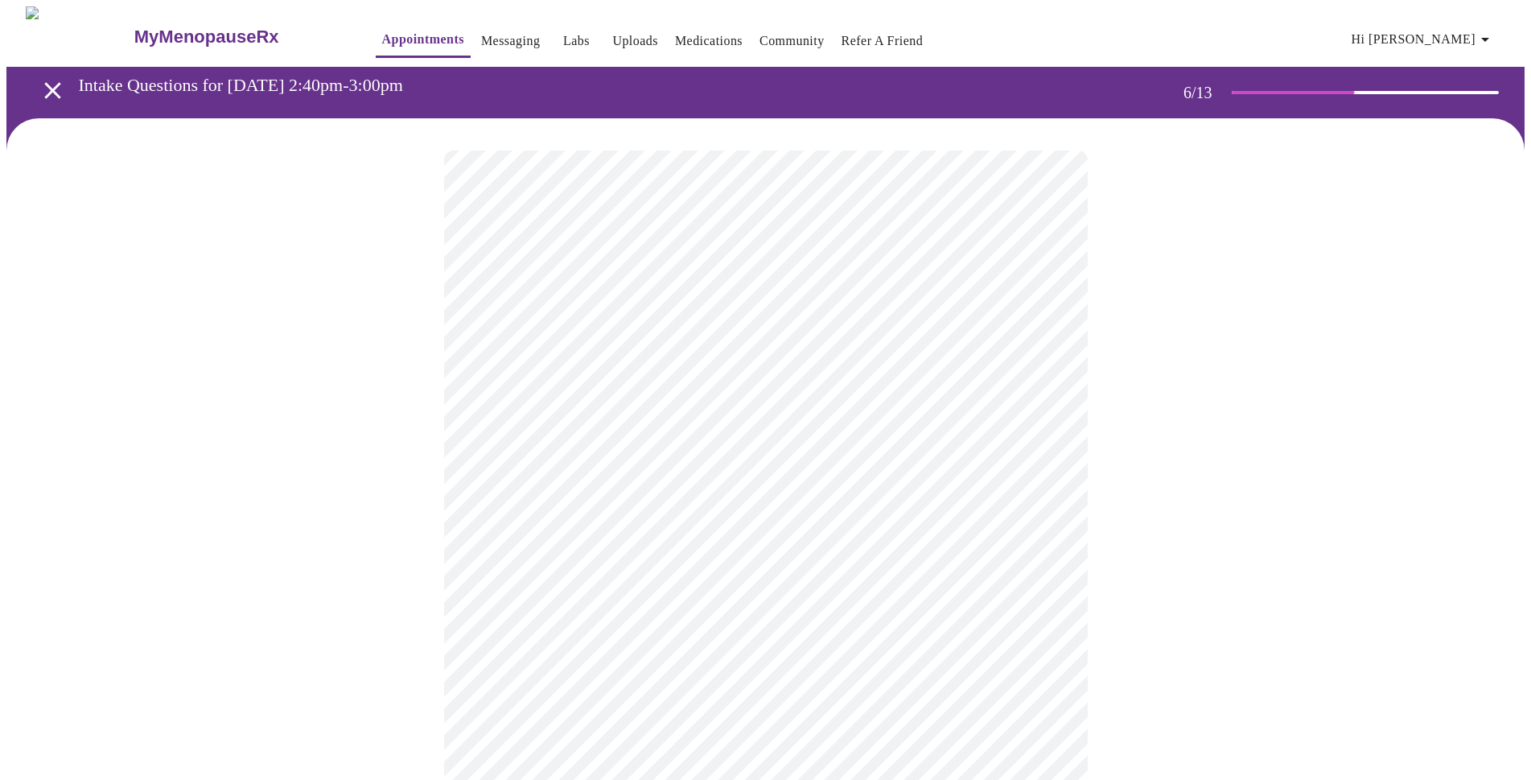
click at [1029, 457] on body "MyMenopauseRx Appointments Messaging Labs Uploads Medications Community Refer a…" at bounding box center [765, 435] width 1518 height 859
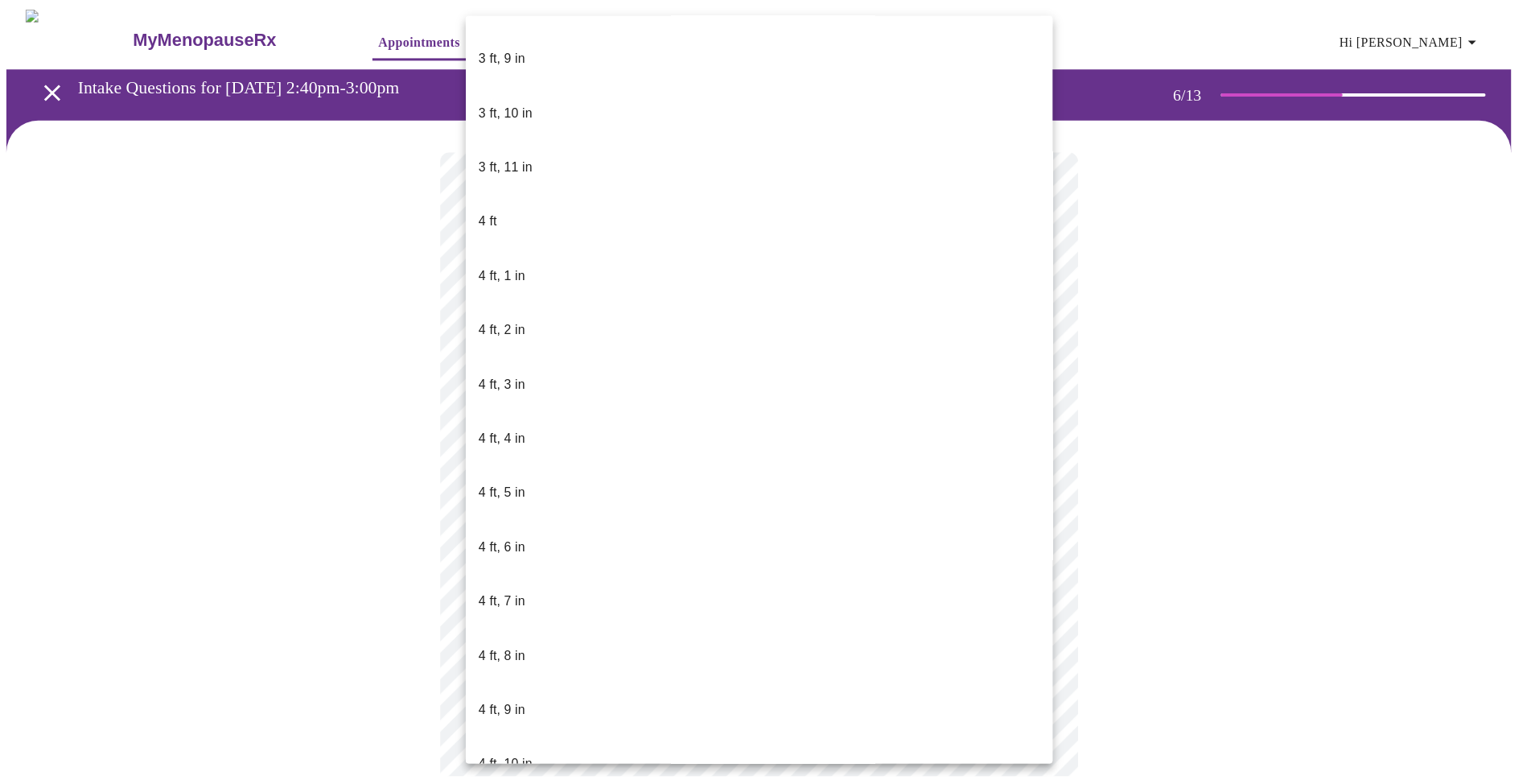
scroll to position [563, 0]
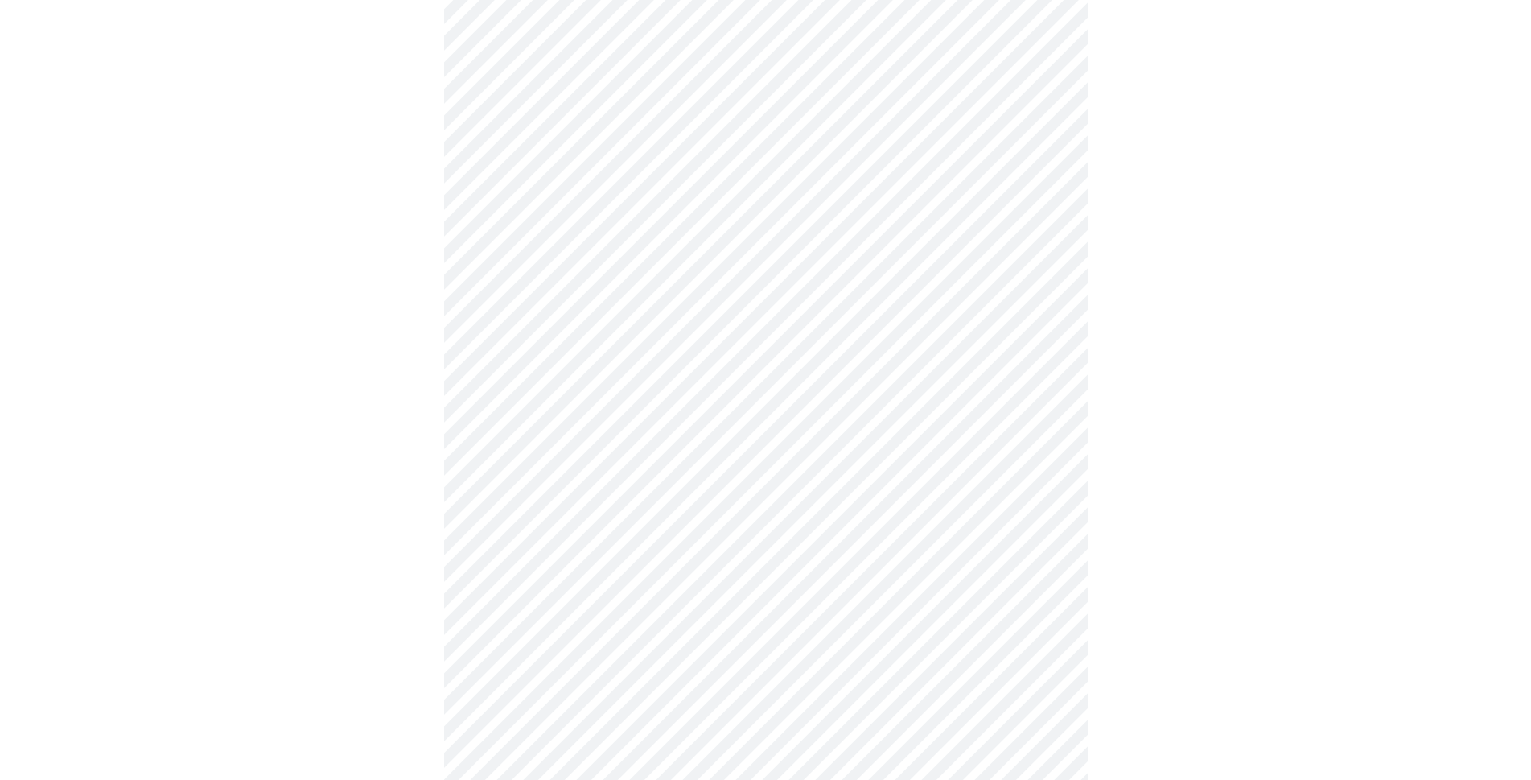
scroll to position [4023, 0]
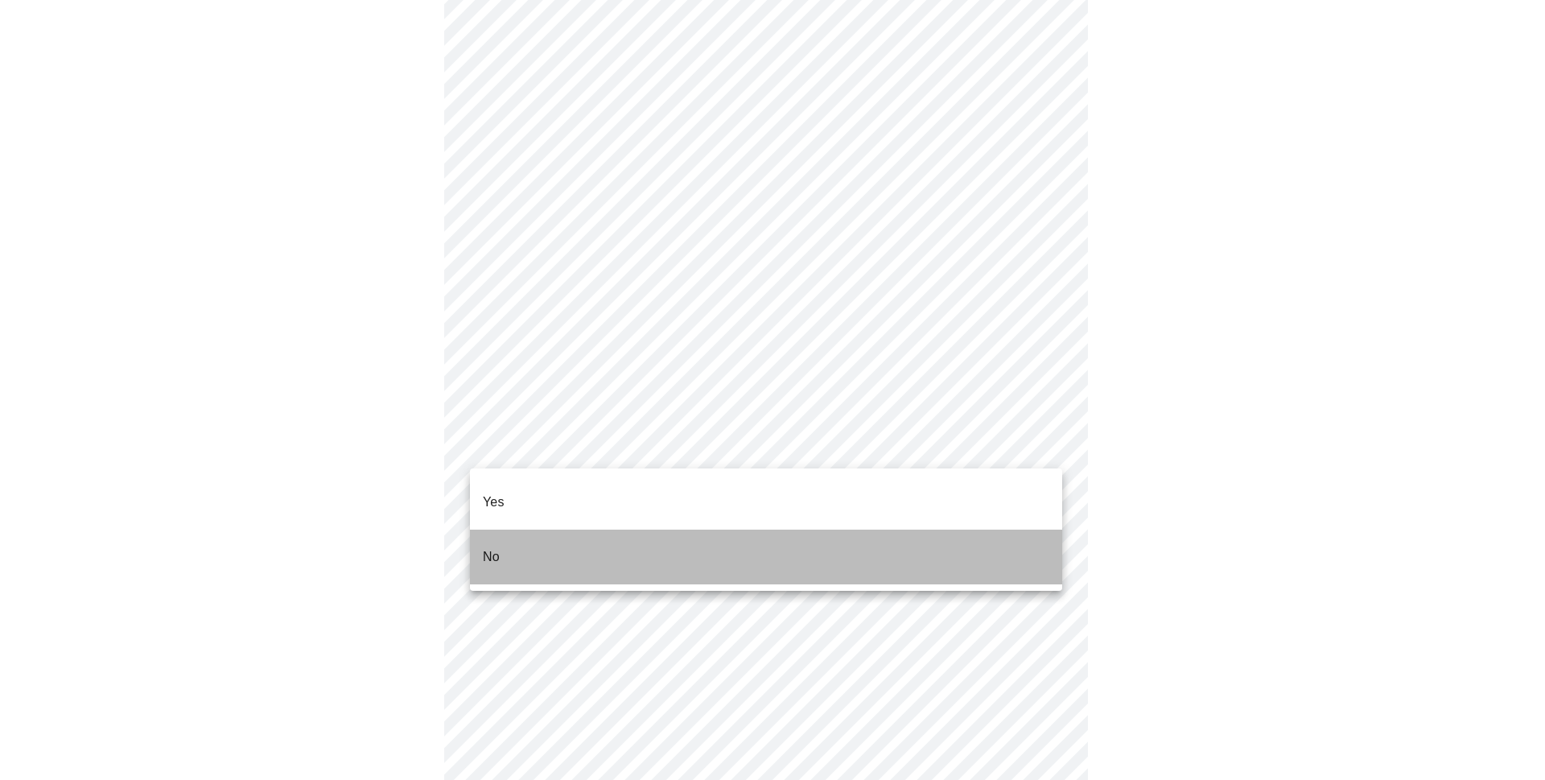
click at [504, 536] on li "No" at bounding box center [766, 556] width 592 height 55
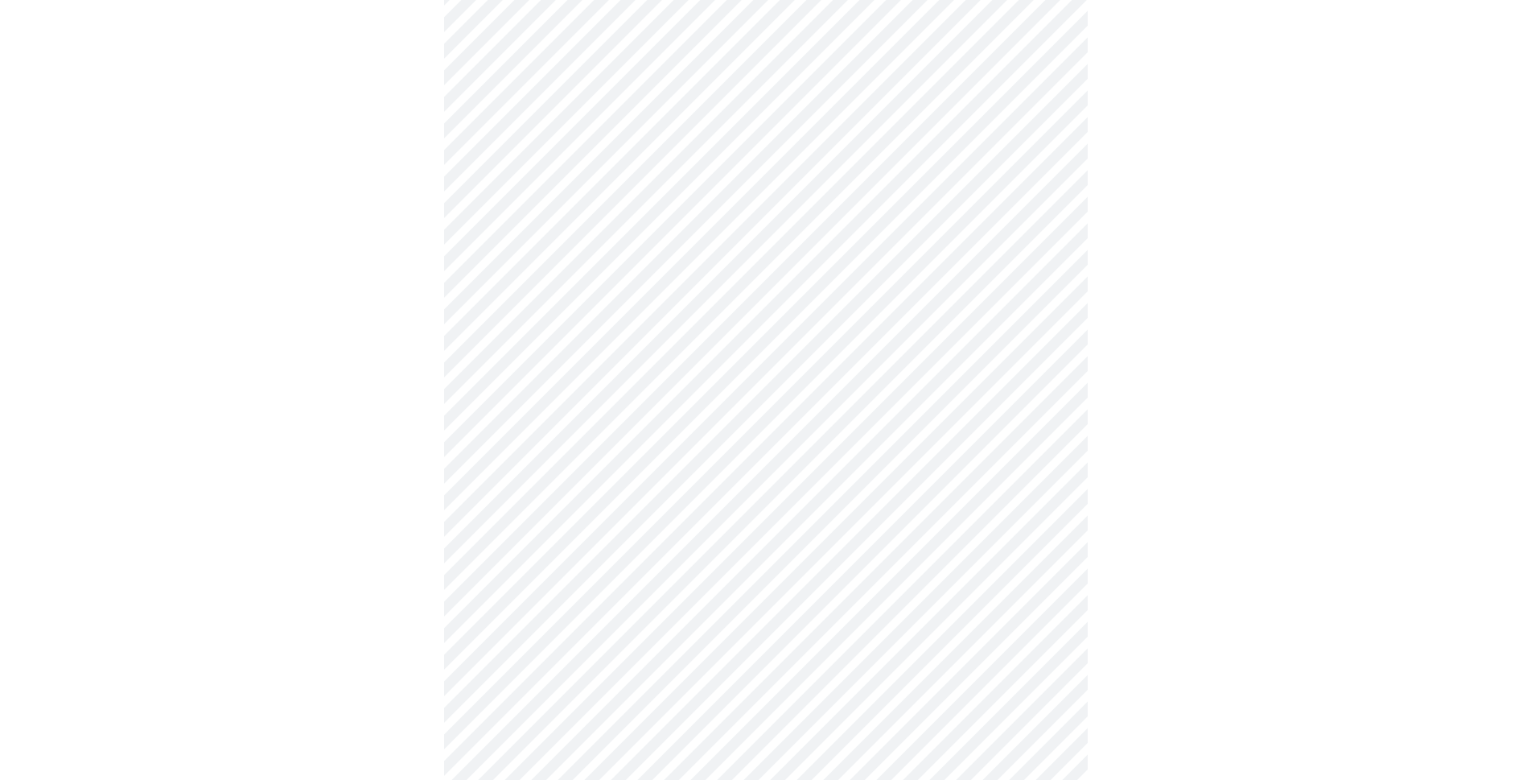
scroll to position [724, 0]
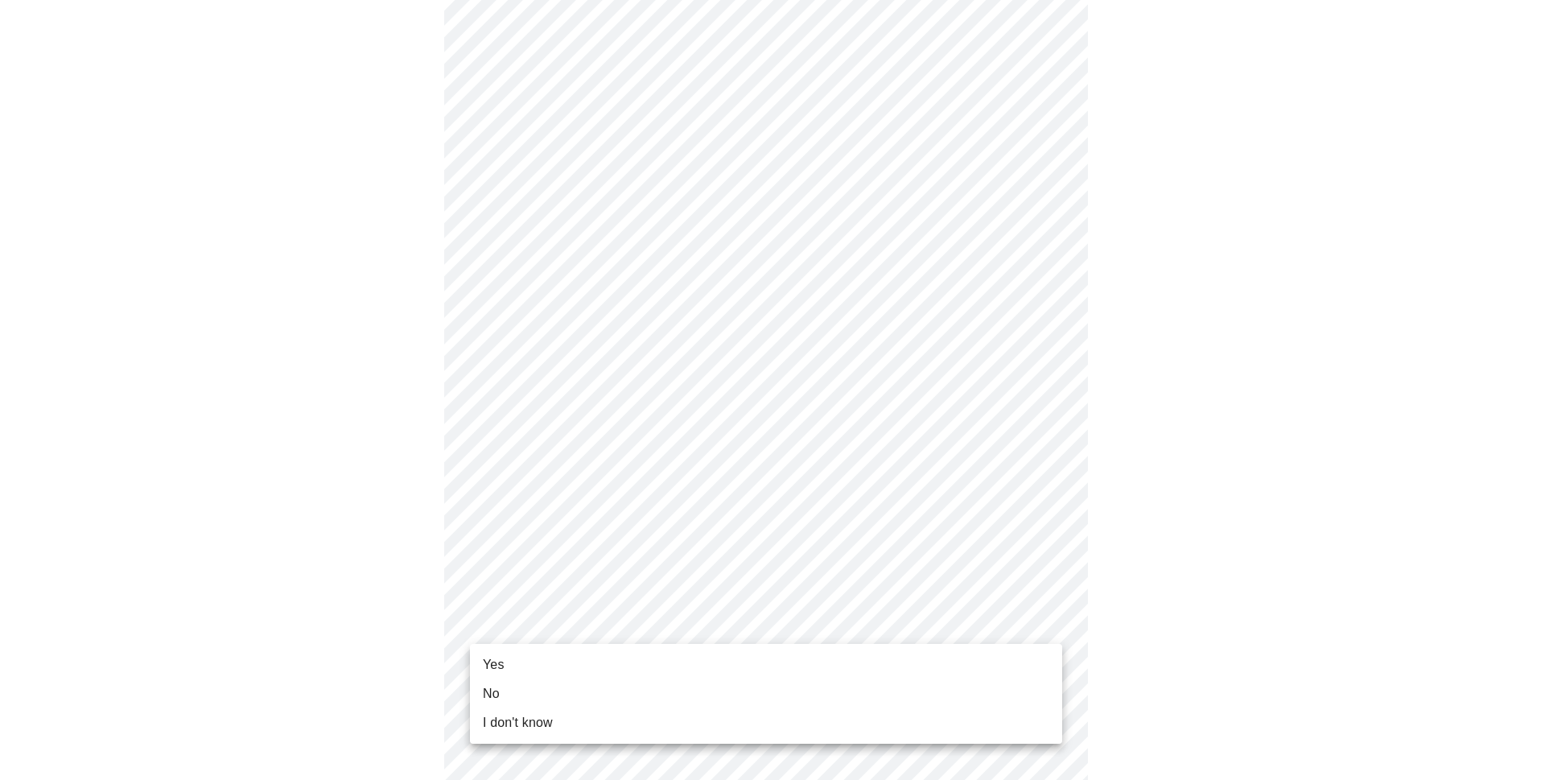
click at [1035, 634] on body "MyMenopauseRx Appointments Messaging Labs Uploads Medications Community Refer a…" at bounding box center [772, 68] width 1532 height 1572
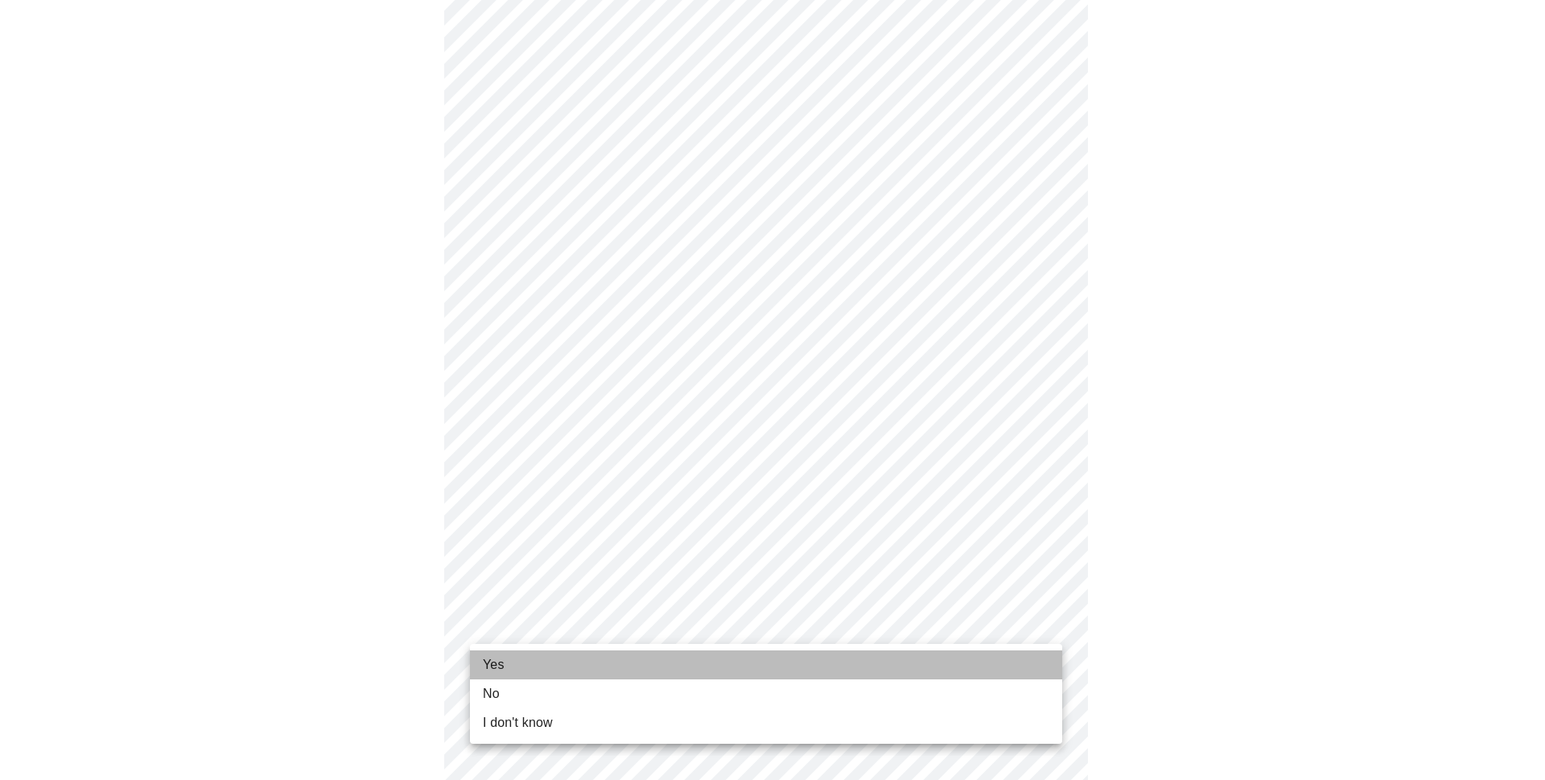
click at [500, 654] on li "Yes" at bounding box center [766, 664] width 592 height 29
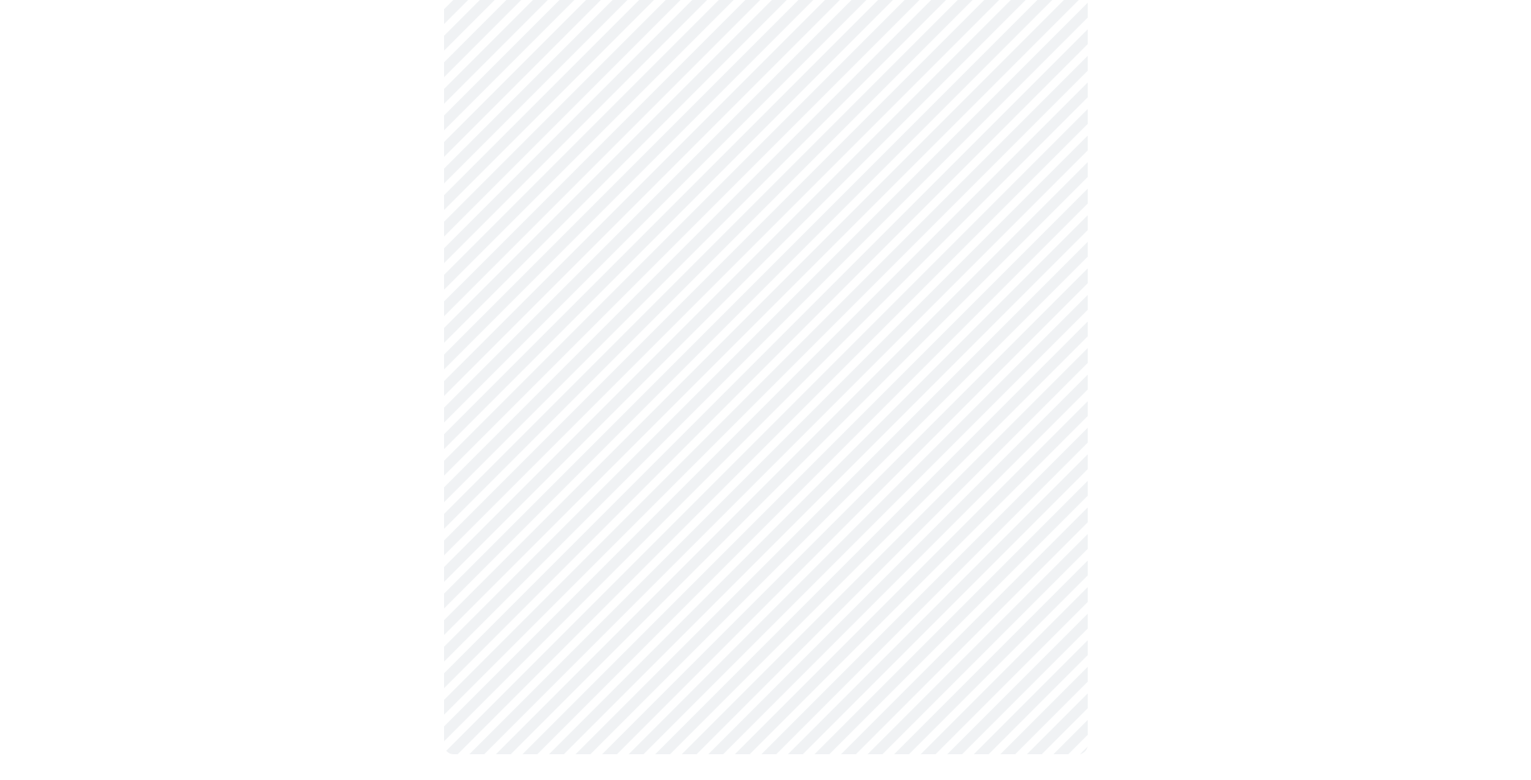
scroll to position [0, 0]
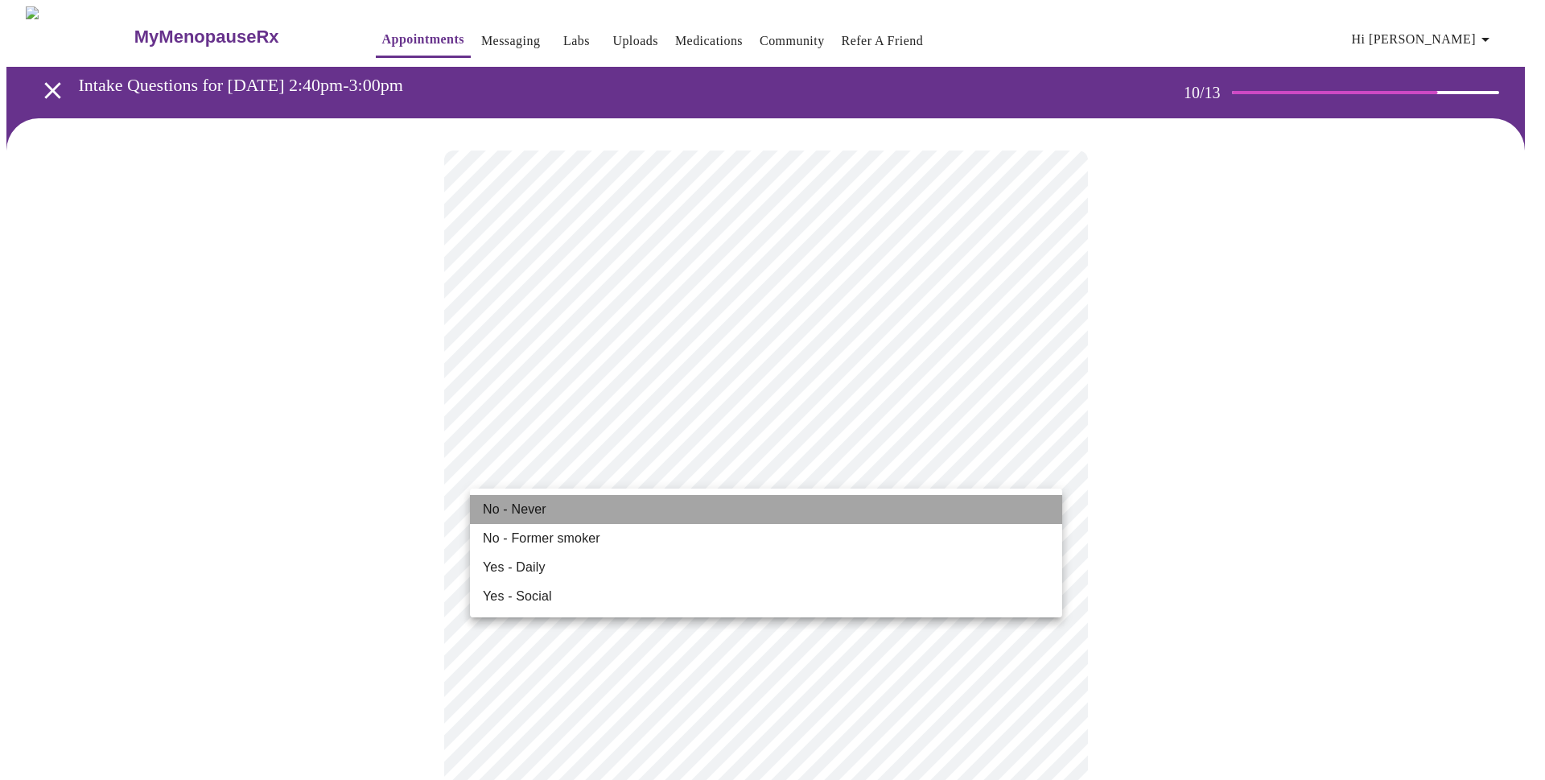
click at [522, 509] on span "No - Never" at bounding box center [515, 509] width 64 height 19
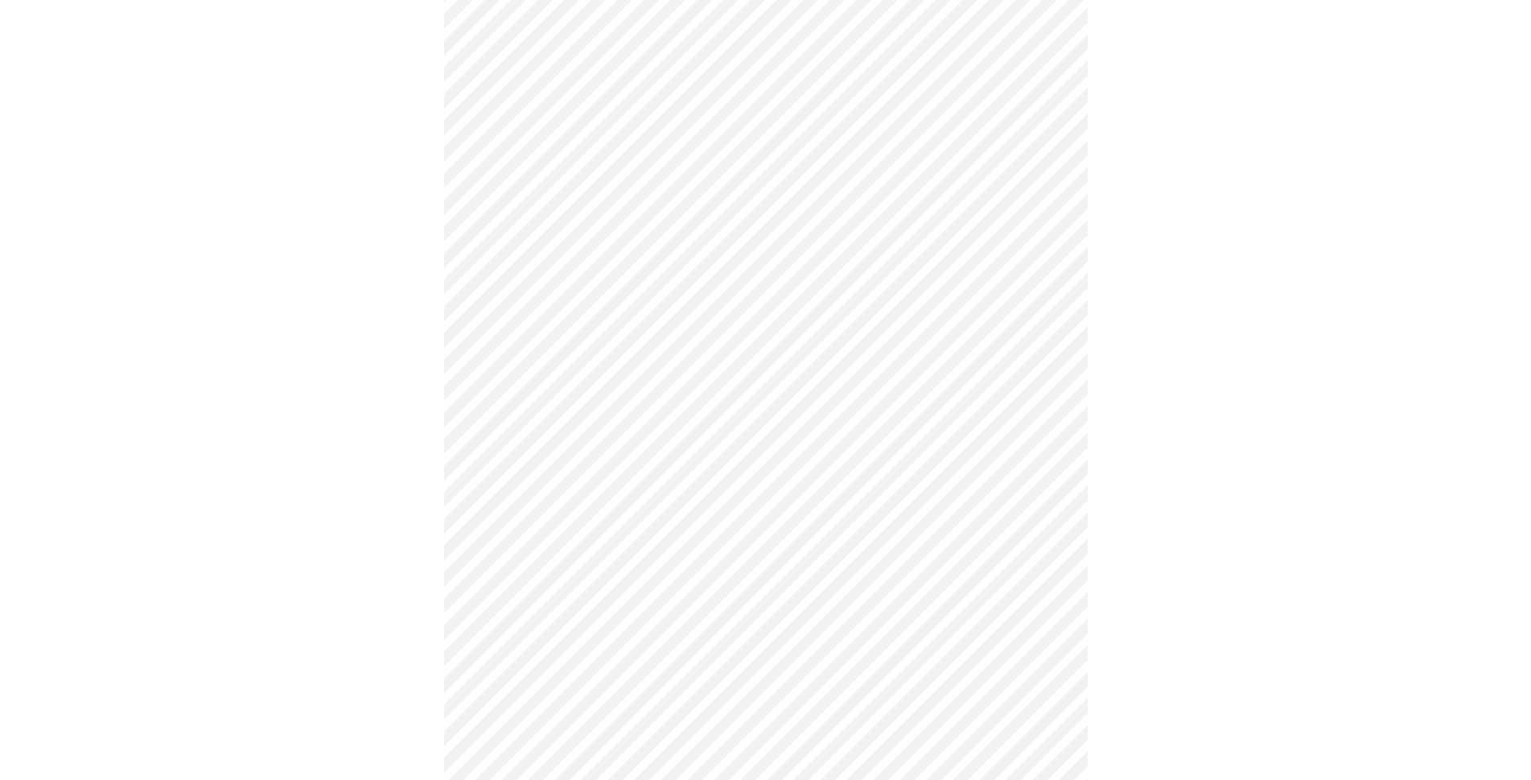
scroll to position [1046, 0]
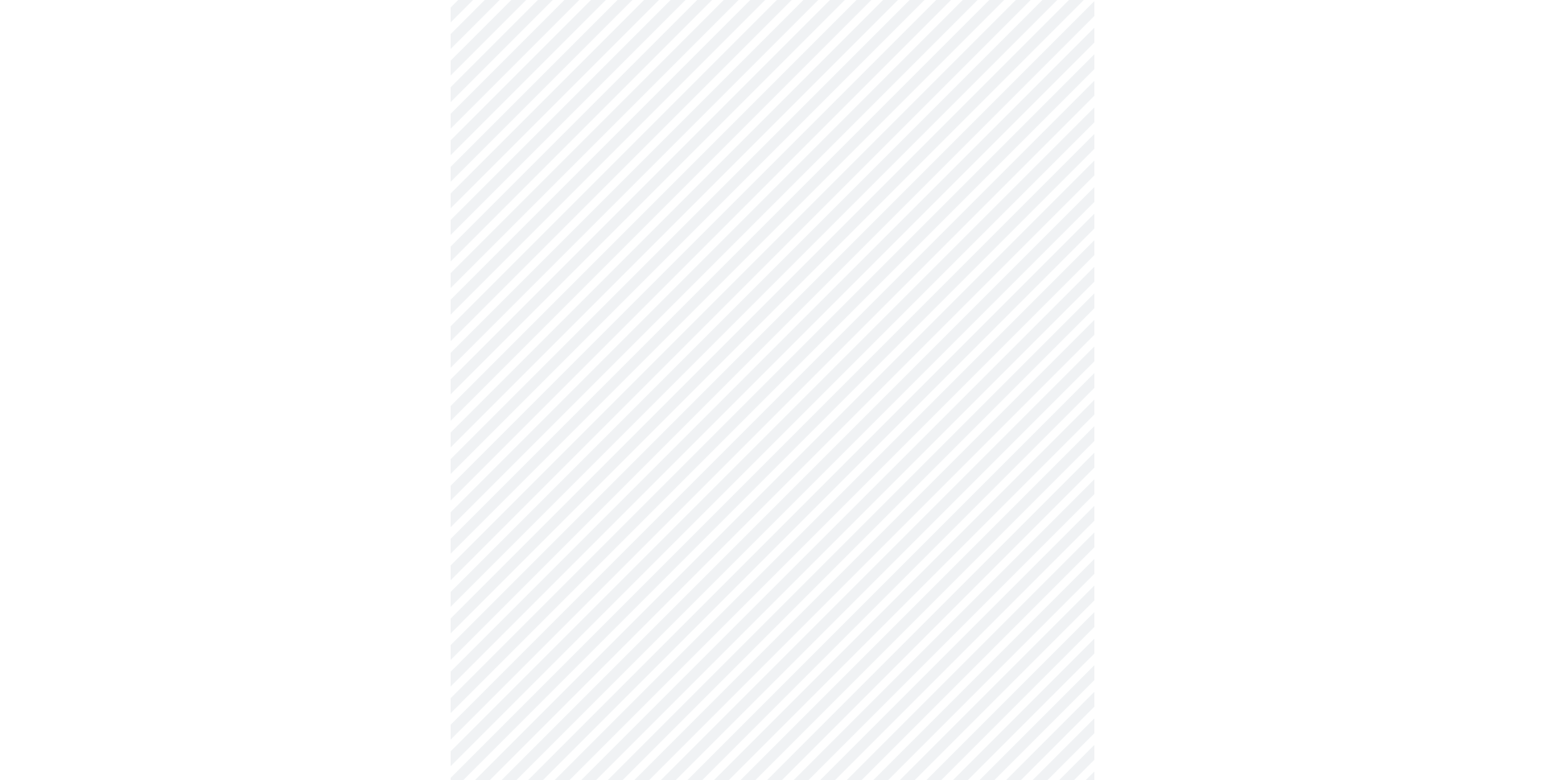
click at [1039, 579] on body "MyMenopauseRx Appointments Messaging Labs Uploads Medications Community Refer a…" at bounding box center [772, 14] width 1532 height 2108
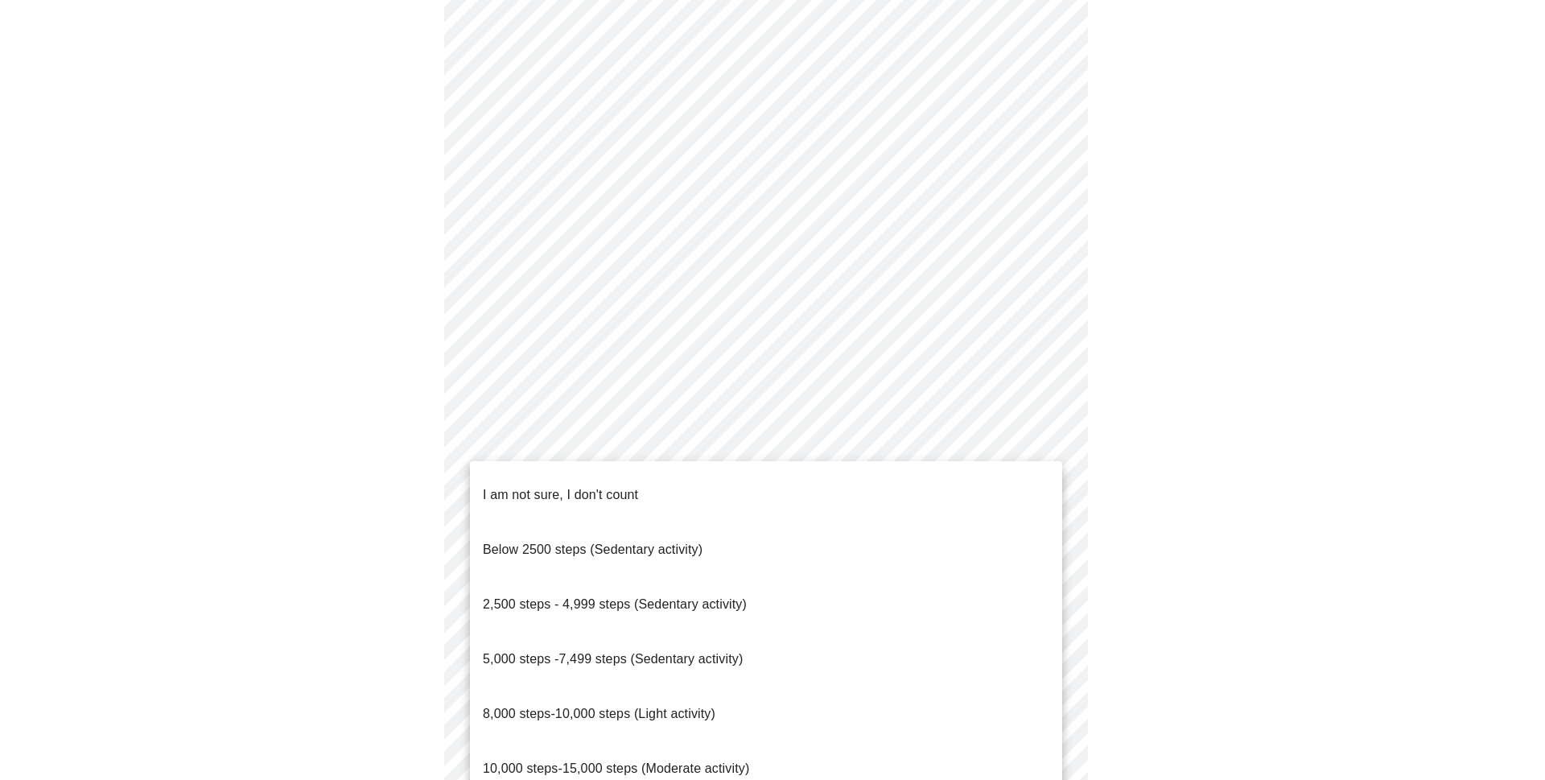
click at [713, 761] on span "10,000 steps-15,000 steps (Moderate activity)" at bounding box center [616, 768] width 266 height 14
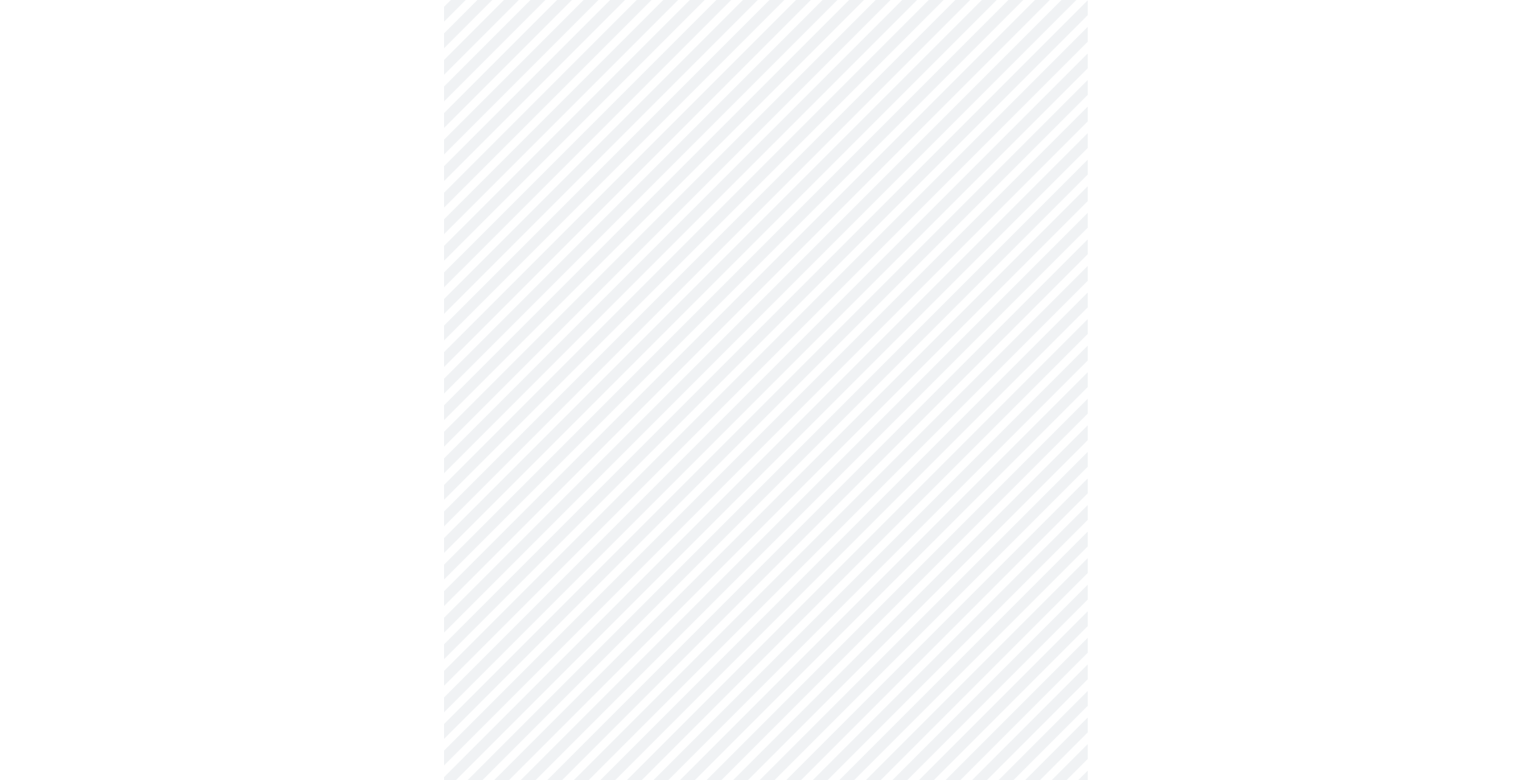
scroll to position [1207, 0]
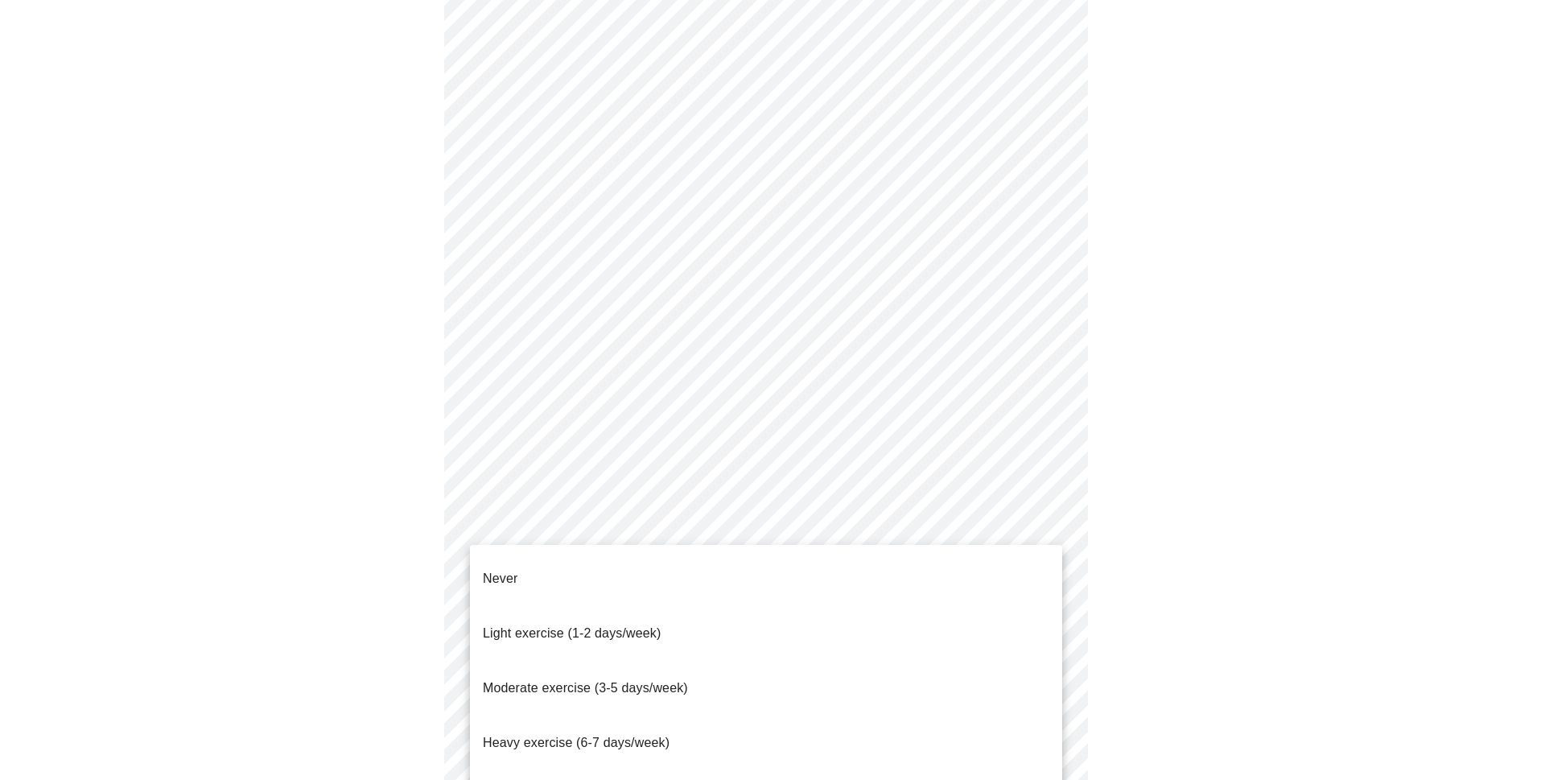
click at [673, 681] on span "Moderate exercise (3-5 days/week)" at bounding box center [585, 688] width 205 height 14
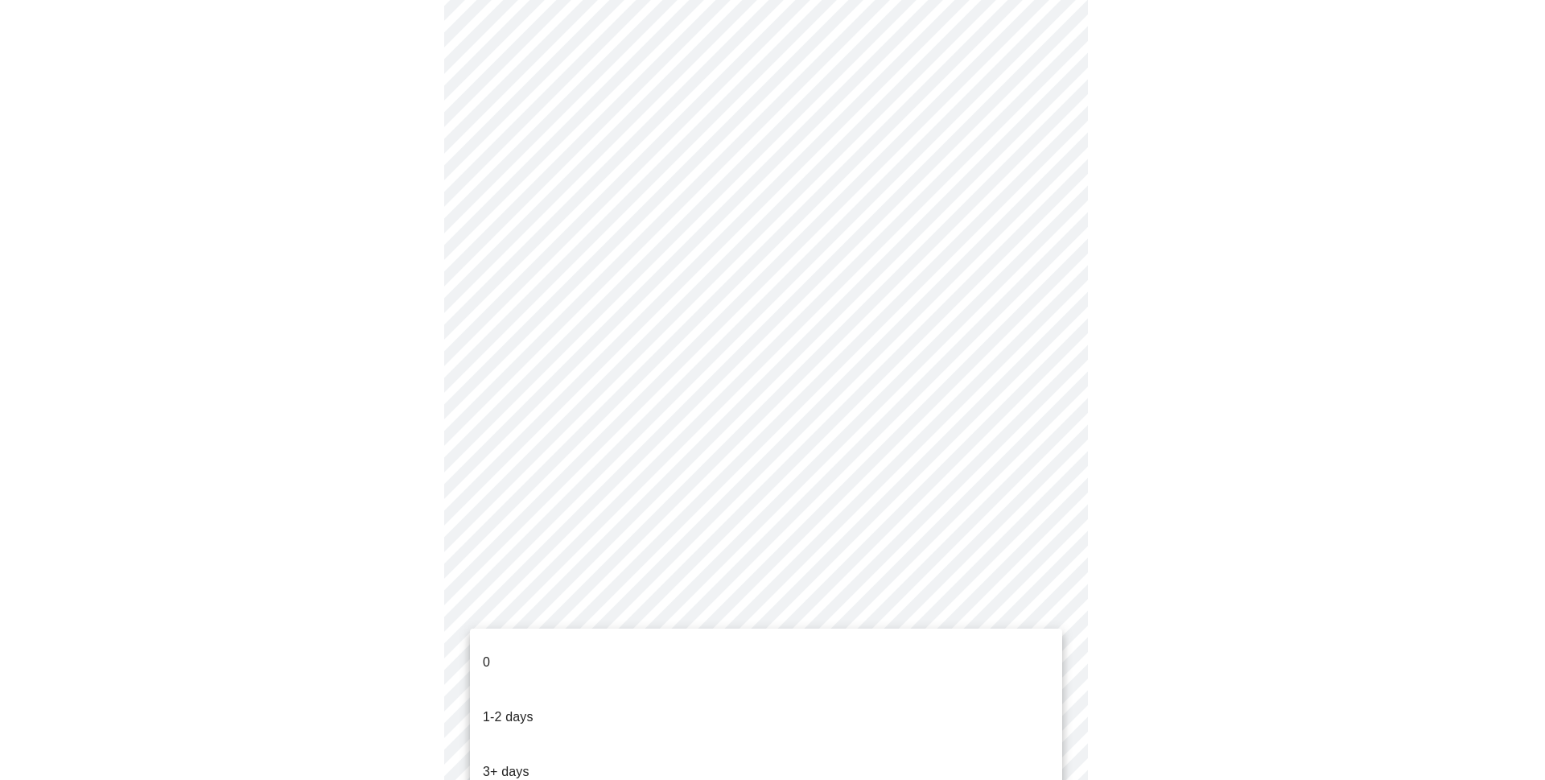
click at [639, 690] on li "1-2 days" at bounding box center [766, 717] width 592 height 55
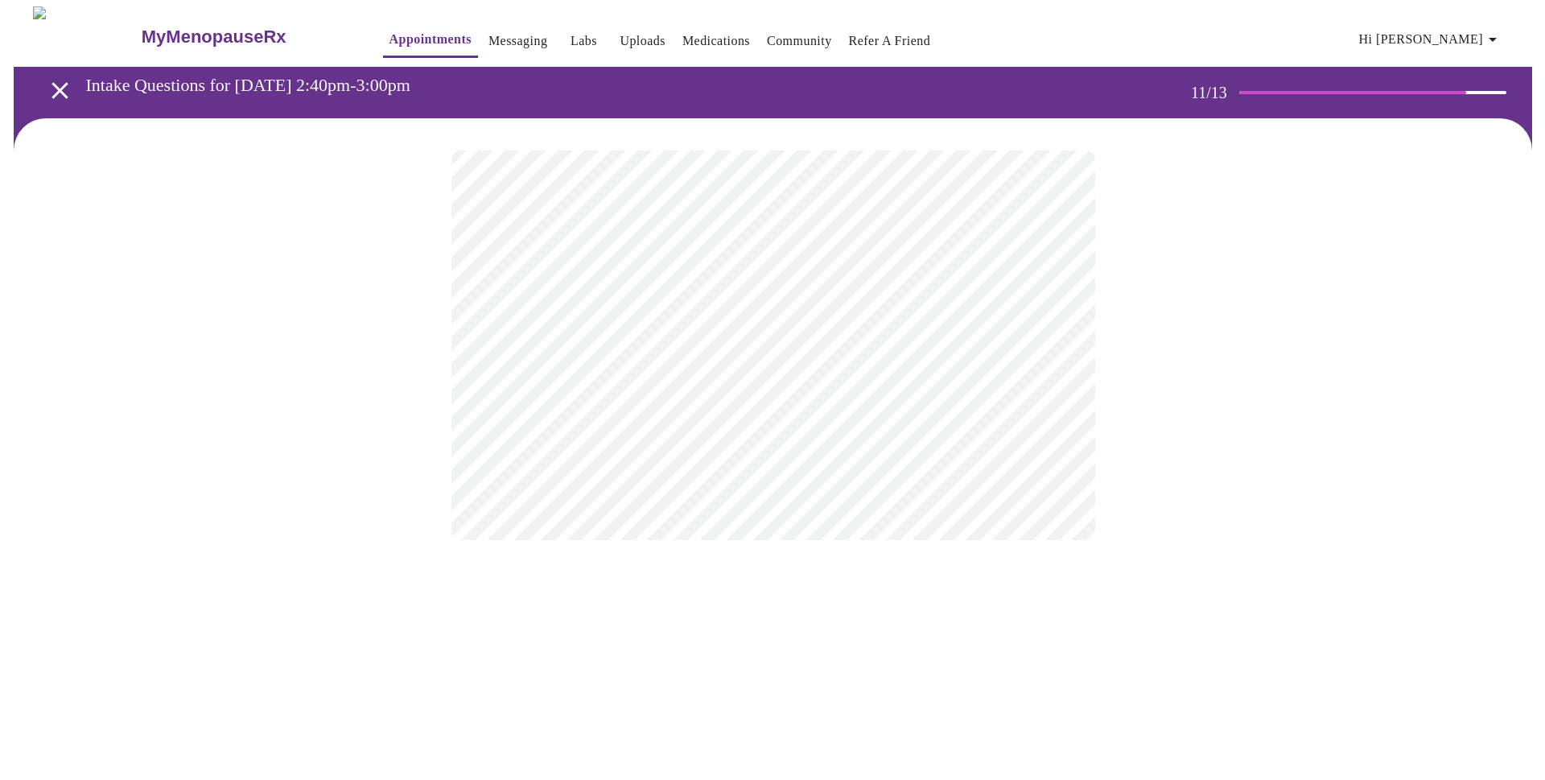
scroll to position [0, 0]
click at [1043, 328] on body "MyMenopauseRx Appointments Messaging Labs Uploads Medications Community Refer a…" at bounding box center [772, 273] width 1532 height 535
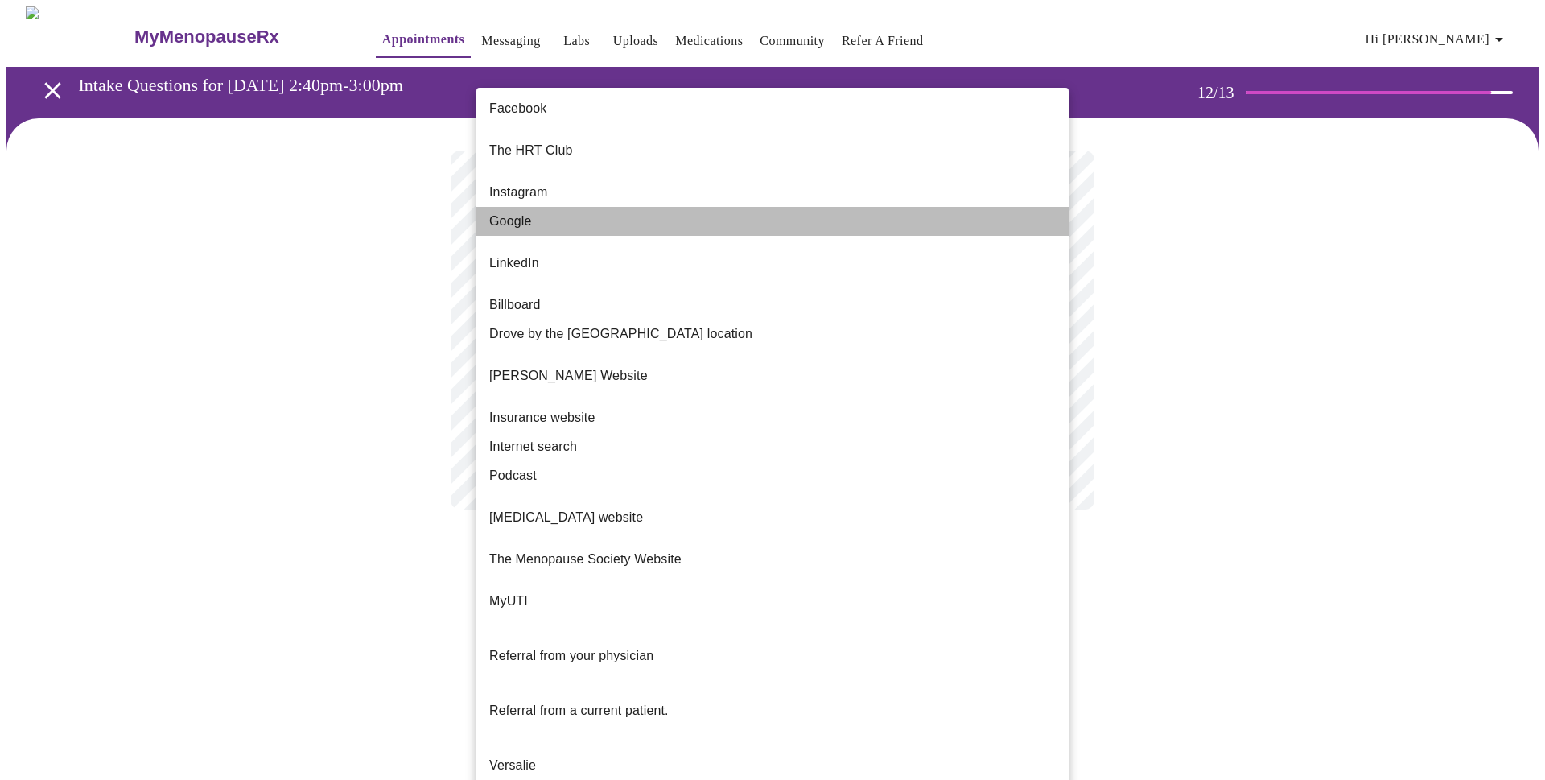
click at [511, 212] on span "Google" at bounding box center [510, 221] width 43 height 19
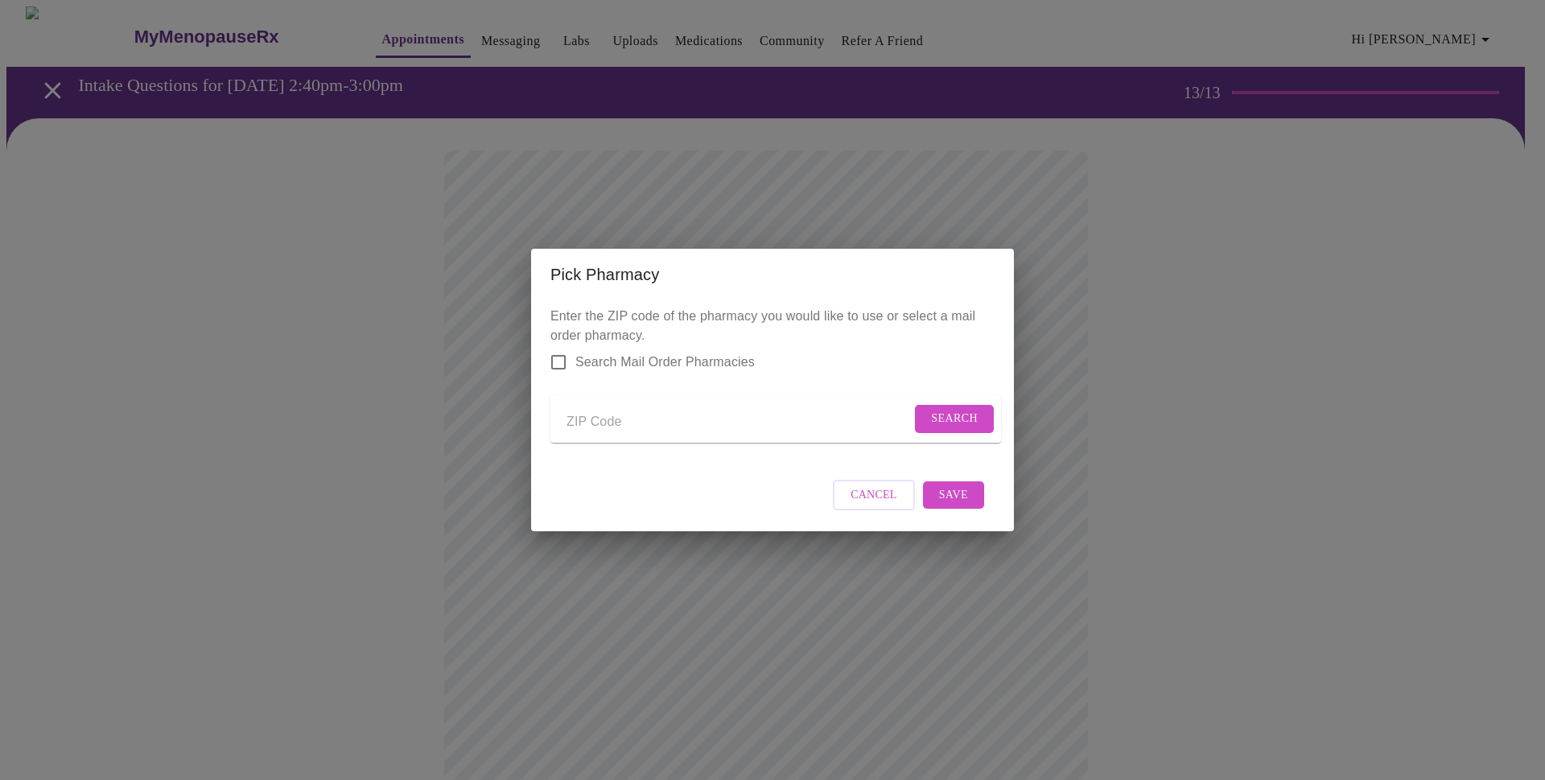
click at [707, 418] on input "Send a message to your care team" at bounding box center [738, 422] width 344 height 26
click at [941, 415] on span "Search" at bounding box center [954, 419] width 47 height 20
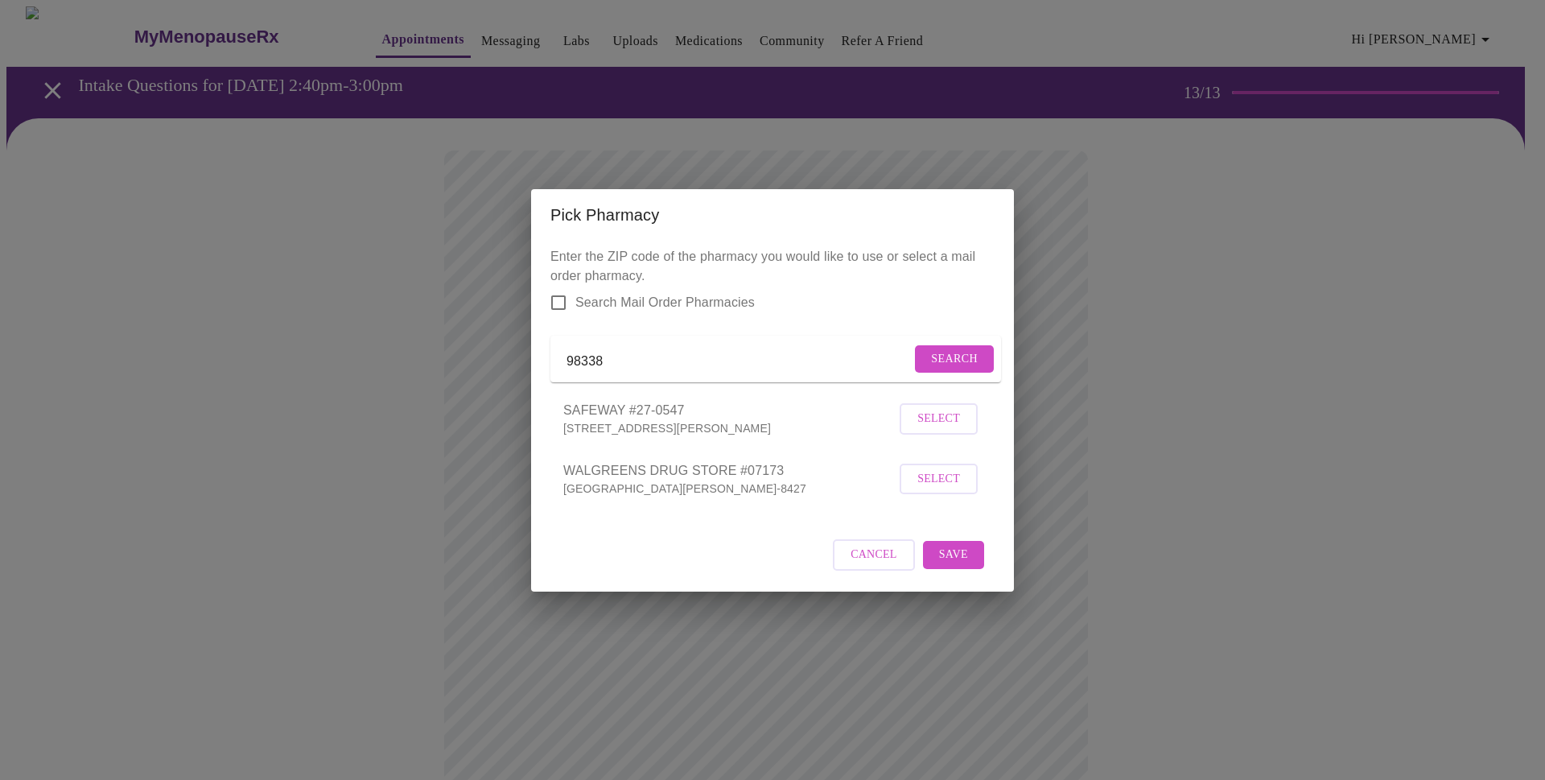
click at [611, 358] on input "98338" at bounding box center [738, 362] width 344 height 26
click at [945, 349] on span "Search" at bounding box center [954, 359] width 47 height 20
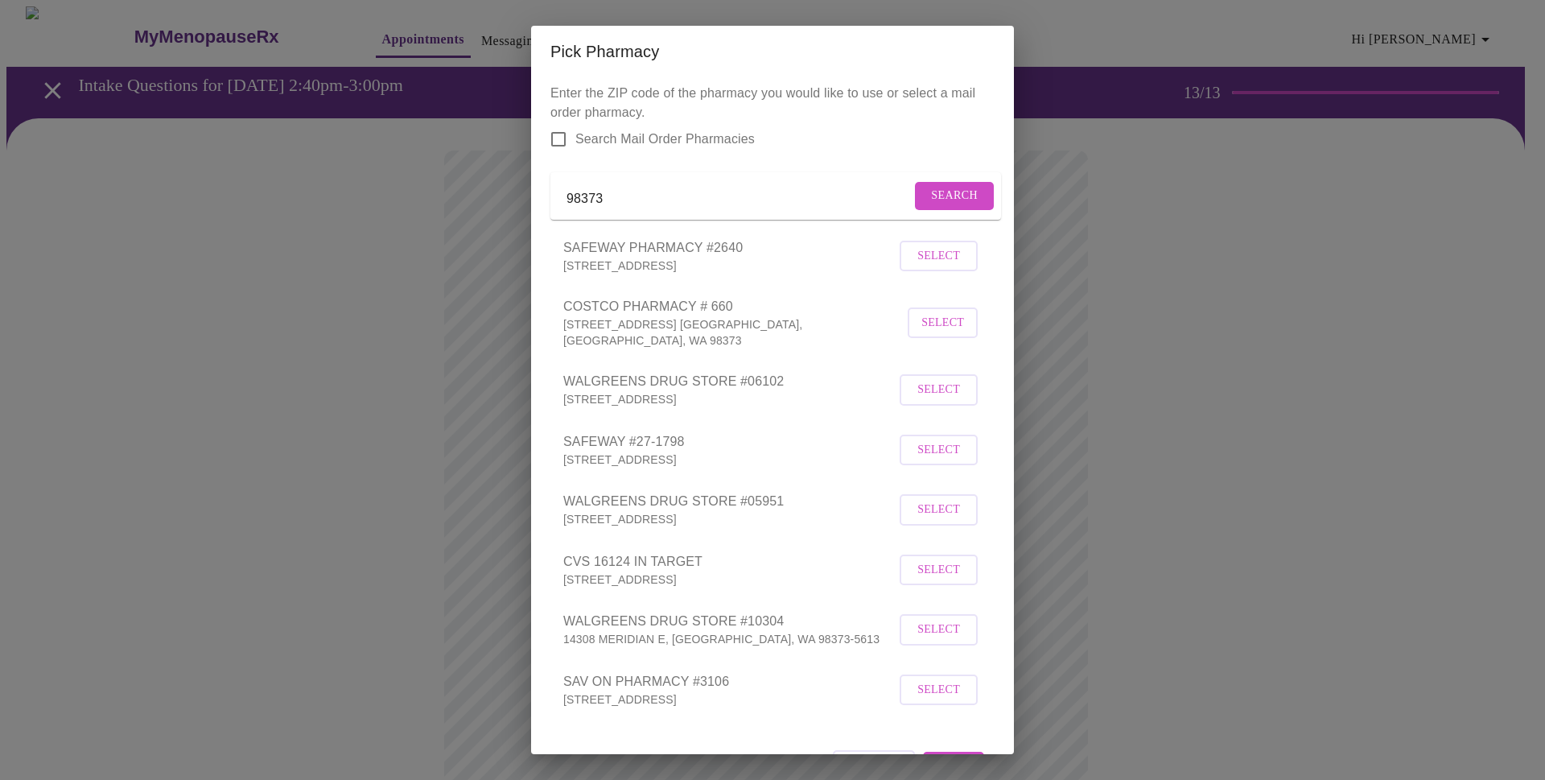
drag, startPoint x: 618, startPoint y: 200, endPoint x: 605, endPoint y: 201, distance: 12.9
click at [605, 201] on input "98373" at bounding box center [738, 199] width 344 height 26
type input "98338"
click at [931, 202] on span "Search" at bounding box center [954, 196] width 47 height 20
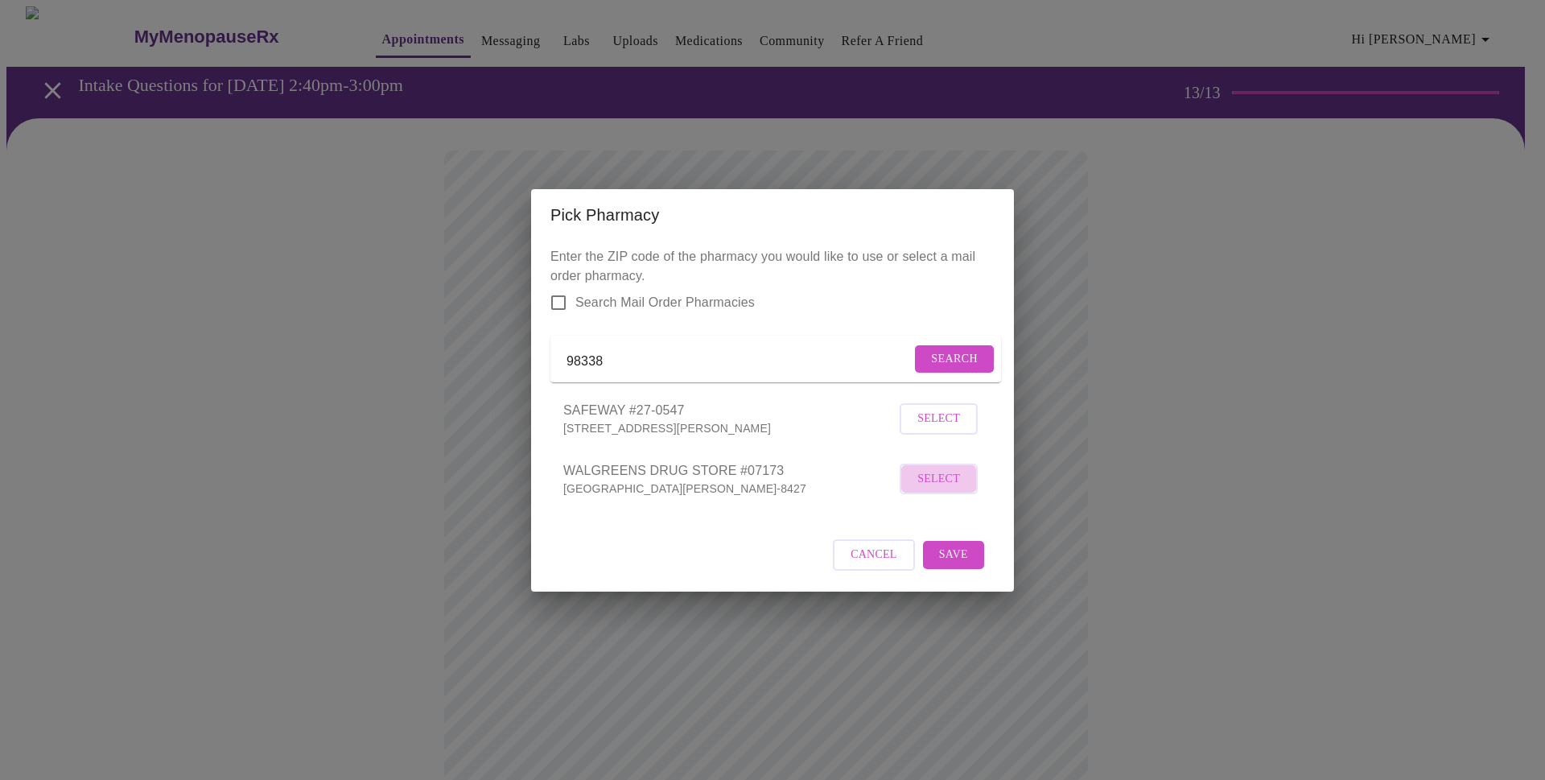
click at [946, 489] on span "Select" at bounding box center [938, 479] width 43 height 20
click at [956, 559] on span "Save" at bounding box center [953, 554] width 29 height 20
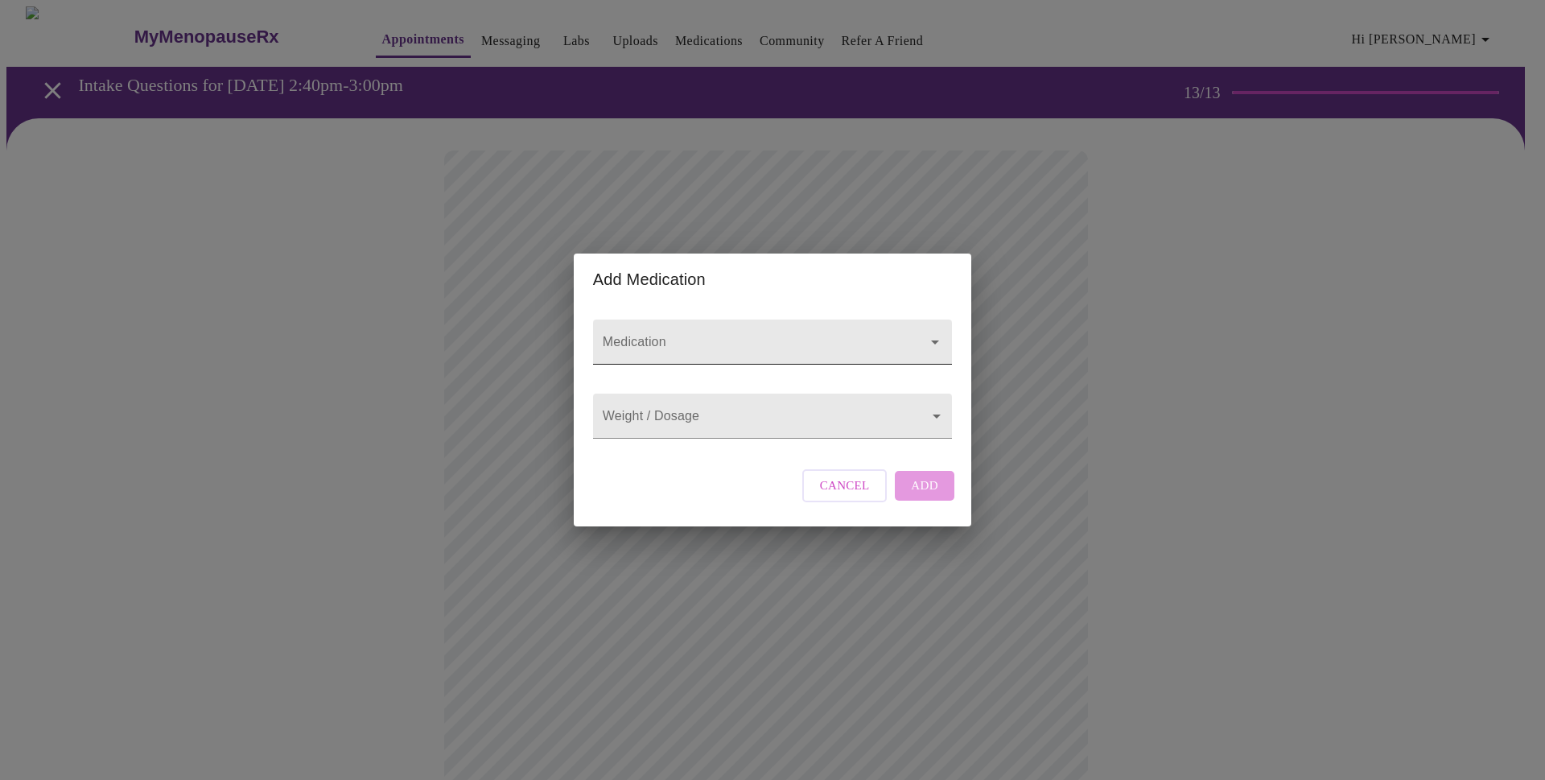
click at [843, 335] on input "Medication" at bounding box center [749, 350] width 300 height 30
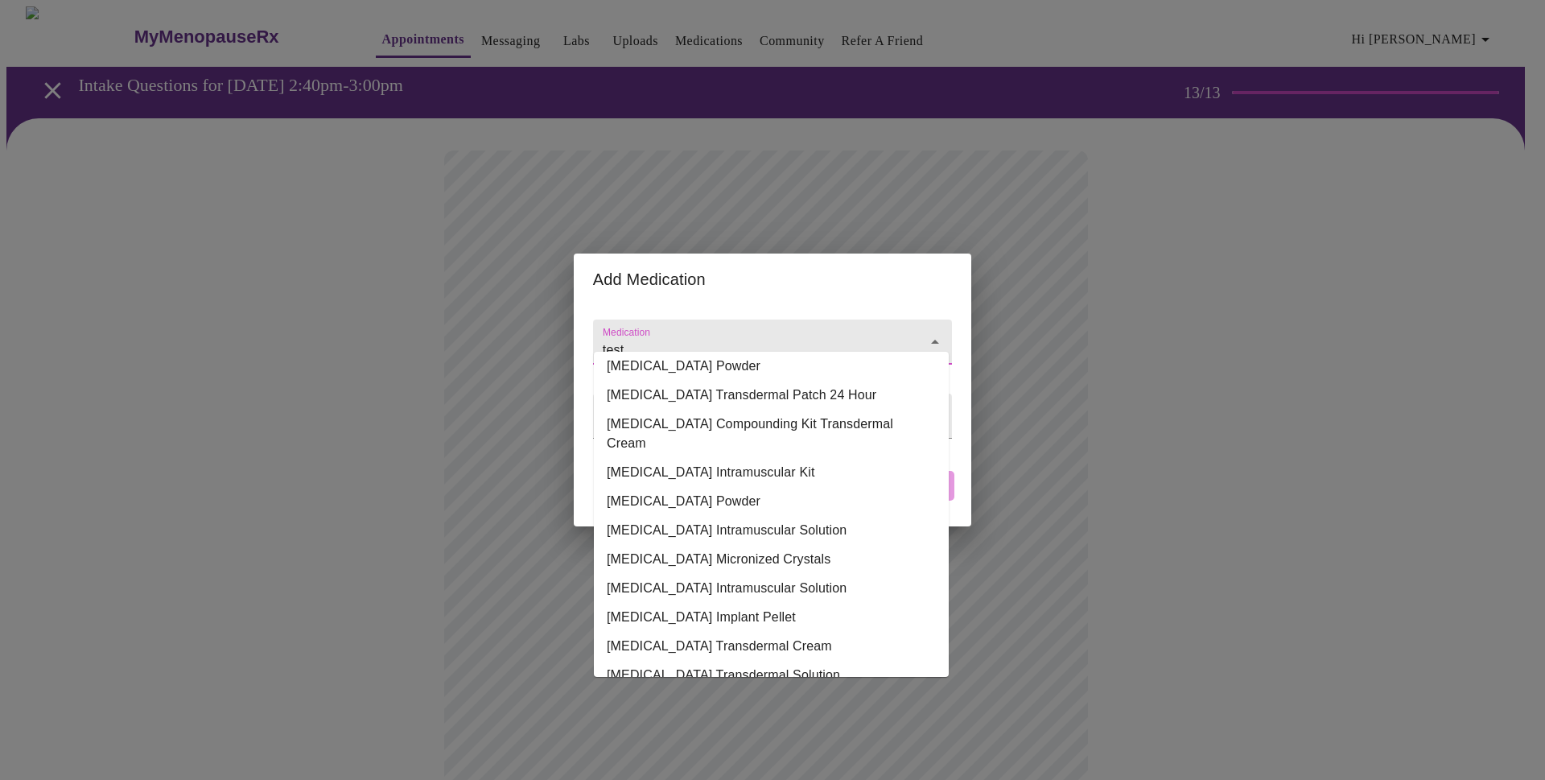
scroll to position [183, 0]
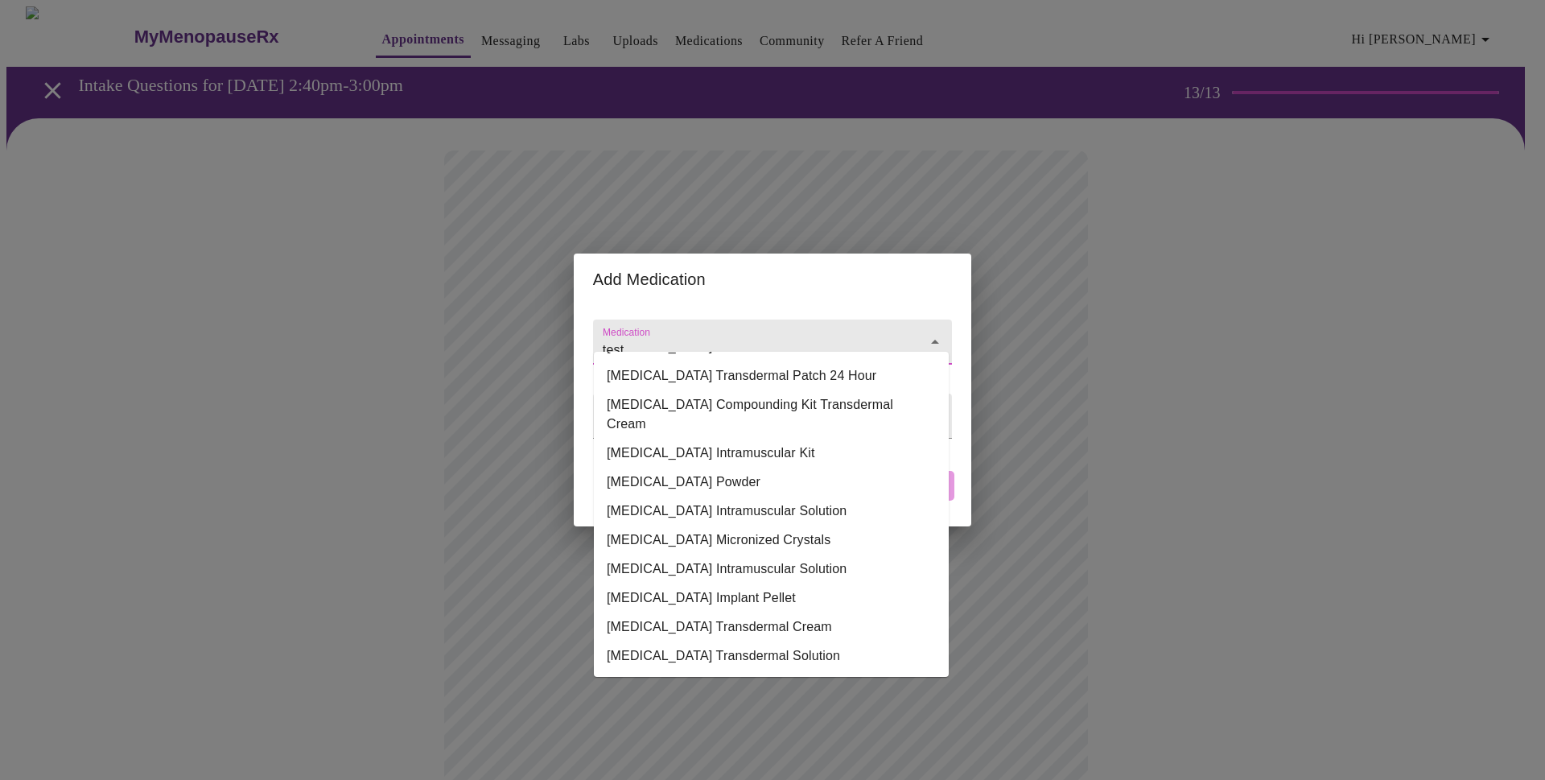
type input "test"
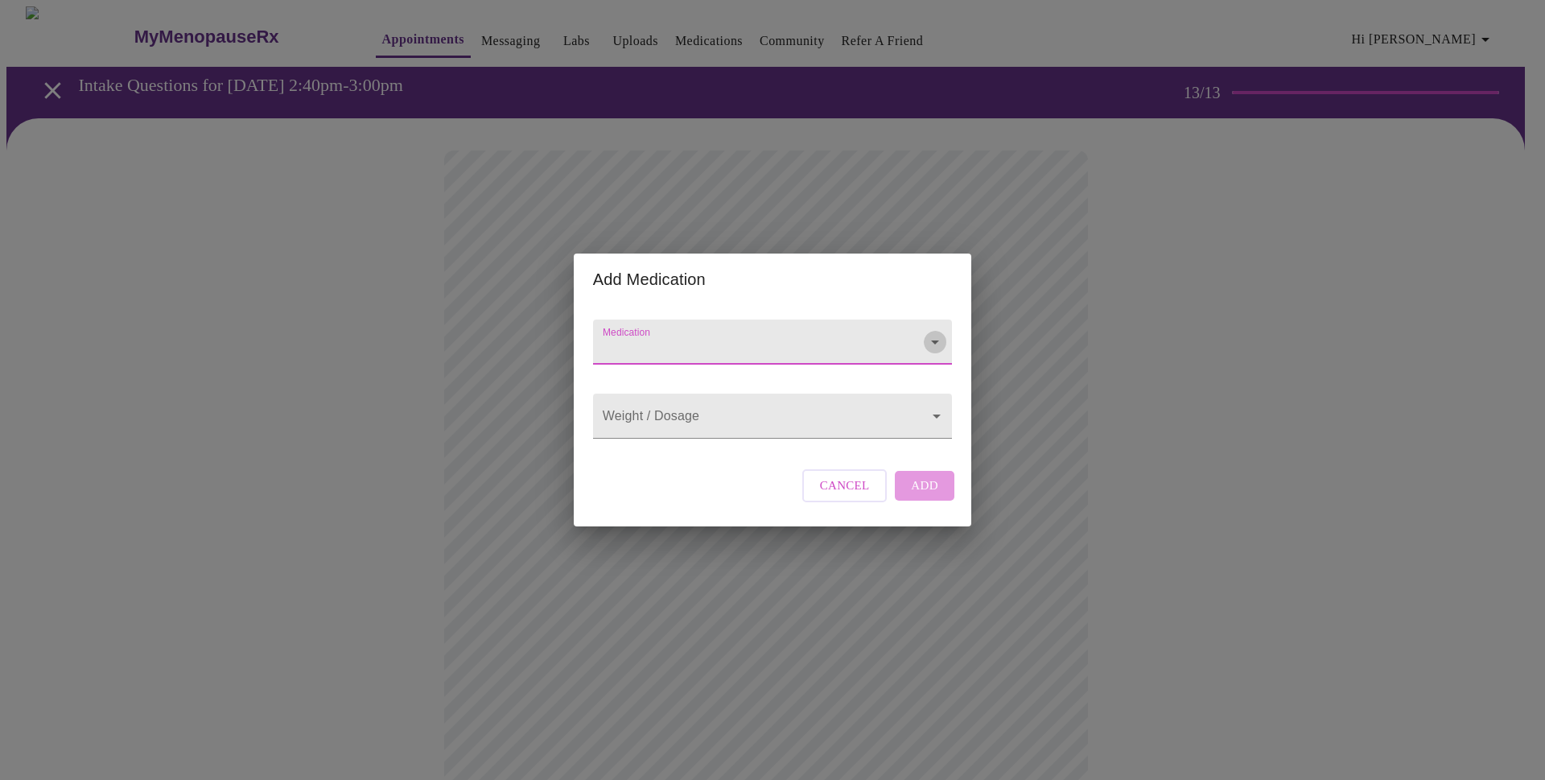
click at [930, 332] on icon "Open" at bounding box center [934, 341] width 19 height 19
click at [1221, 587] on div "Add Medication Medication Weight / Dosage ​ Cancel Add" at bounding box center [772, 390] width 1545 height 780
click at [627, 335] on input "Medication" at bounding box center [749, 350] width 300 height 30
type input "b"
click at [664, 335] on input "Bi-estro" at bounding box center [749, 350] width 300 height 30
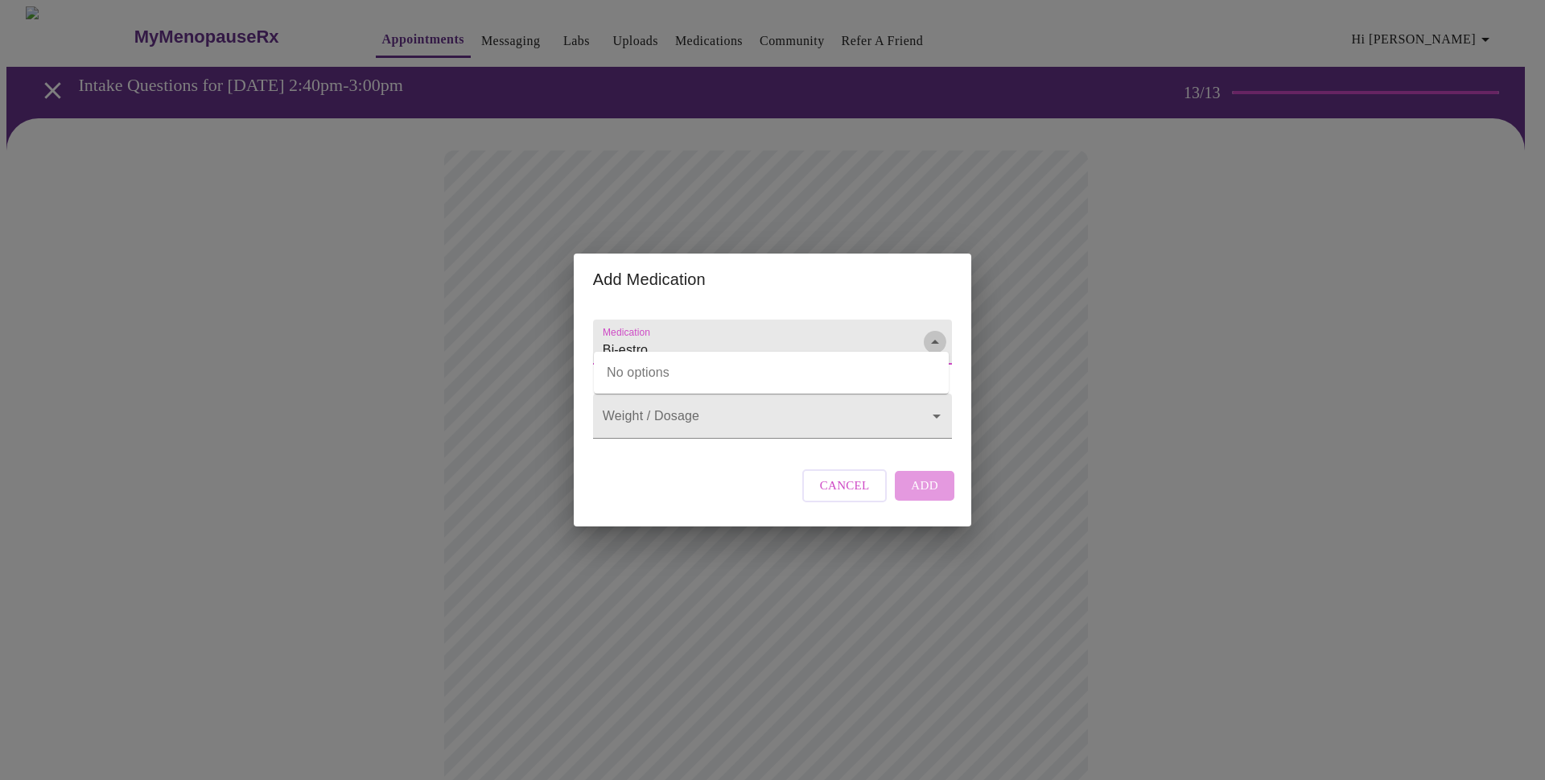
click at [937, 332] on icon "Close" at bounding box center [934, 341] width 19 height 19
type input "Bi-estro"
click at [839, 496] on span "Cancel" at bounding box center [845, 485] width 50 height 21
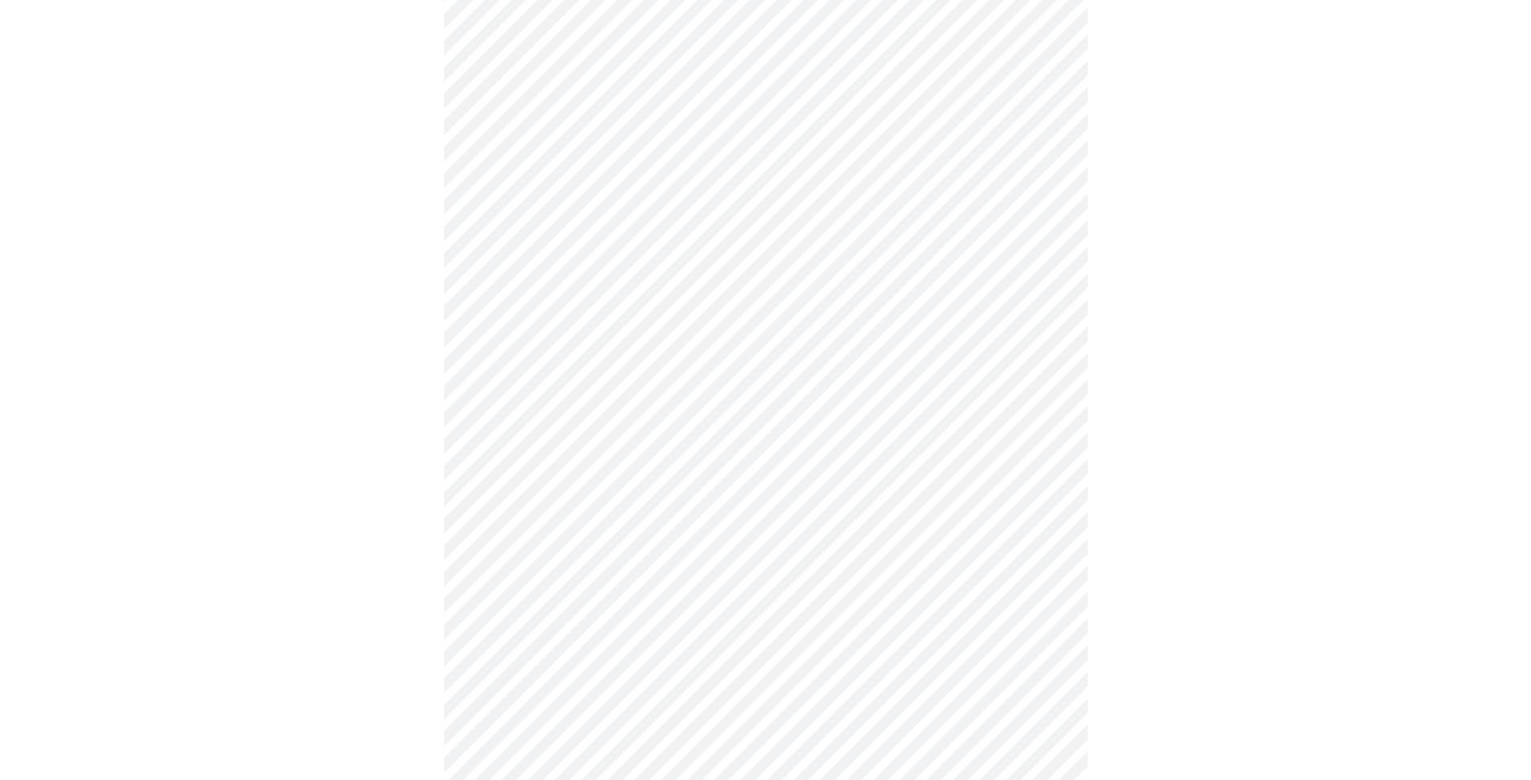
scroll to position [466, 0]
